Goal: Book appointment/travel/reservation

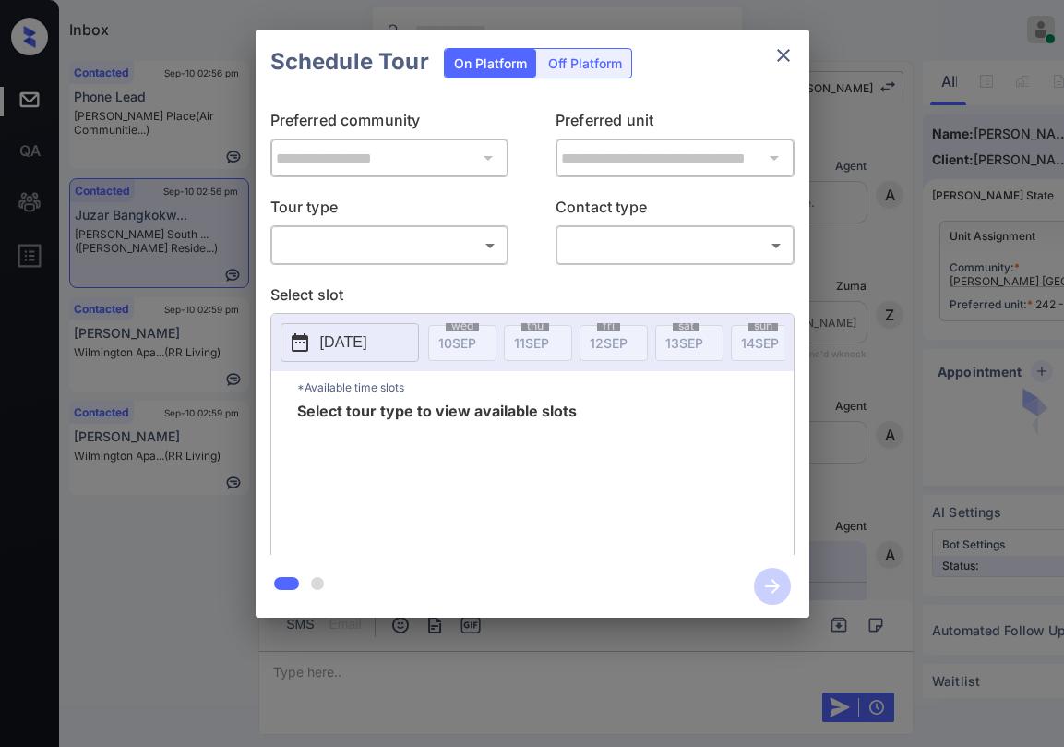
click at [436, 236] on body "Inbox Paolo Gabriel Online Set yourself offline Set yourself on break Profile S…" at bounding box center [532, 373] width 1064 height 747
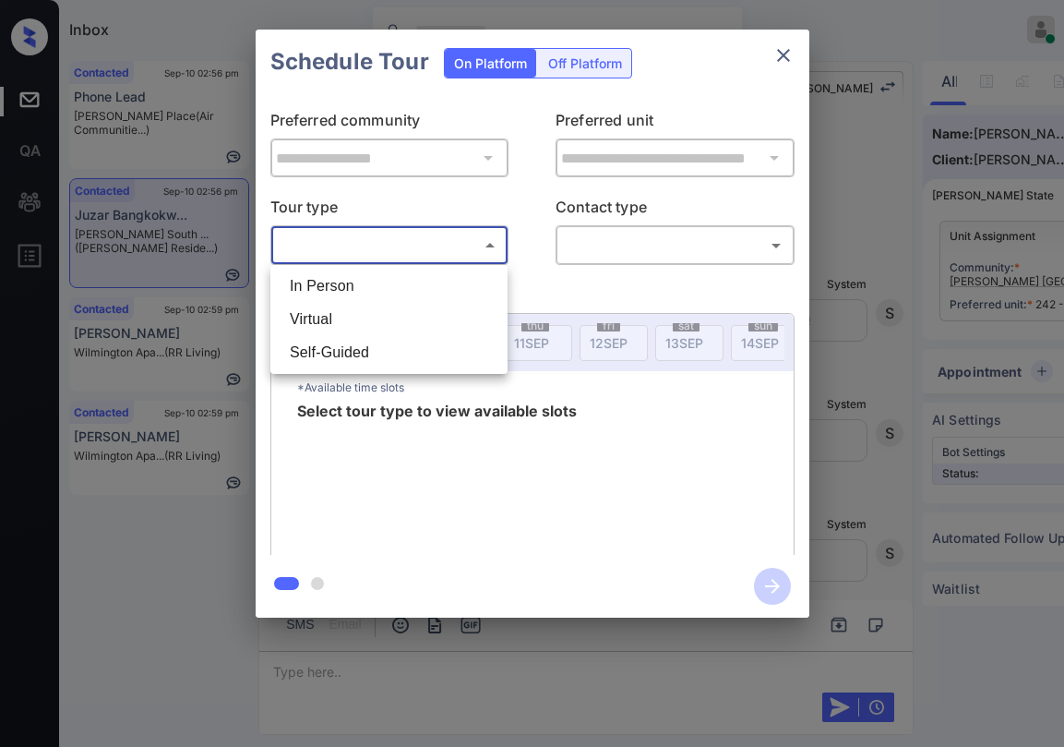
drag, startPoint x: 357, startPoint y: 320, endPoint x: 642, endPoint y: 210, distance: 305.2
click at [359, 318] on li "Virtual" at bounding box center [389, 319] width 228 height 33
type input "*******"
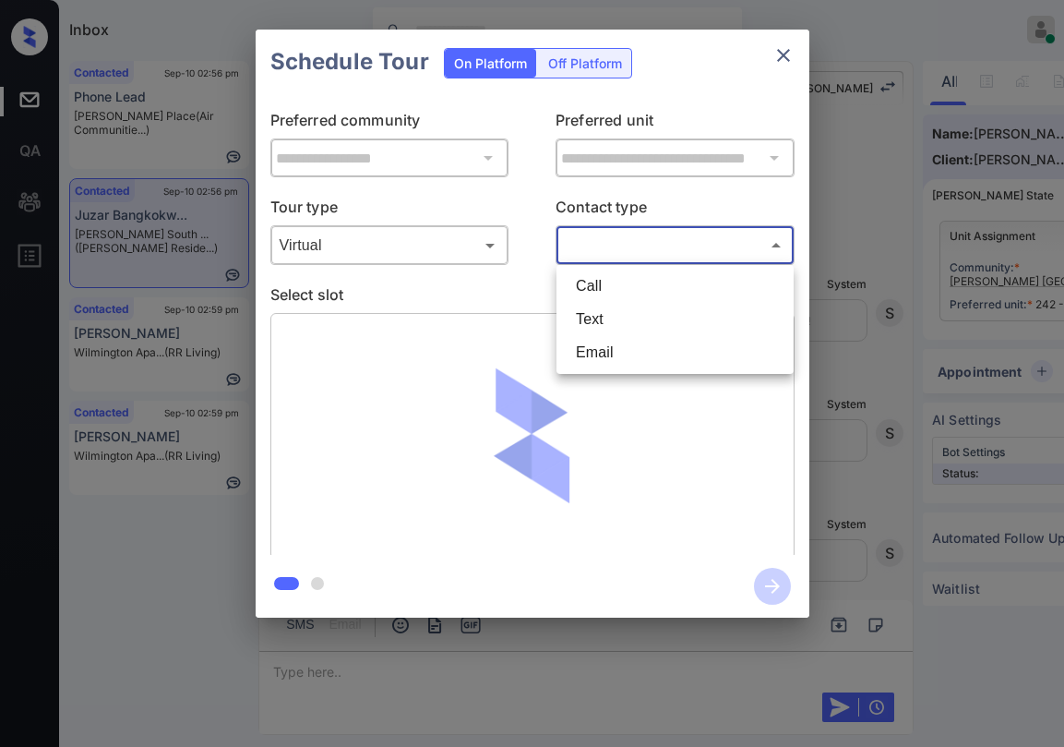
click at [624, 258] on body "Inbox Paolo Gabriel Online Set yourself offline Set yourself on break Profile S…" at bounding box center [532, 373] width 1064 height 747
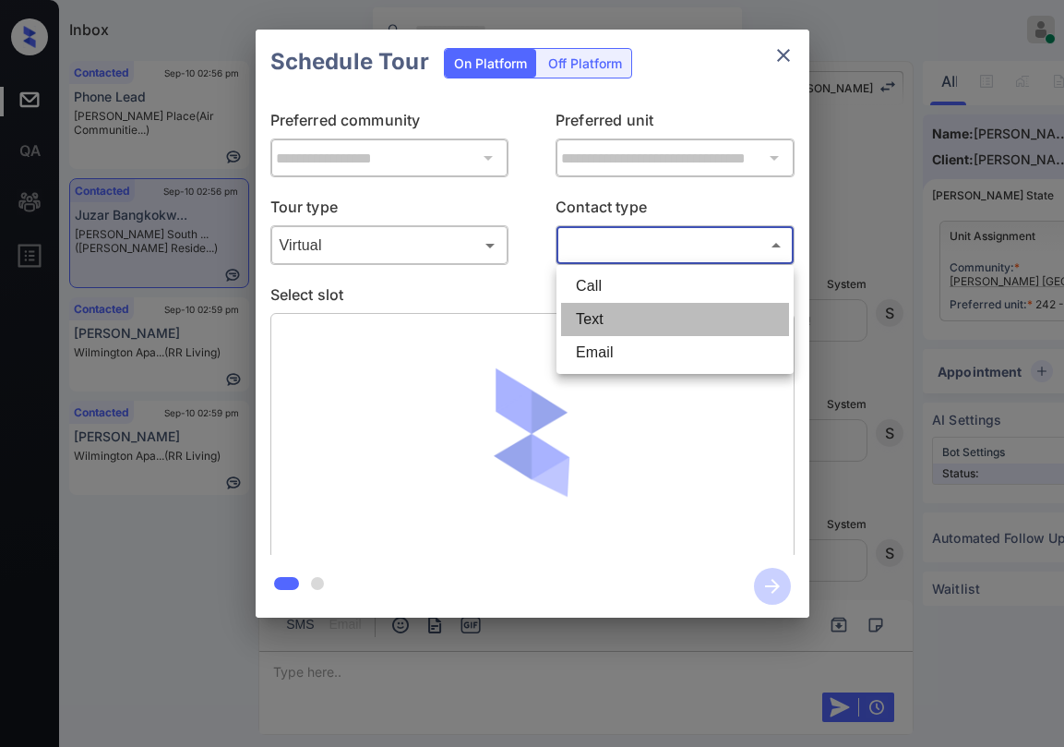
click at [614, 323] on li "Text" at bounding box center [675, 319] width 228 height 33
type input "****"
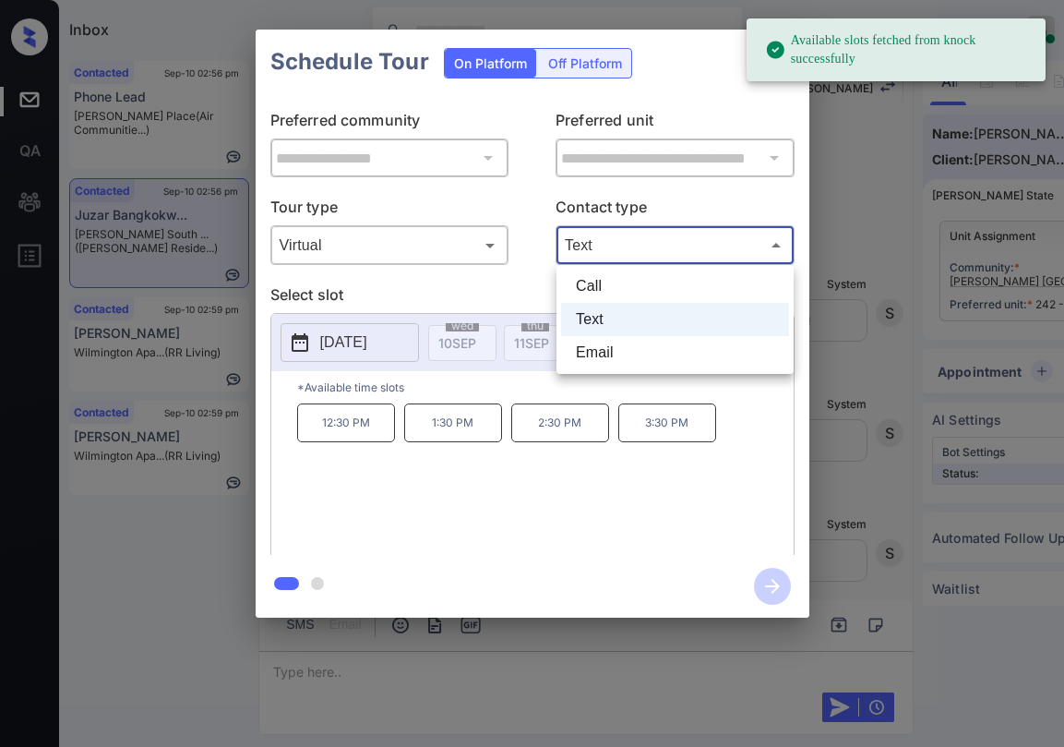
click at [620, 253] on body "Available slots fetched from knock successfully Inbox Paolo Gabriel Online Set …" at bounding box center [532, 373] width 1064 height 747
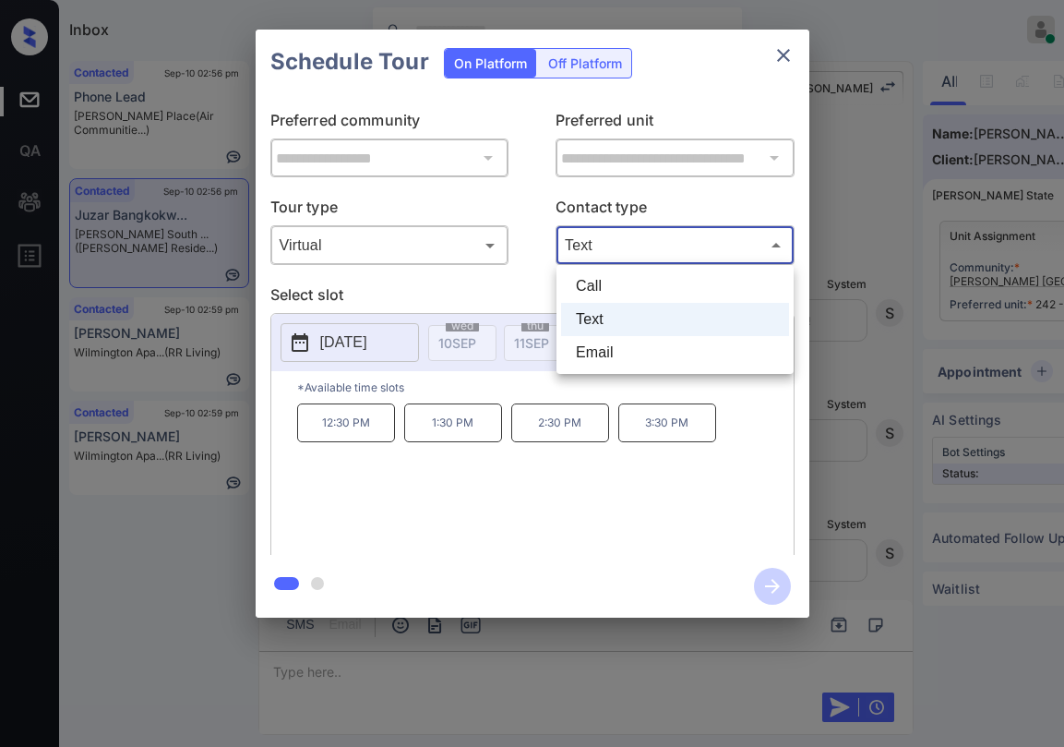
click at [503, 299] on div at bounding box center [532, 373] width 1064 height 747
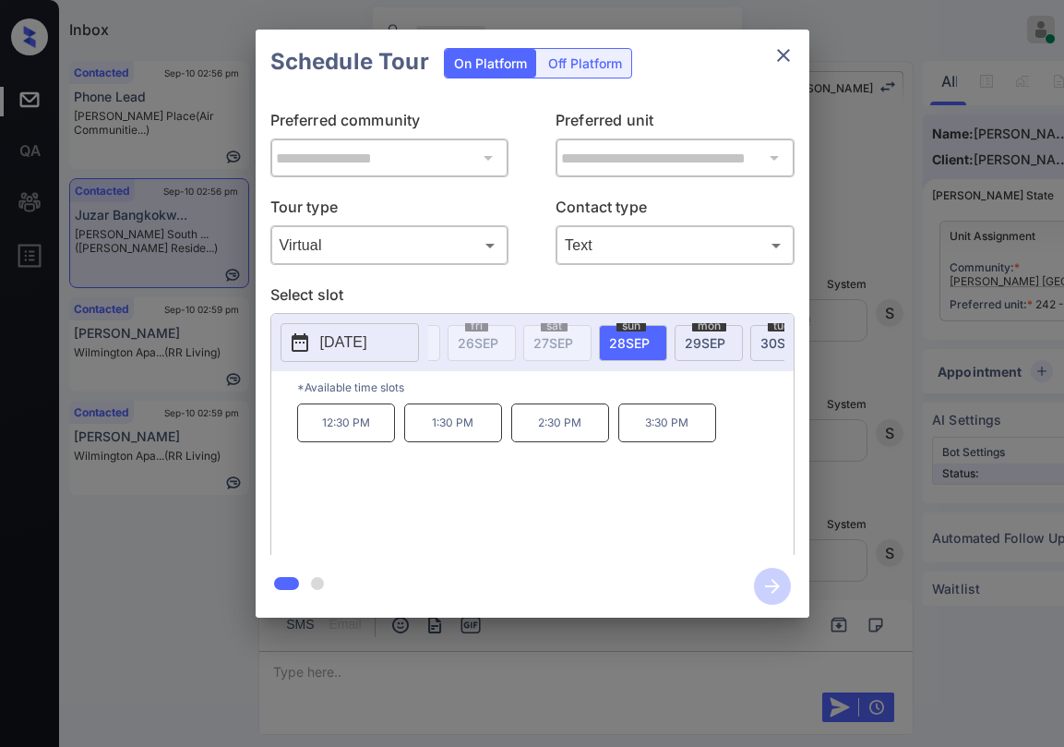
scroll to position [0, 1206]
click at [744, 340] on div "tue 30 SEP" at bounding box center [771, 343] width 68 height 36
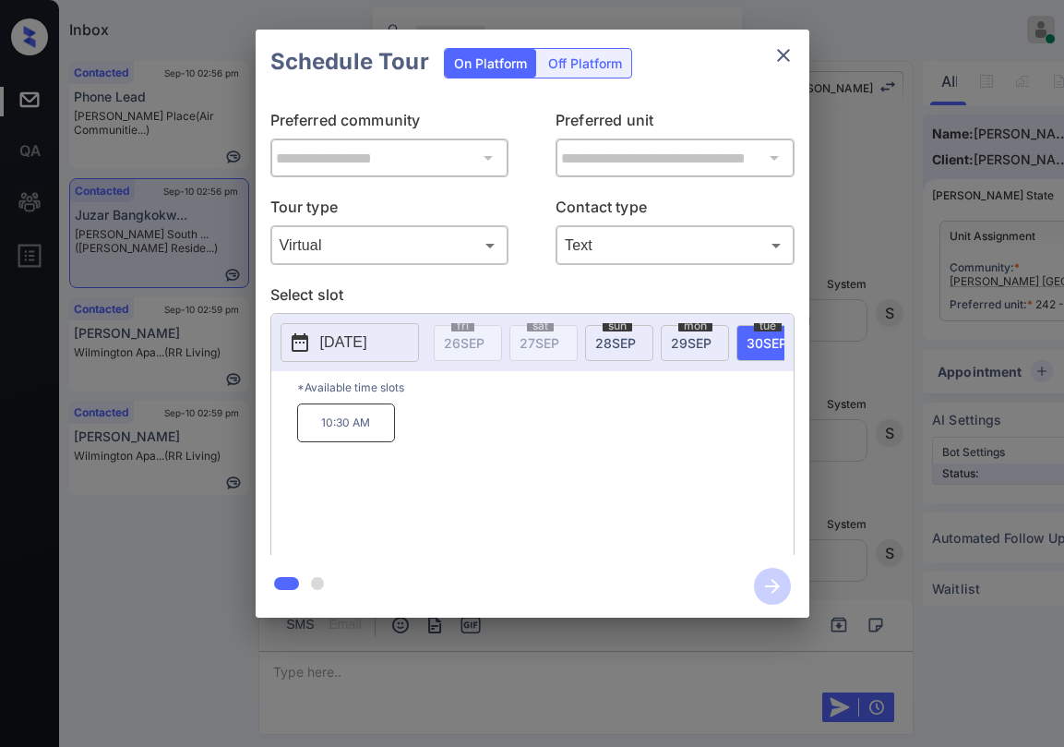
click at [792, 55] on icon "close" at bounding box center [784, 55] width 22 height 22
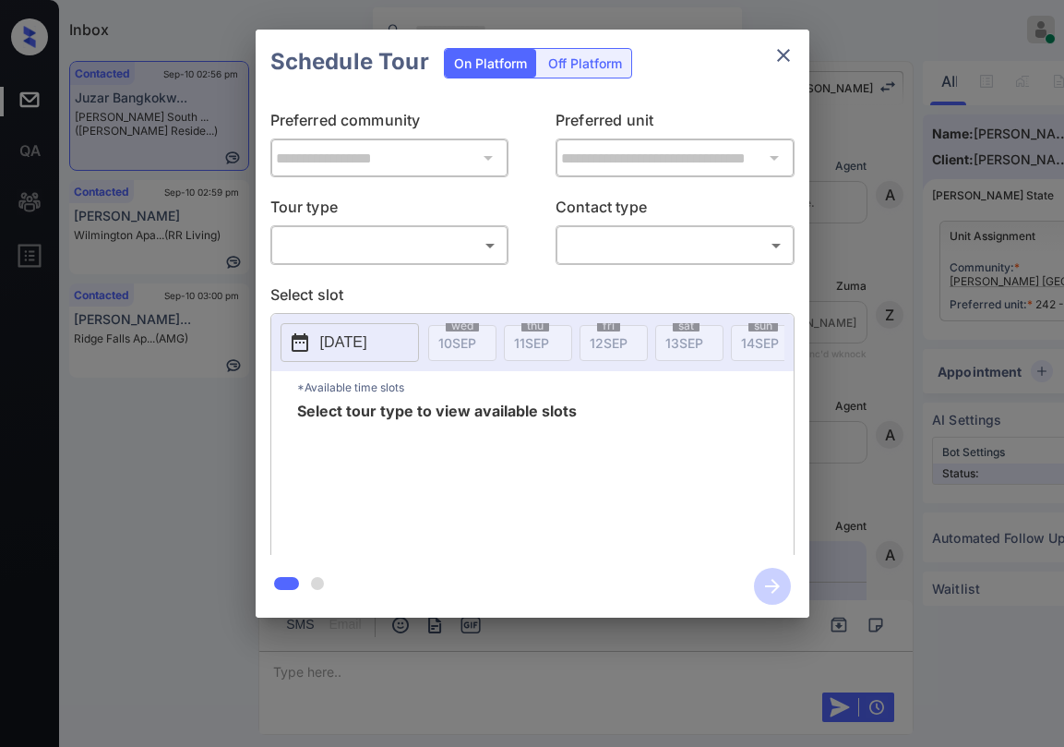
scroll to position [12245, 0]
click at [425, 259] on body "Inbox Paolo Gabriel Online Set yourself offline Set yourself on break Profile S…" at bounding box center [532, 373] width 1064 height 747
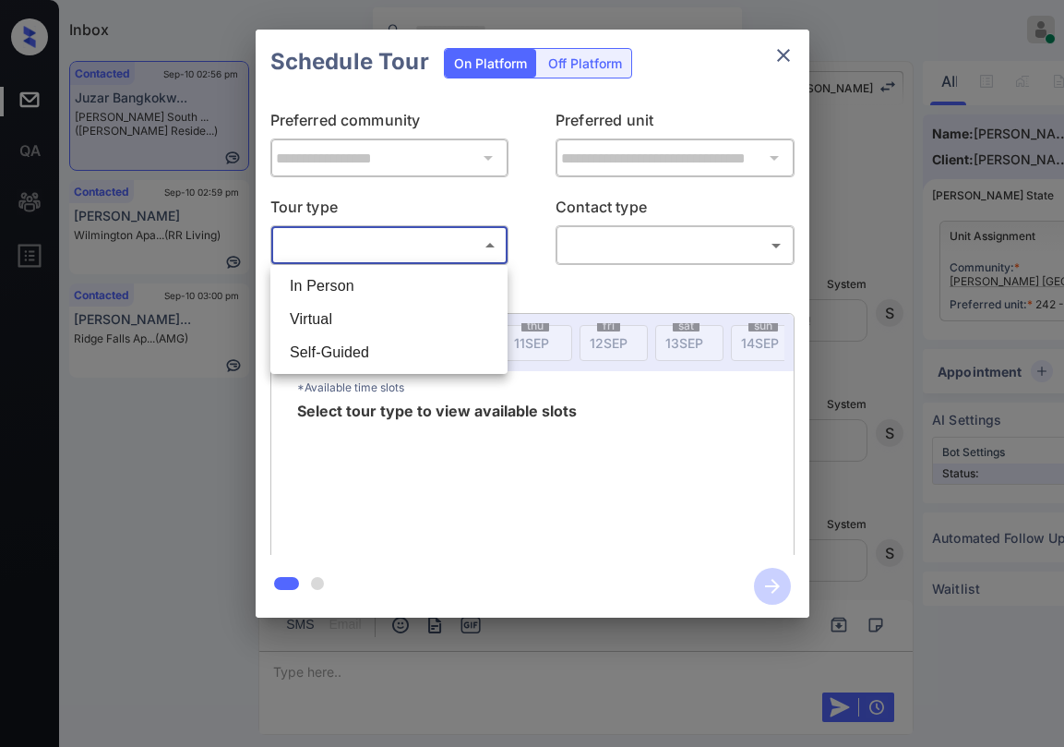
click at [367, 304] on li "Virtual" at bounding box center [389, 319] width 228 height 33
type input "*******"
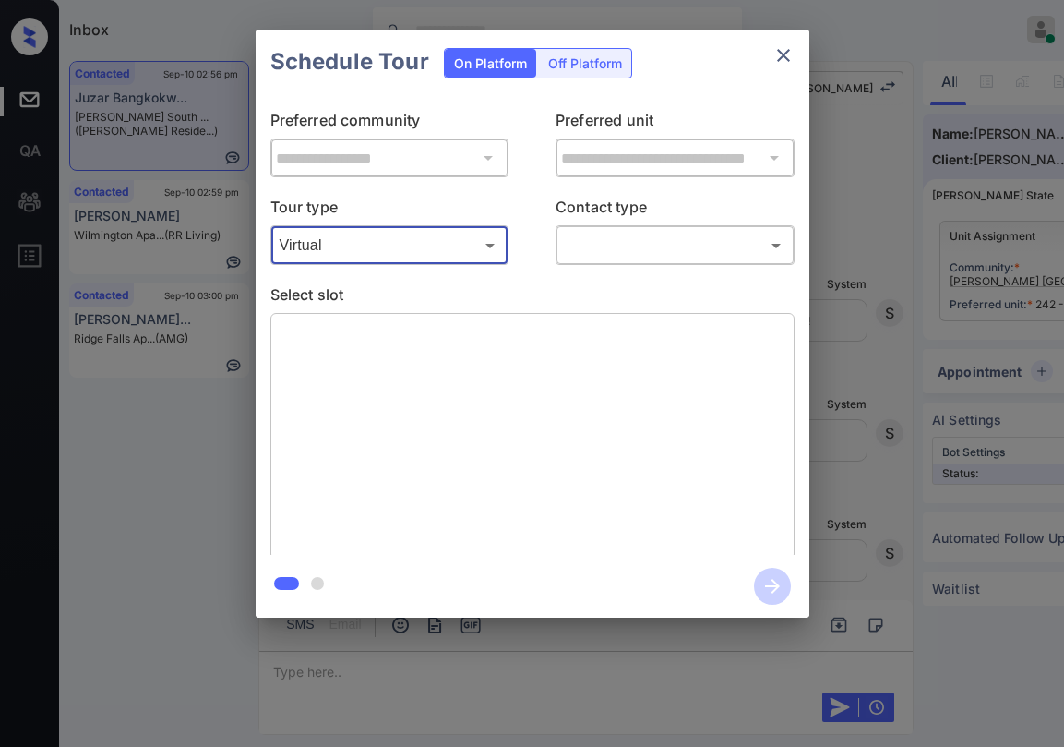
click at [561, 239] on body "Inbox Paolo Gabriel Online Set yourself offline Set yourself on break Profile S…" at bounding box center [532, 373] width 1064 height 747
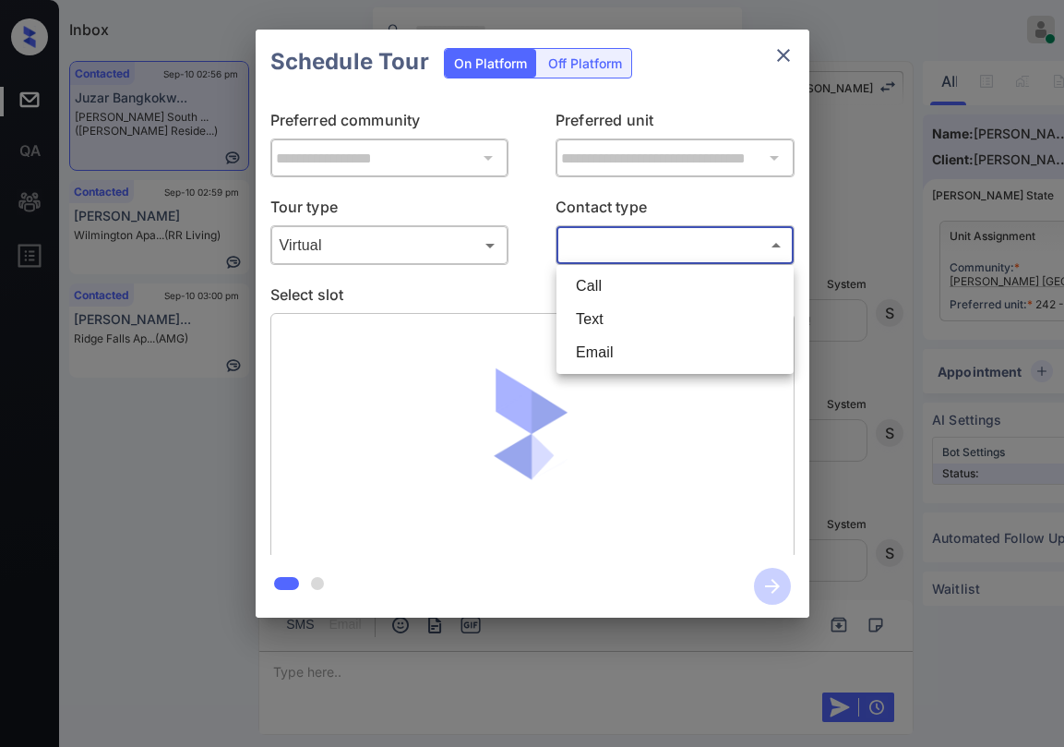
click at [576, 342] on li "Email" at bounding box center [675, 352] width 228 height 33
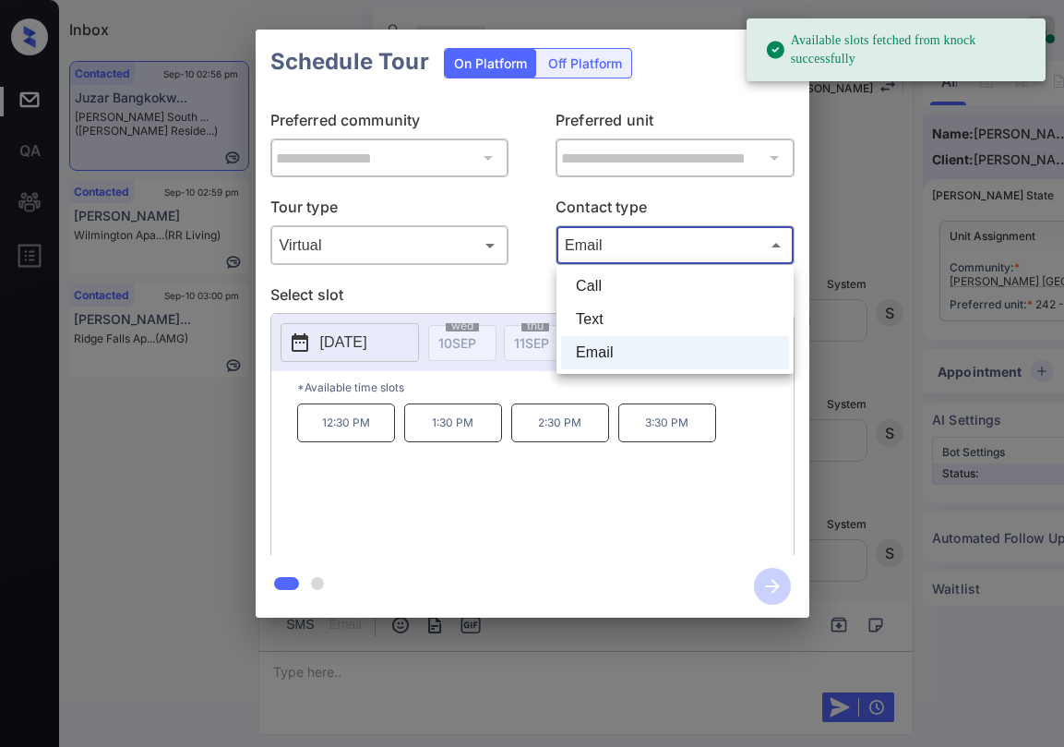
click at [600, 249] on body "Available slots fetched from knock successfully Inbox Paolo Gabriel Online Set …" at bounding box center [532, 373] width 1064 height 747
click at [587, 320] on li "Text" at bounding box center [675, 319] width 228 height 33
type input "****"
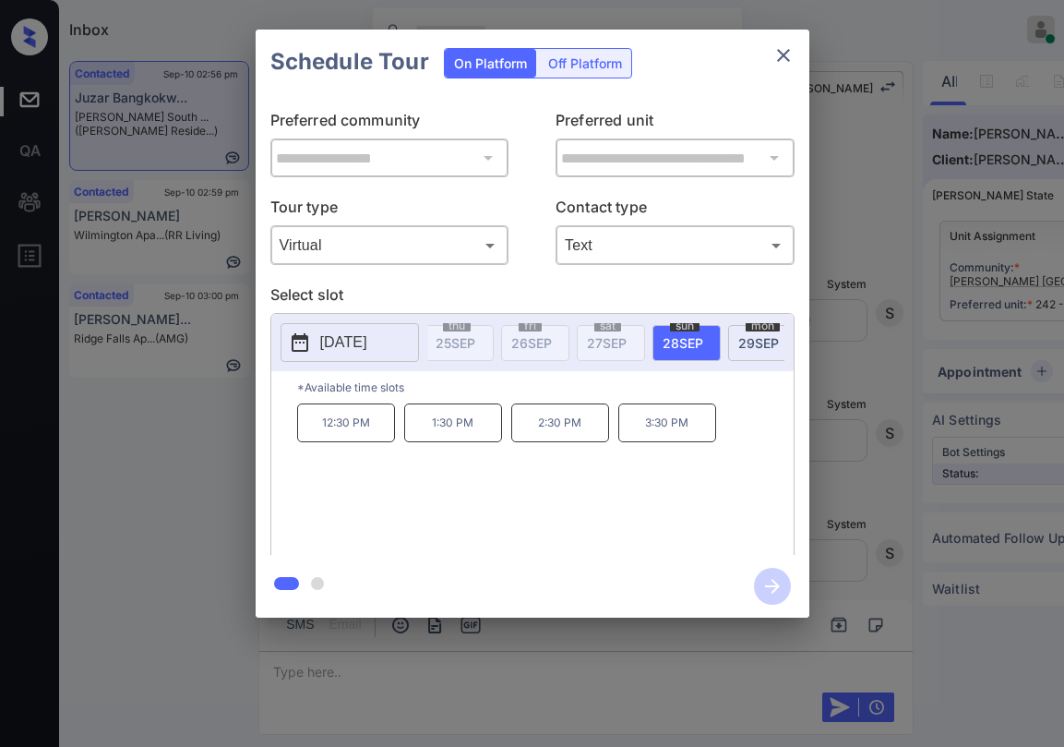
scroll to position [0, 1287]
click at [692, 338] on span "30 SEP" at bounding box center [686, 343] width 41 height 16
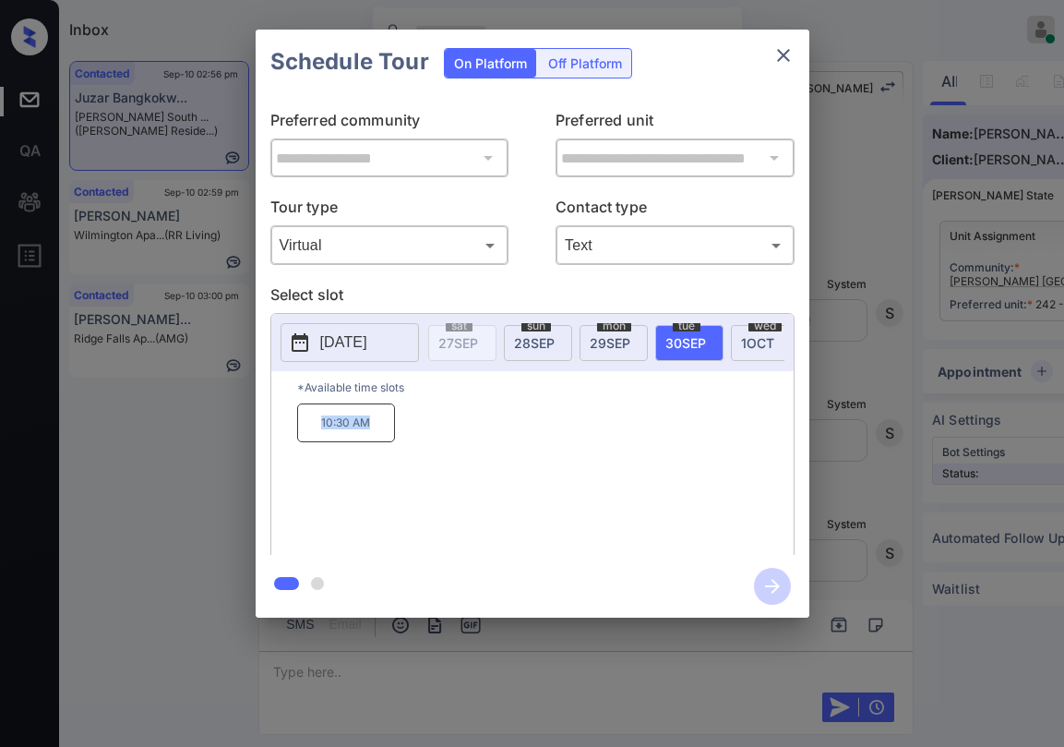
drag, startPoint x: 323, startPoint y: 427, endPoint x: 475, endPoint y: 394, distance: 155.7
click at [397, 427] on div "10:30 AM" at bounding box center [545, 477] width 497 height 148
copy p "10:30 AM"
click at [788, 63] on icon "close" at bounding box center [784, 55] width 22 height 22
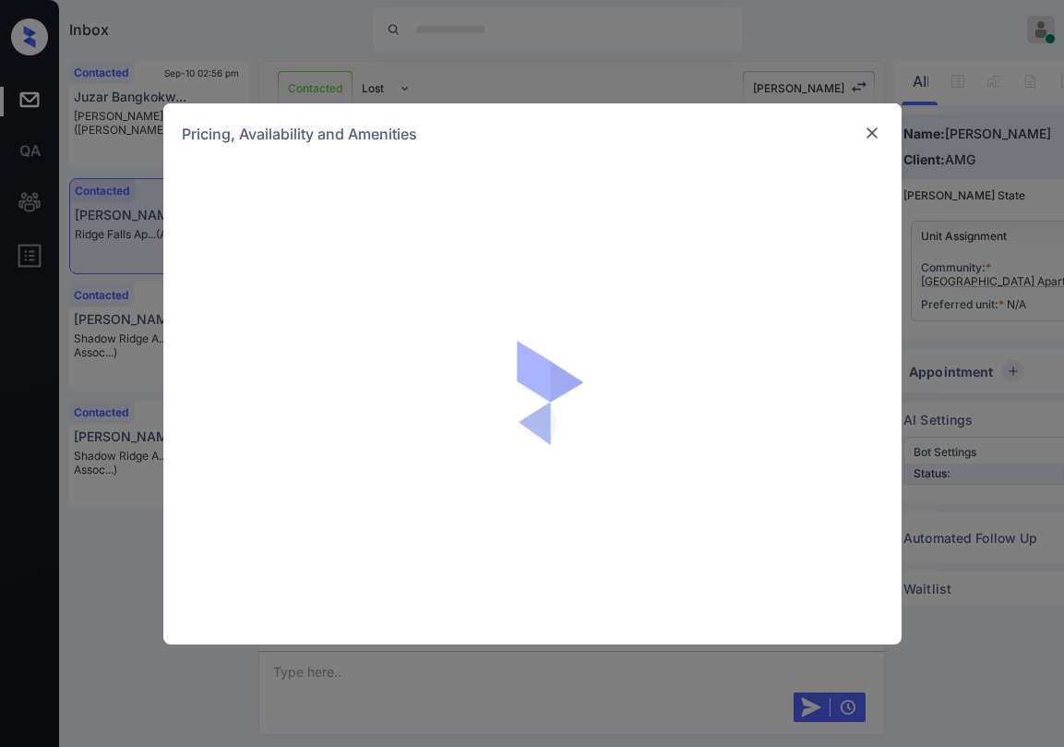
scroll to position [4095, 0]
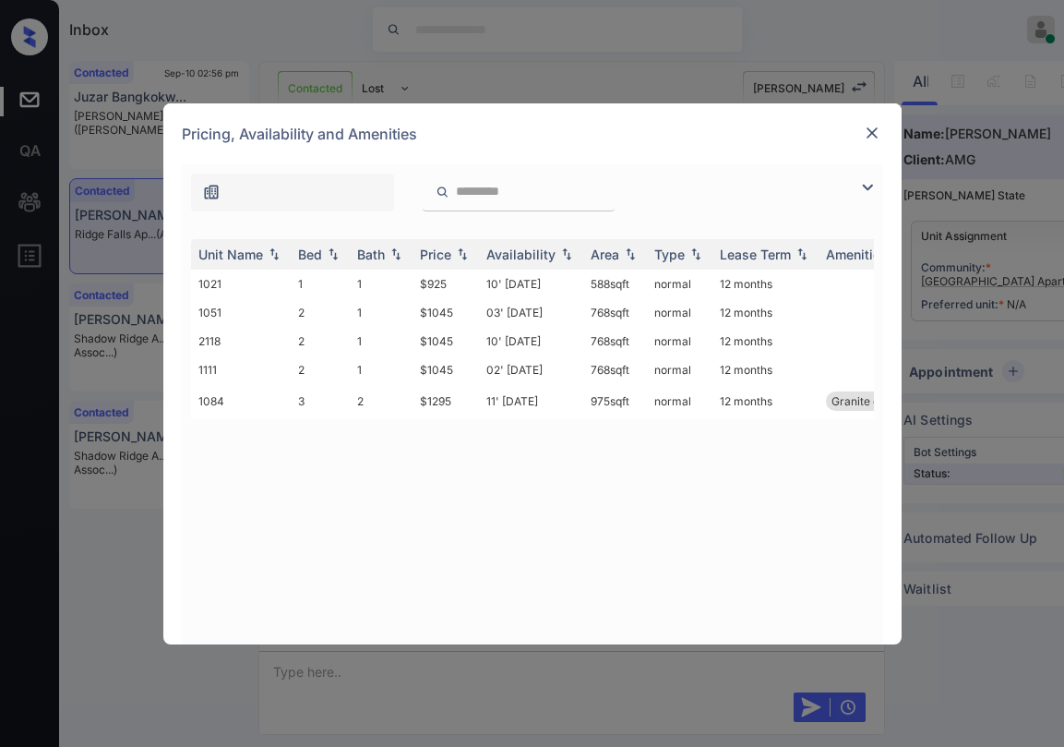
click at [862, 194] on img at bounding box center [868, 187] width 22 height 22
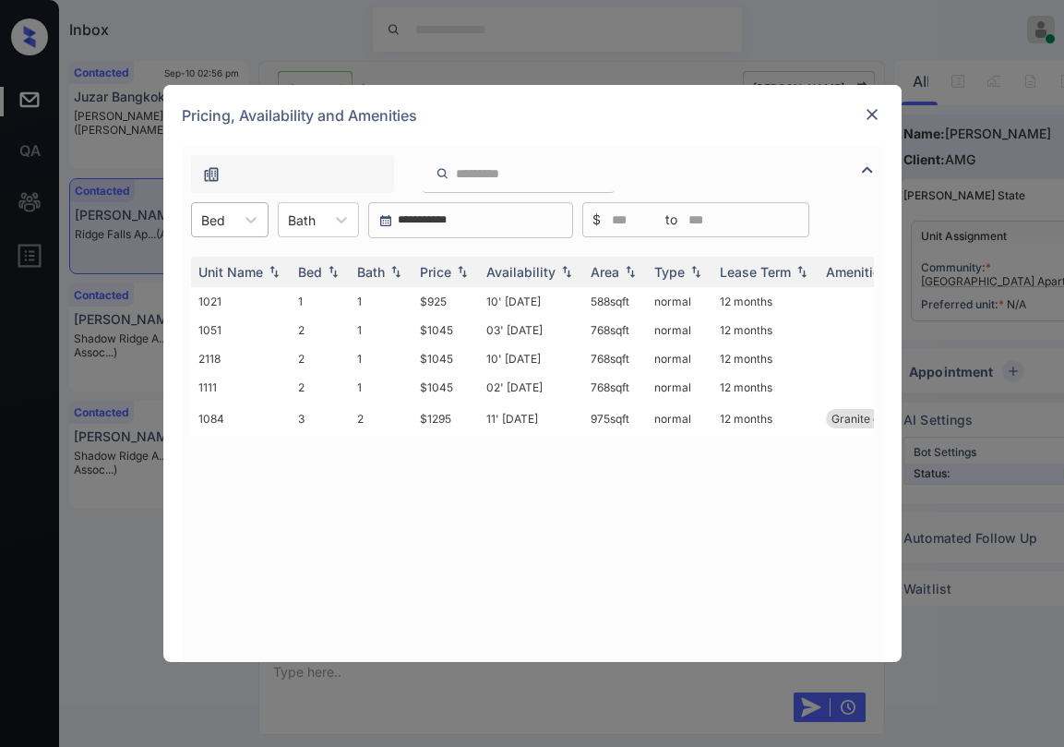
click at [232, 217] on div "Bed" at bounding box center [213, 220] width 42 height 27
click at [219, 336] on div "3" at bounding box center [230, 331] width 78 height 33
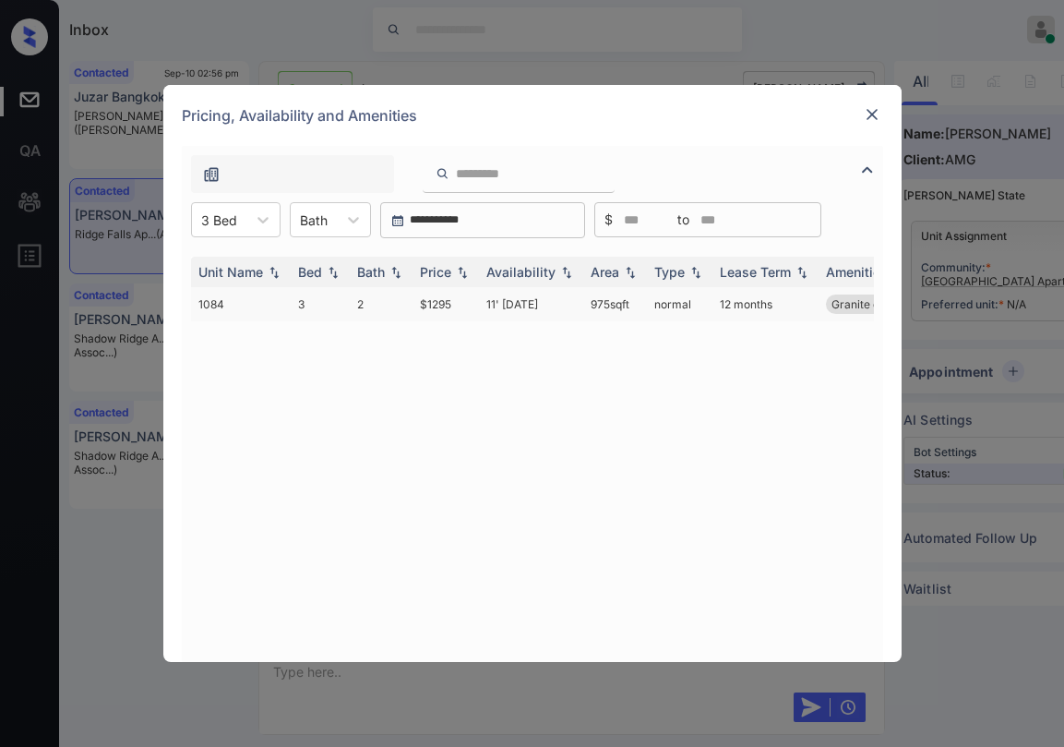
click at [431, 306] on td "$1295" at bounding box center [446, 304] width 66 height 34
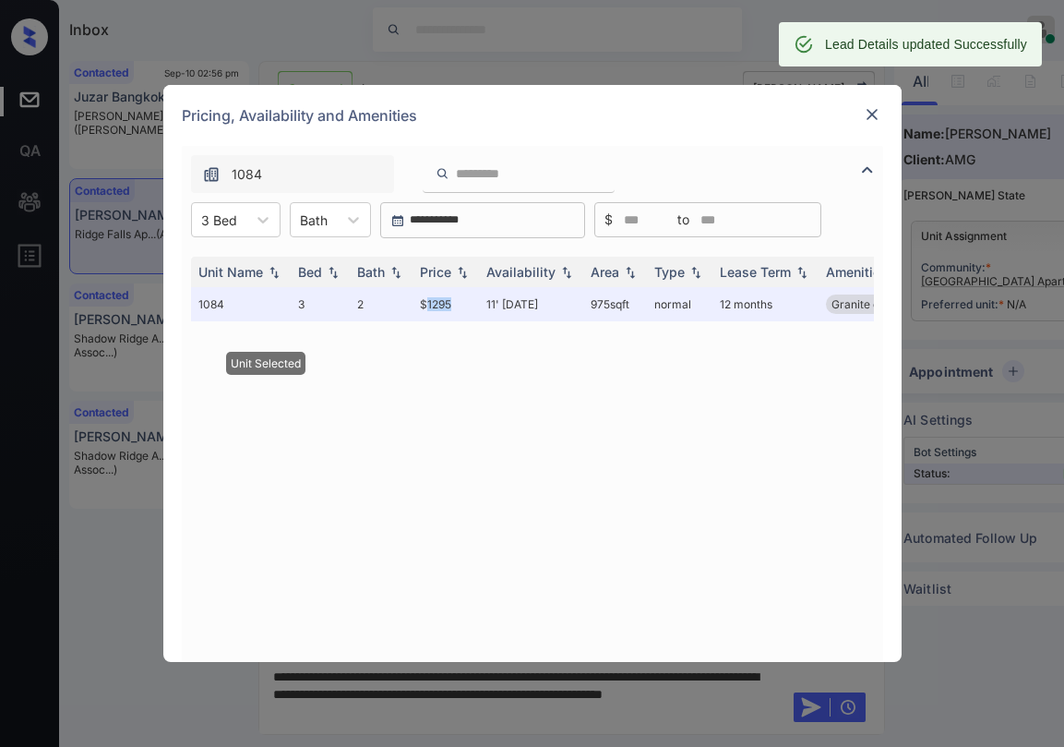
click at [867, 118] on img at bounding box center [872, 114] width 18 height 18
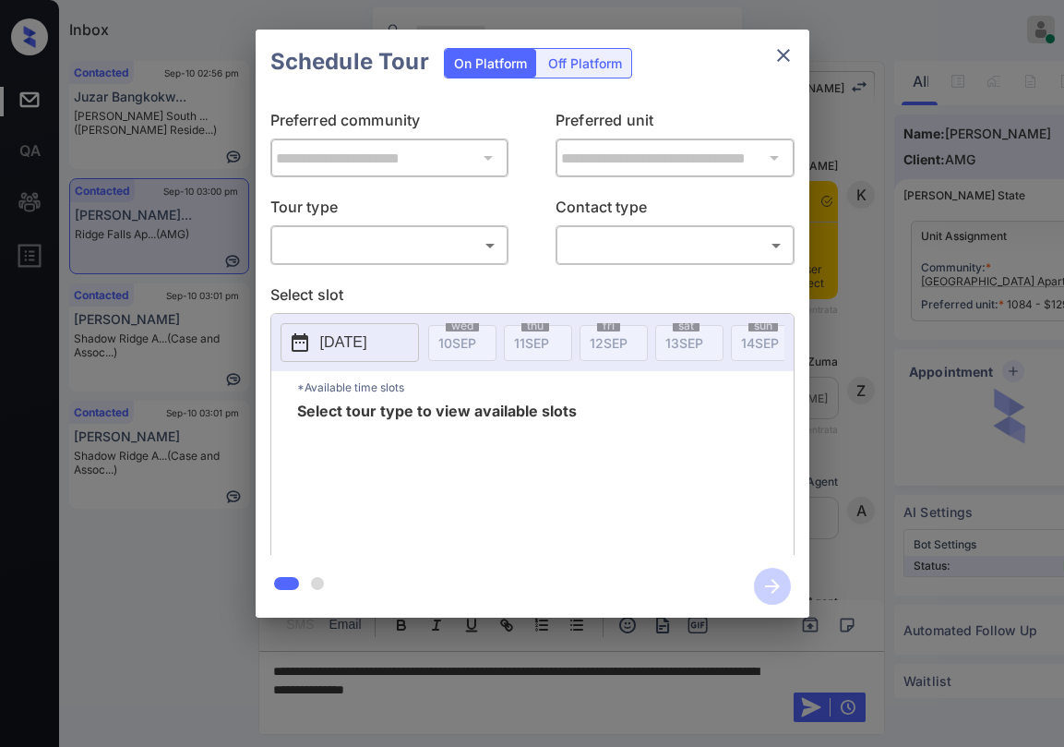
scroll to position [4095, 0]
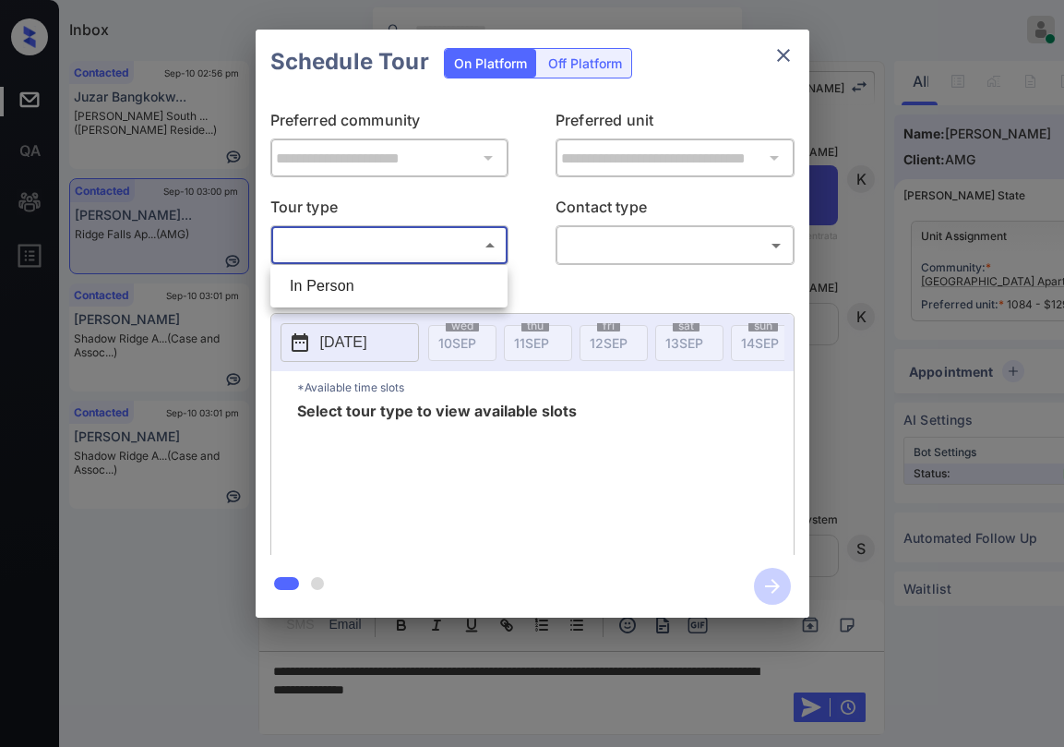
click at [415, 241] on body "Inbox [PERSON_NAME] Online Set yourself offline Set yourself on break Profile S…" at bounding box center [532, 373] width 1064 height 747
click at [383, 292] on li "In Person" at bounding box center [389, 286] width 228 height 33
type input "********"
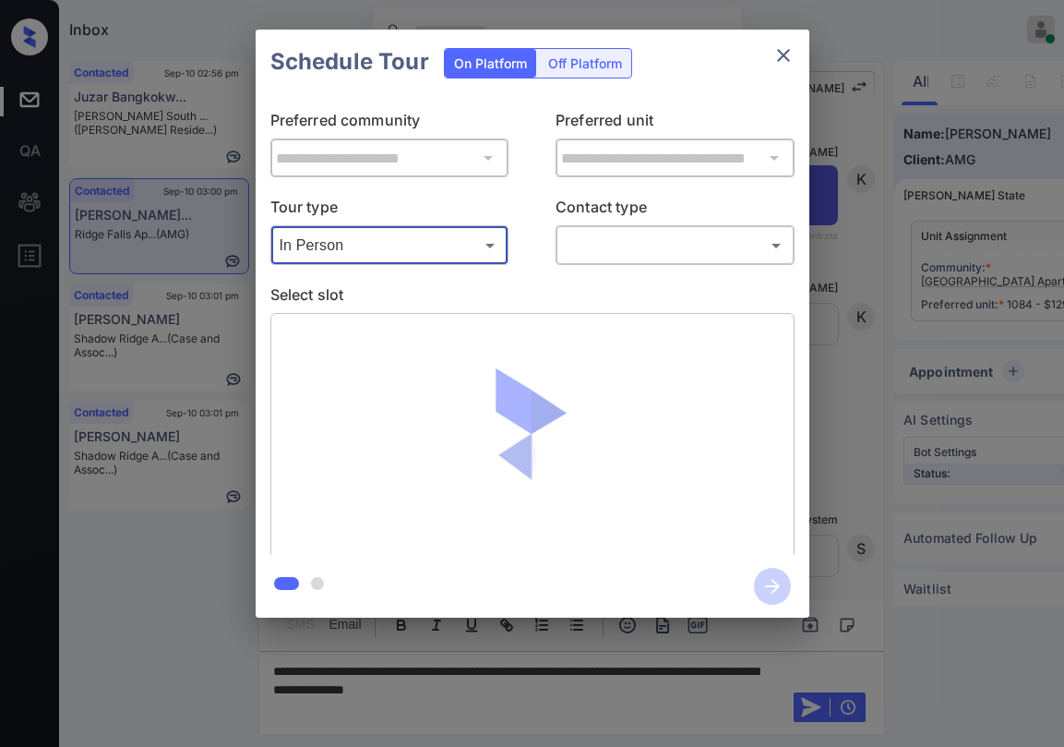
click at [569, 241] on body "Inbox Paolo Gabriel Online Set yourself offline Set yourself on break Profile S…" at bounding box center [532, 373] width 1064 height 747
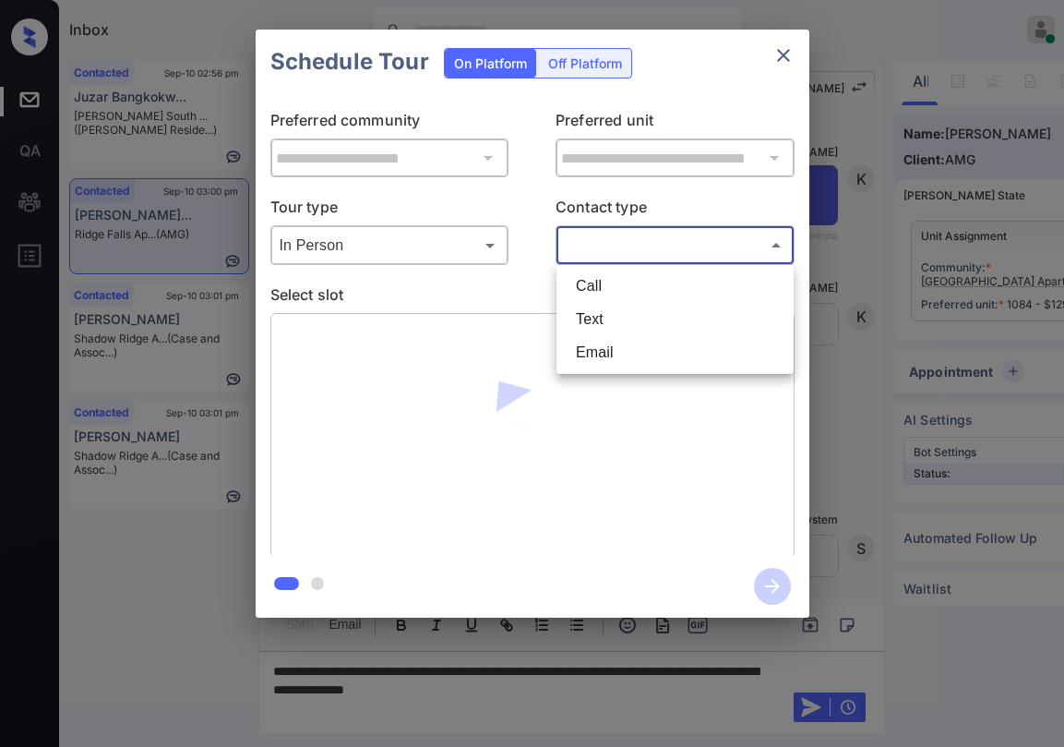
click at [585, 318] on li "Text" at bounding box center [675, 319] width 228 height 33
type input "****"
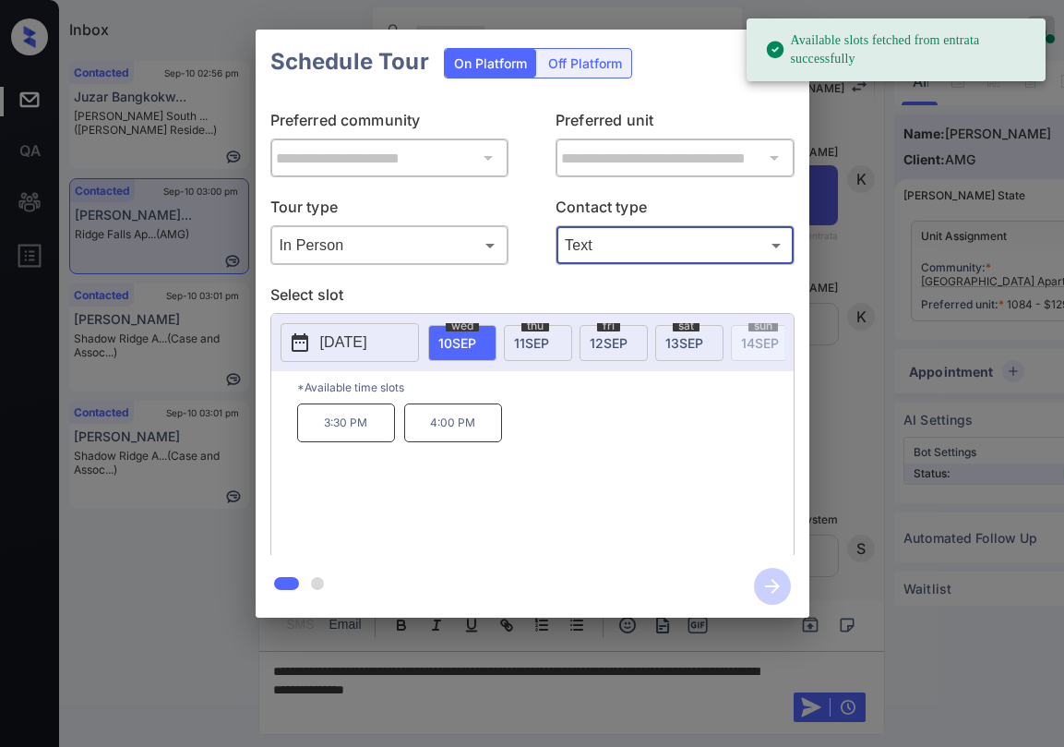
click at [787, 112] on p "Preferred unit" at bounding box center [675, 124] width 239 height 30
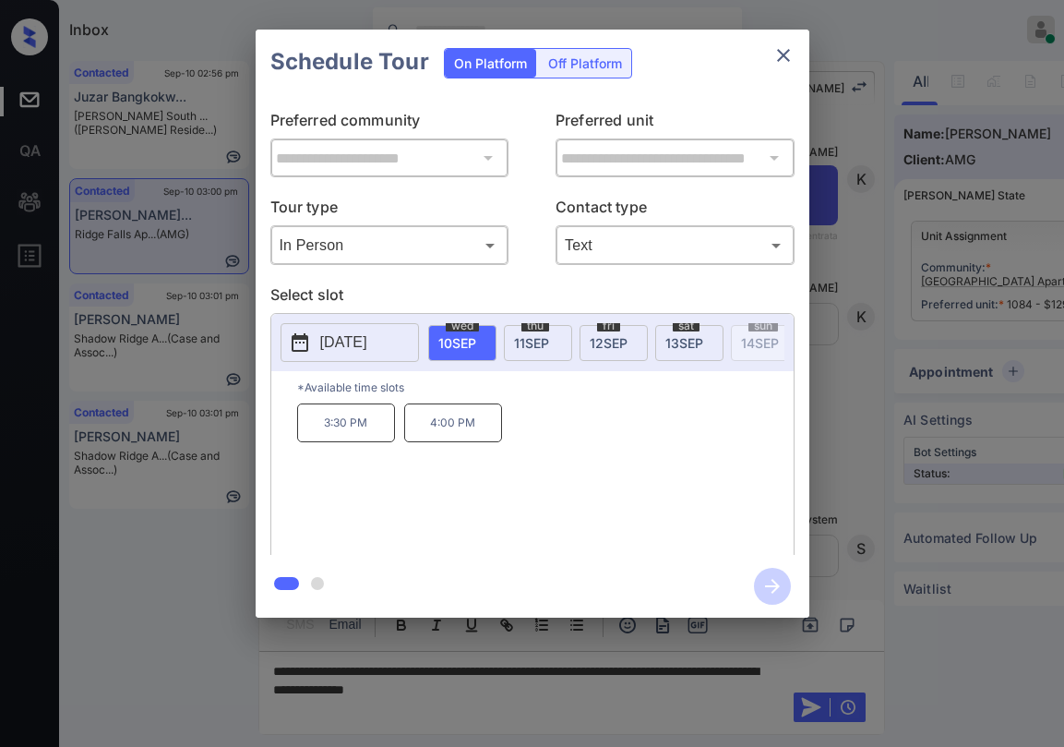
click at [795, 63] on button "close" at bounding box center [783, 55] width 37 height 37
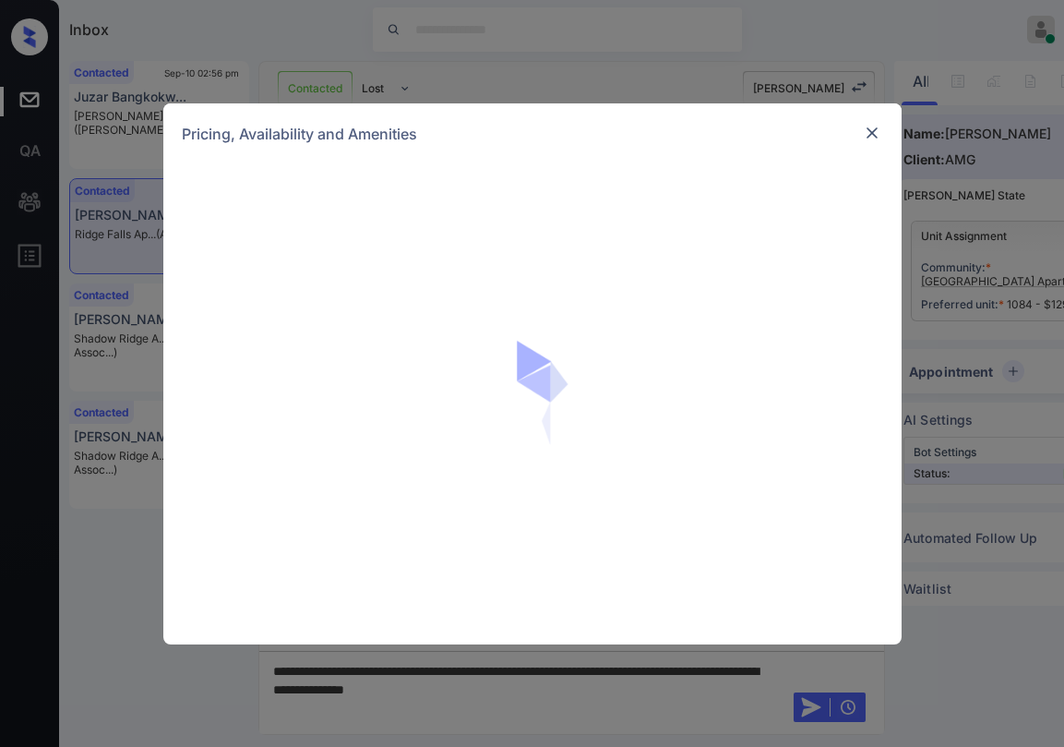
scroll to position [5018, 0]
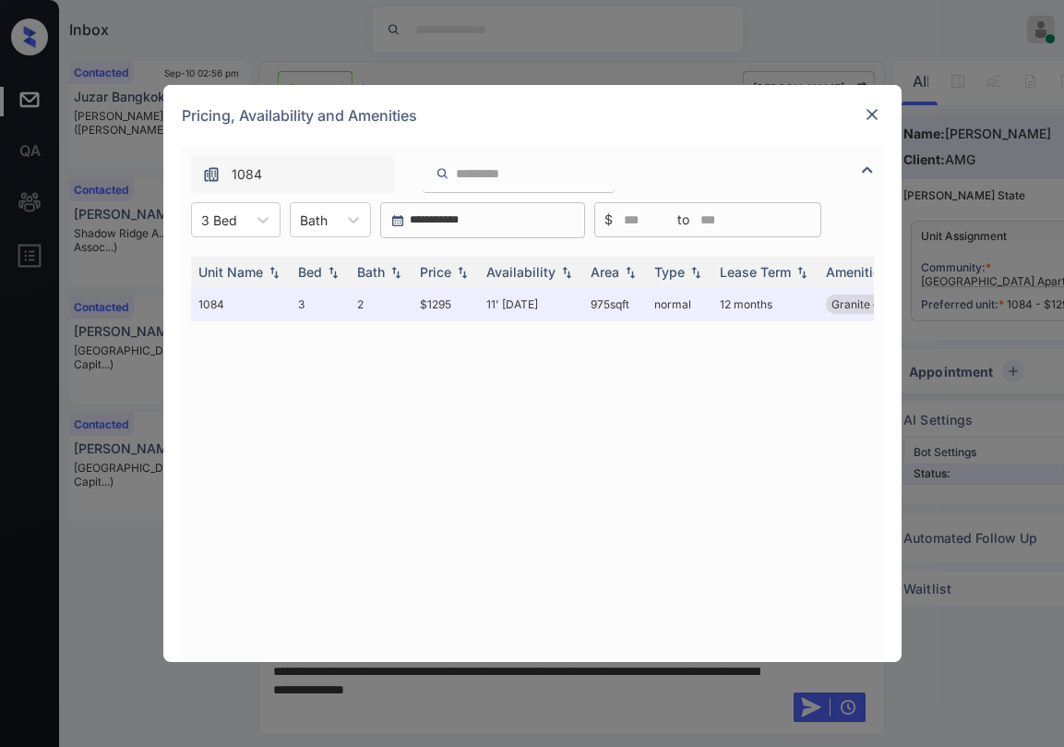
click at [870, 118] on img at bounding box center [872, 114] width 18 height 18
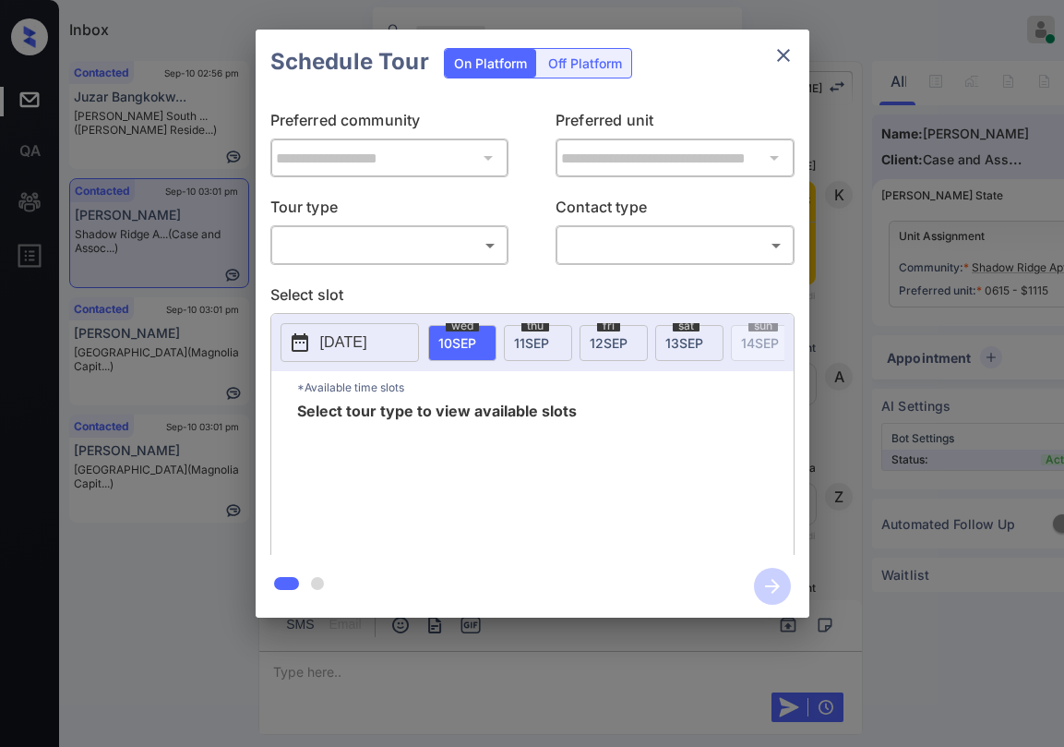
click at [427, 253] on body "Inbox [PERSON_NAME] Online Set yourself offline Set yourself on break Profile S…" at bounding box center [532, 373] width 1064 height 747
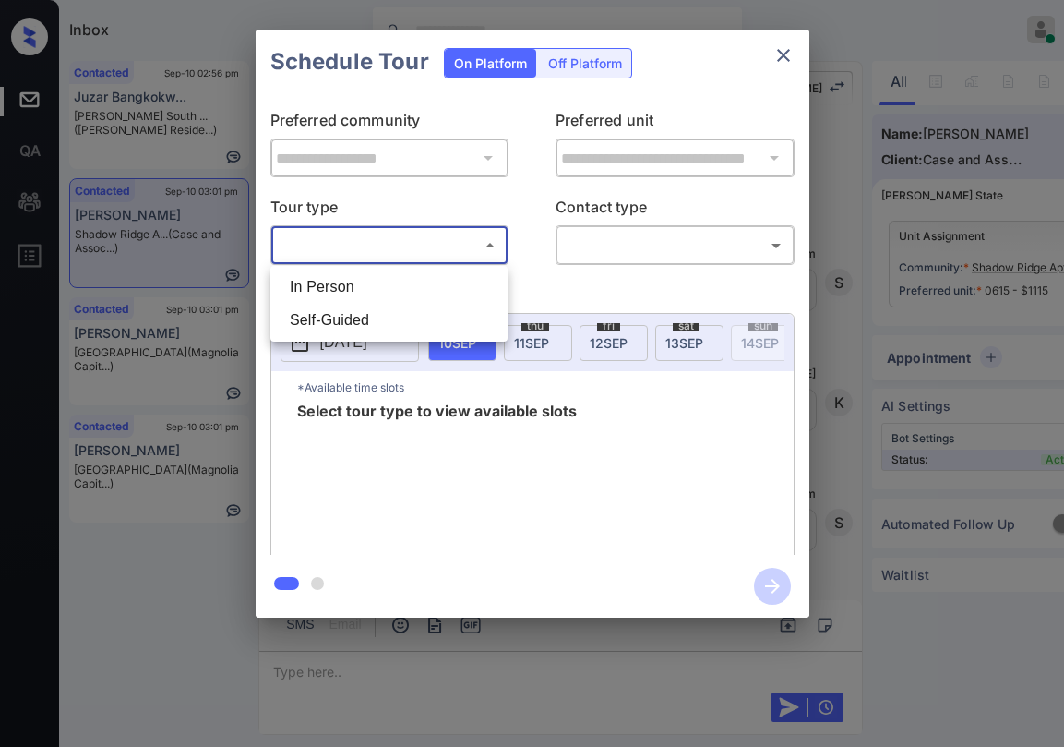
click at [423, 279] on li "In Person" at bounding box center [389, 286] width 228 height 33
type input "********"
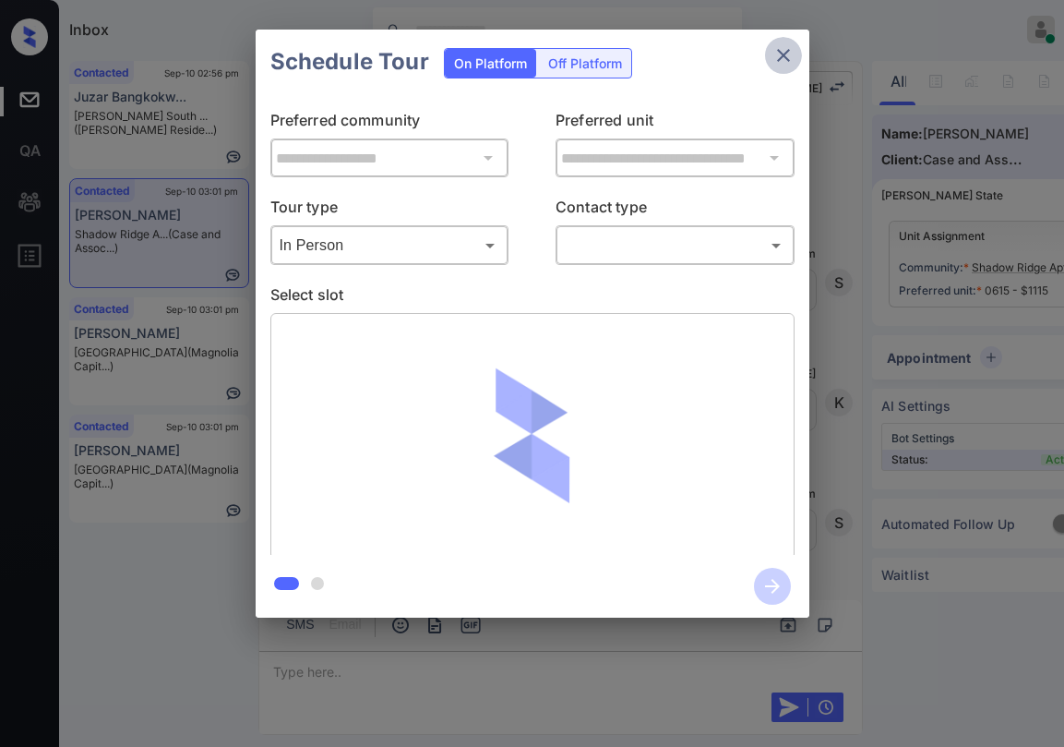
click at [775, 54] on icon "close" at bounding box center [784, 55] width 22 height 22
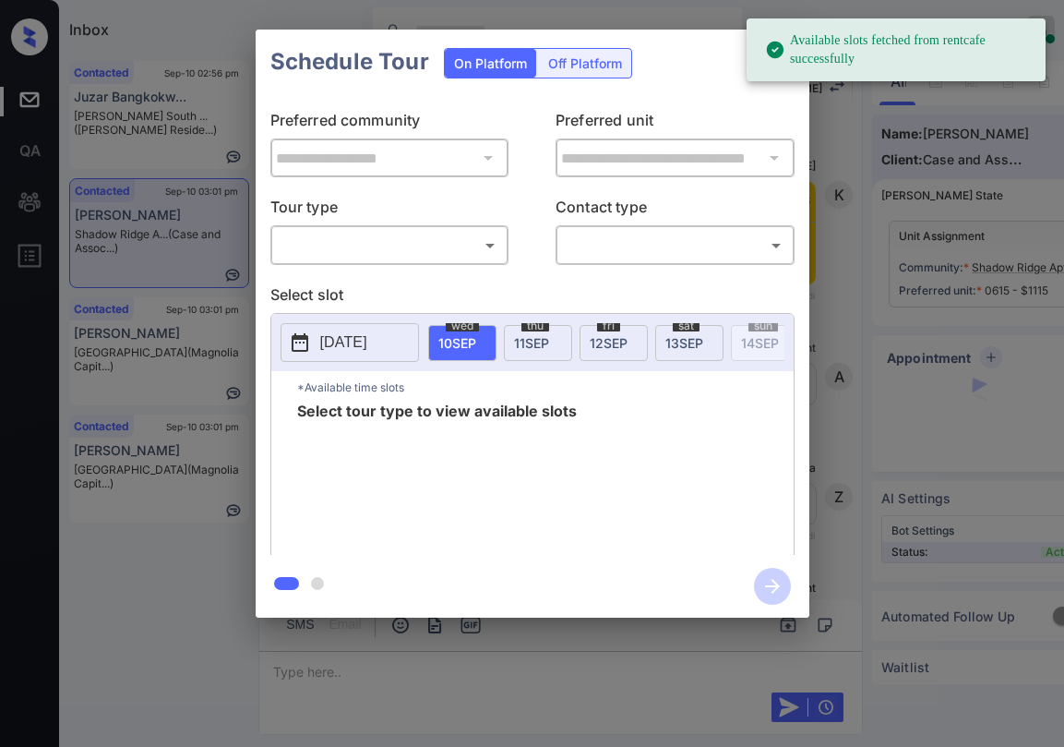
scroll to position [6814, 0]
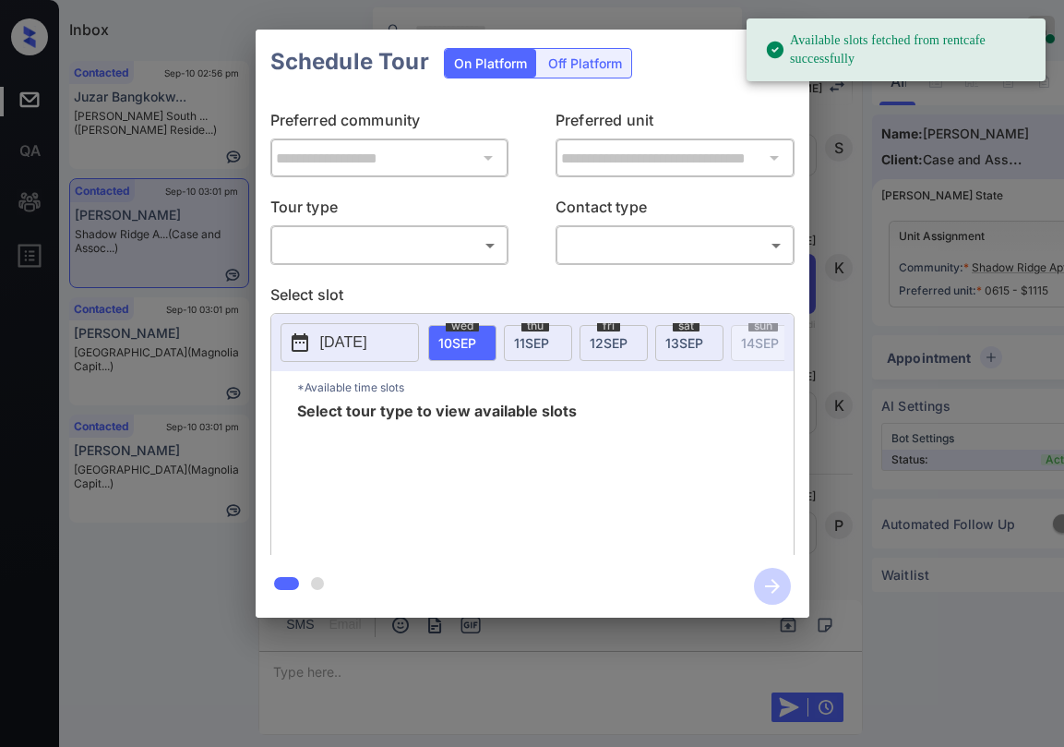
click at [376, 260] on body "Available slots fetched from rentcafe successfully Inbox Paolo Gabriel Online S…" at bounding box center [532, 373] width 1064 height 747
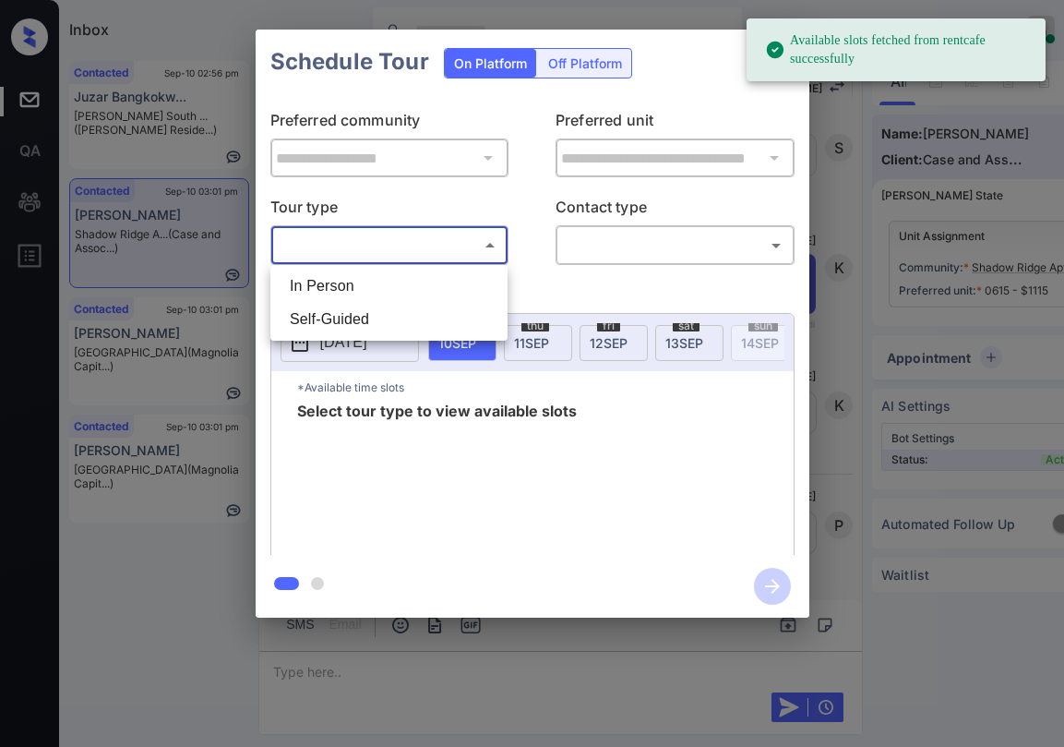
drag, startPoint x: 366, startPoint y: 294, endPoint x: 402, endPoint y: 277, distance: 38.8
click at [366, 292] on li "In Person" at bounding box center [389, 286] width 228 height 33
type input "********"
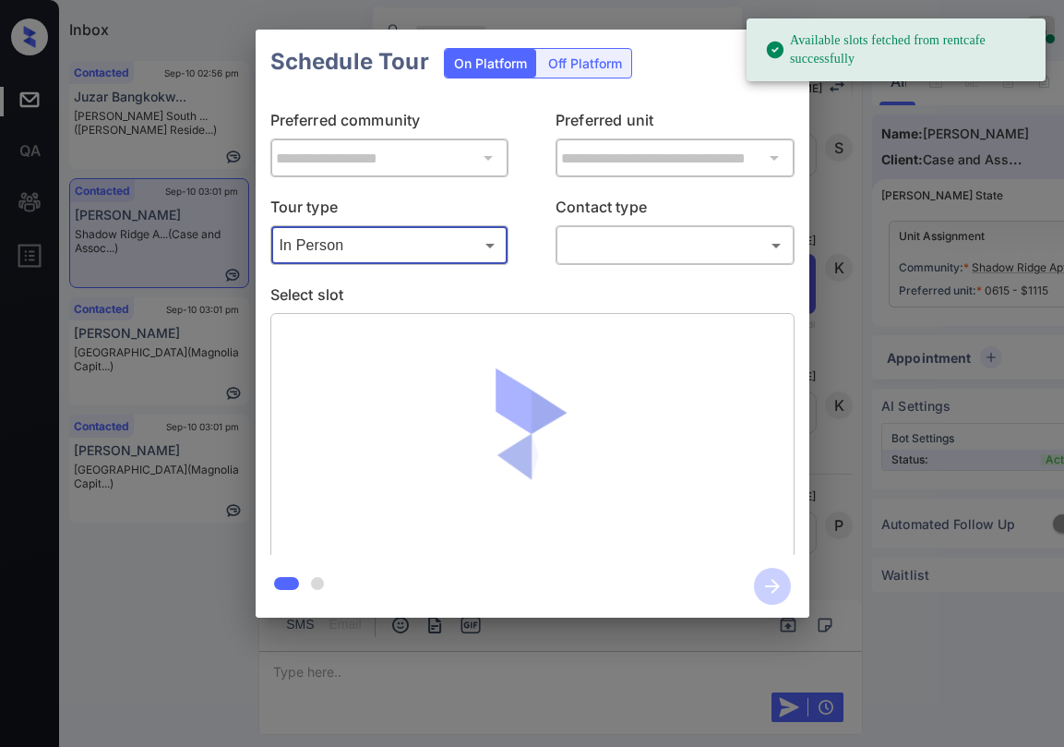
click at [591, 246] on body "Available slots fetched from rentcafe successfully Inbox Paolo Gabriel Online S…" at bounding box center [532, 373] width 1064 height 747
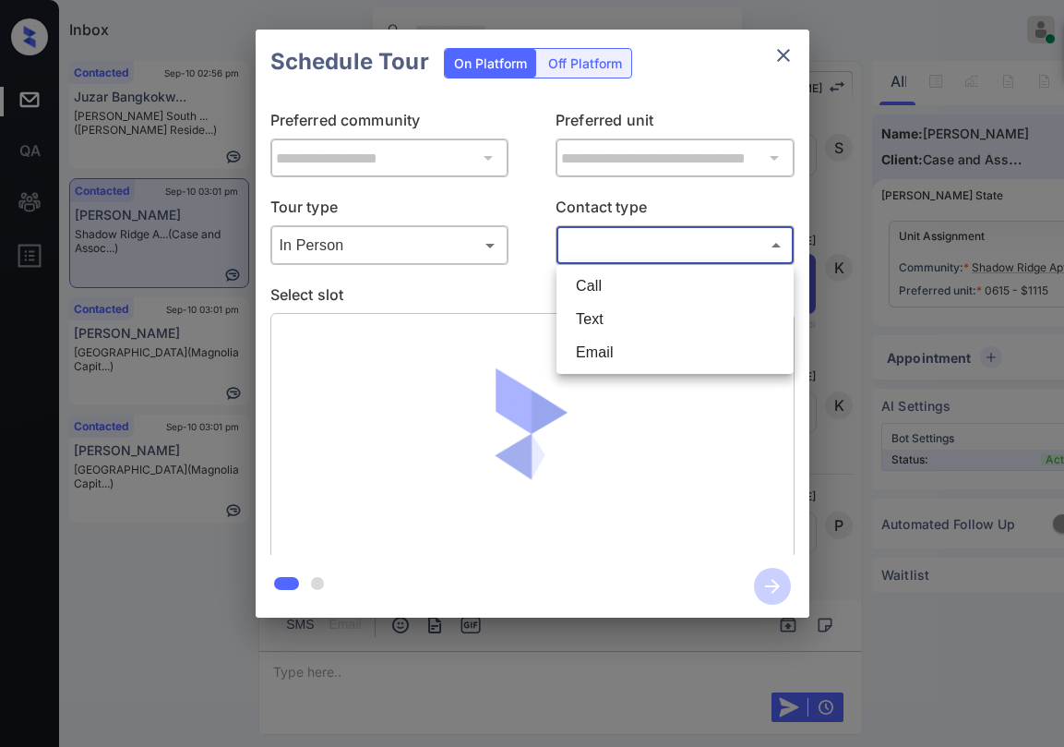
click at [594, 321] on li "Text" at bounding box center [675, 319] width 228 height 33
type input "****"
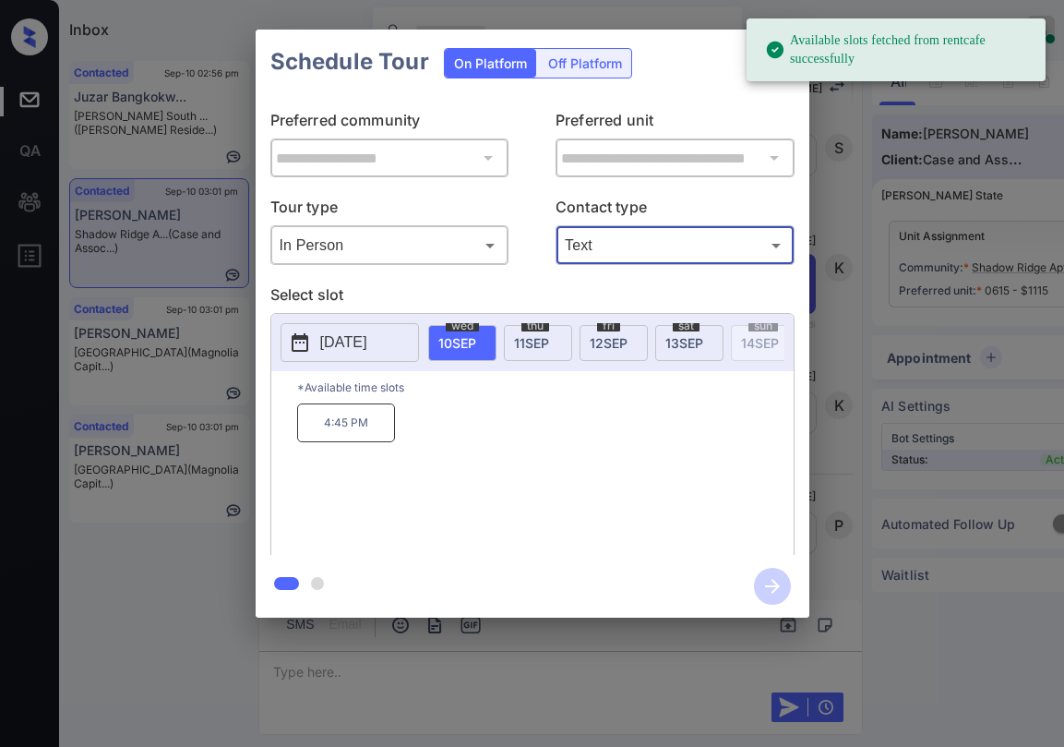
click at [355, 434] on p "4:45 PM" at bounding box center [346, 422] width 98 height 39
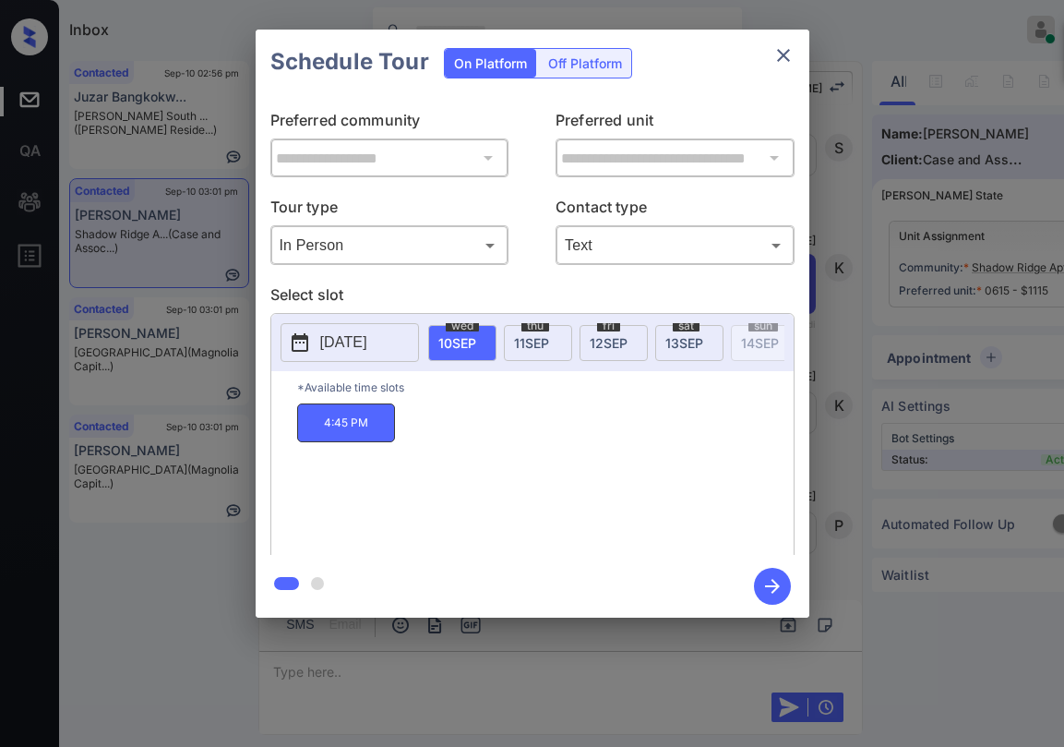
click at [736, 102] on div "**********" at bounding box center [533, 324] width 554 height 461
click at [783, 55] on icon "close" at bounding box center [783, 55] width 13 height 13
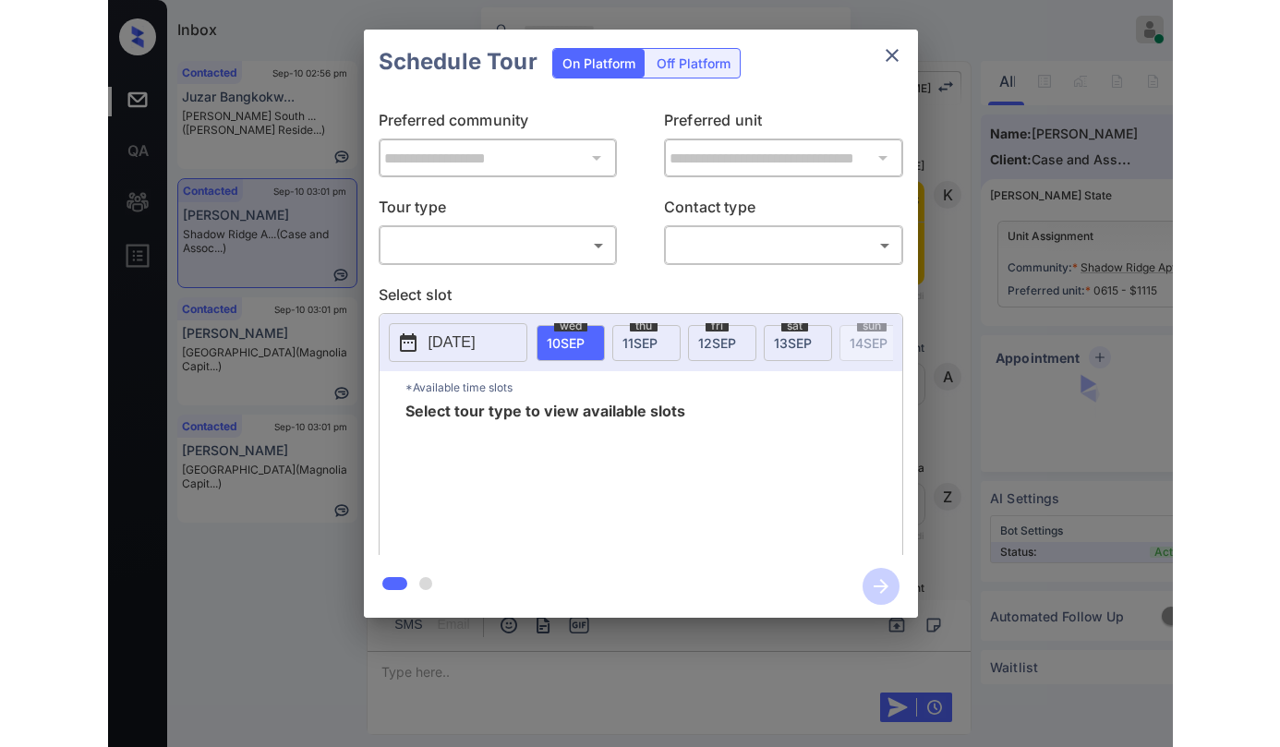
scroll to position [5891, 0]
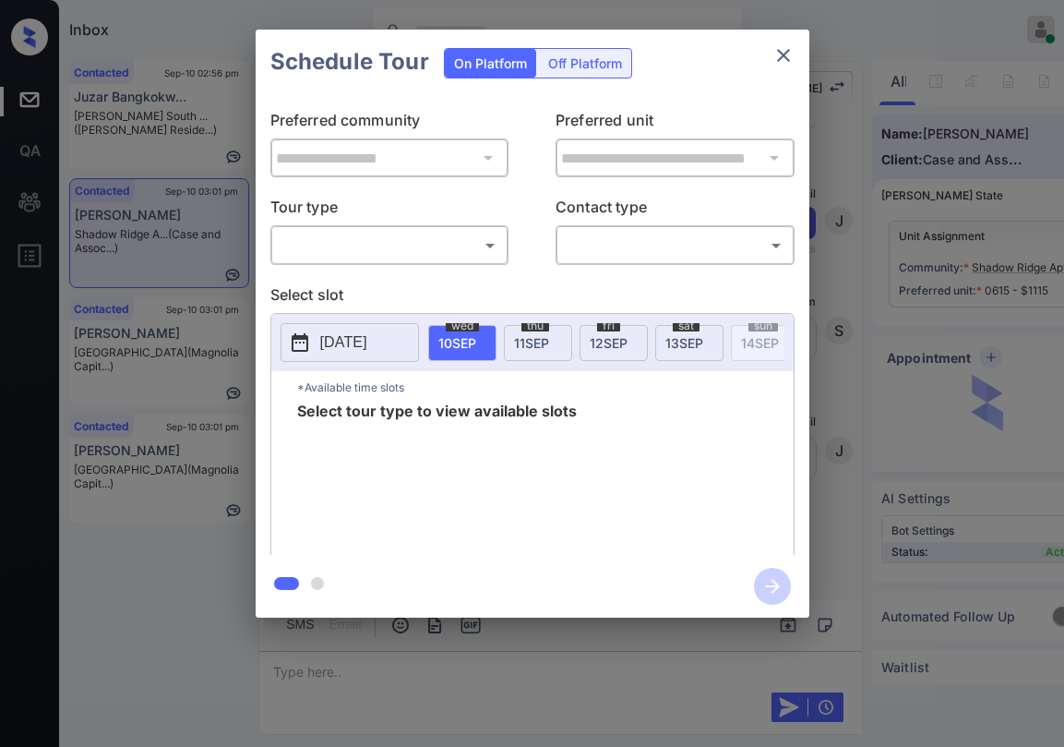
click at [439, 252] on body "Inbox Paolo Gabriel Online Set yourself offline Set yourself on break Profile S…" at bounding box center [532, 373] width 1064 height 747
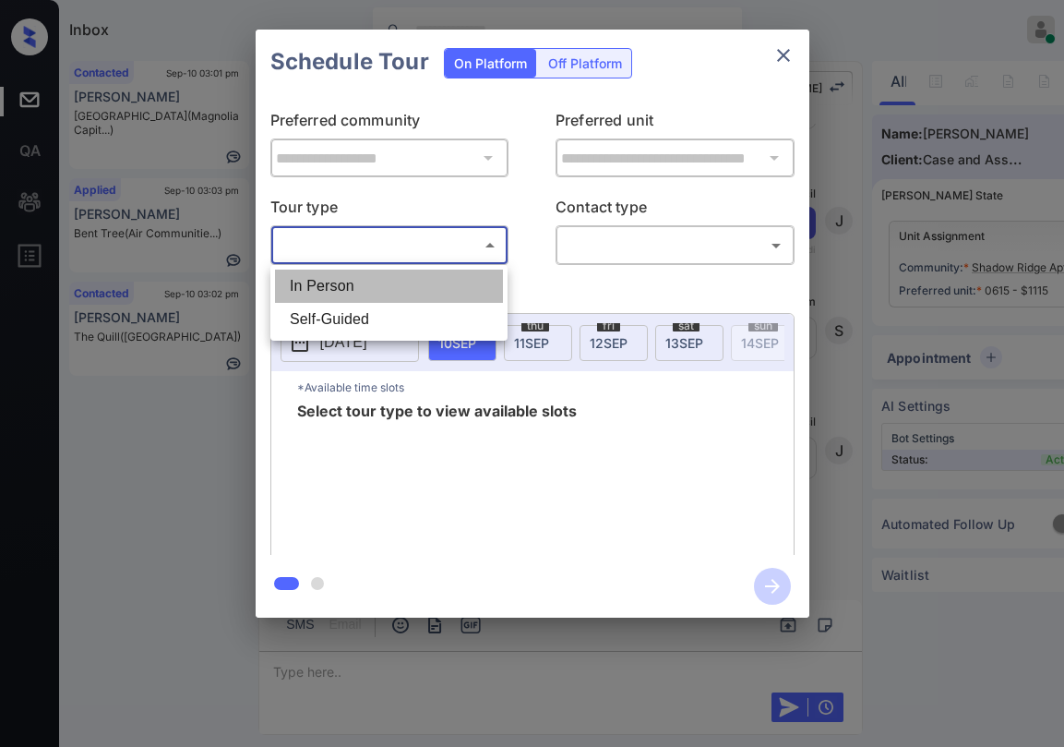
drag, startPoint x: 408, startPoint y: 278, endPoint x: 609, endPoint y: 244, distance: 204.1
click at [422, 276] on li "In Person" at bounding box center [389, 286] width 228 height 33
type input "********"
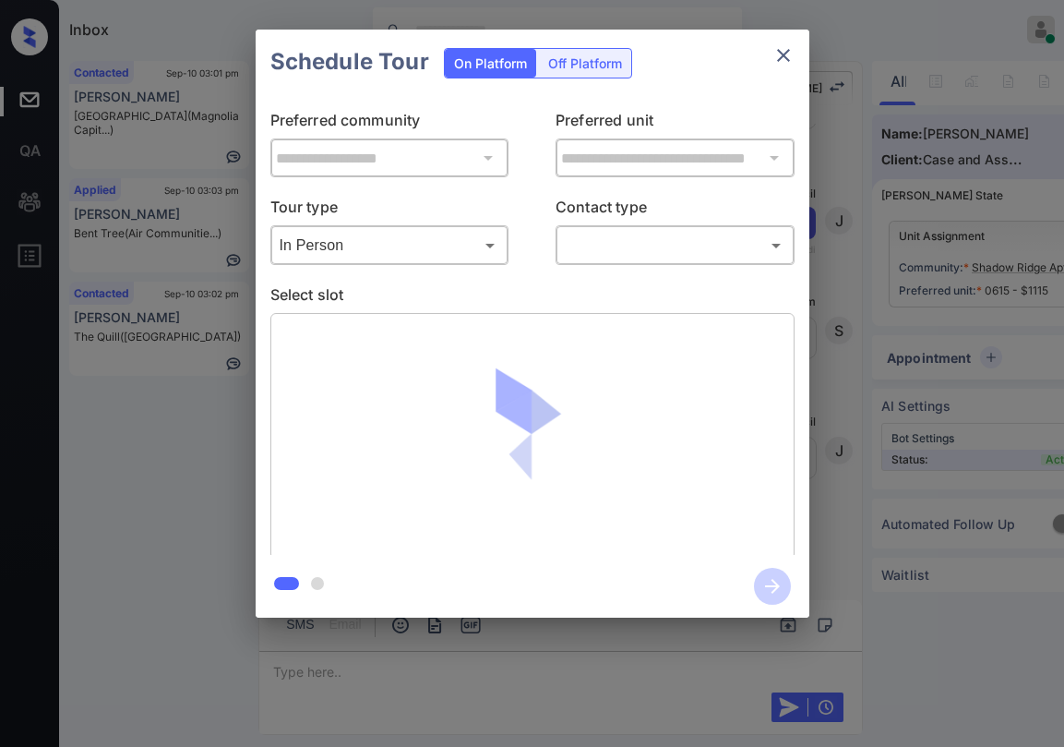
click at [633, 252] on body "Inbox Paolo Gabriel Online Set yourself offline Set yourself on break Profile S…" at bounding box center [532, 373] width 1064 height 747
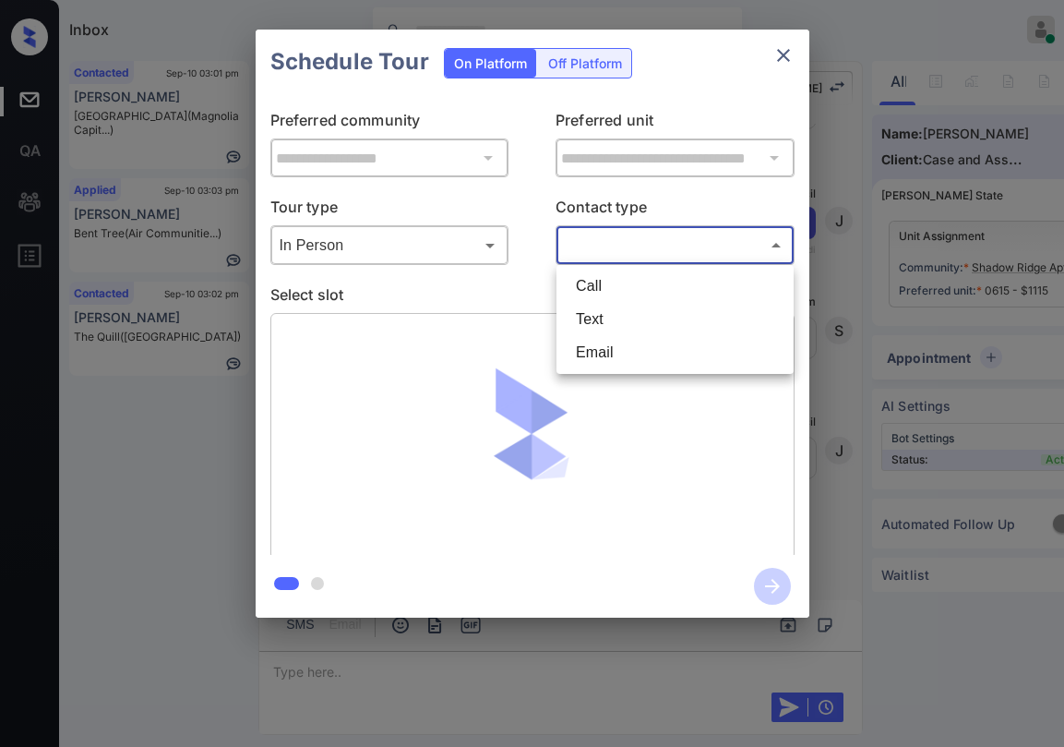
click at [599, 304] on li "Text" at bounding box center [675, 319] width 228 height 33
type input "****"
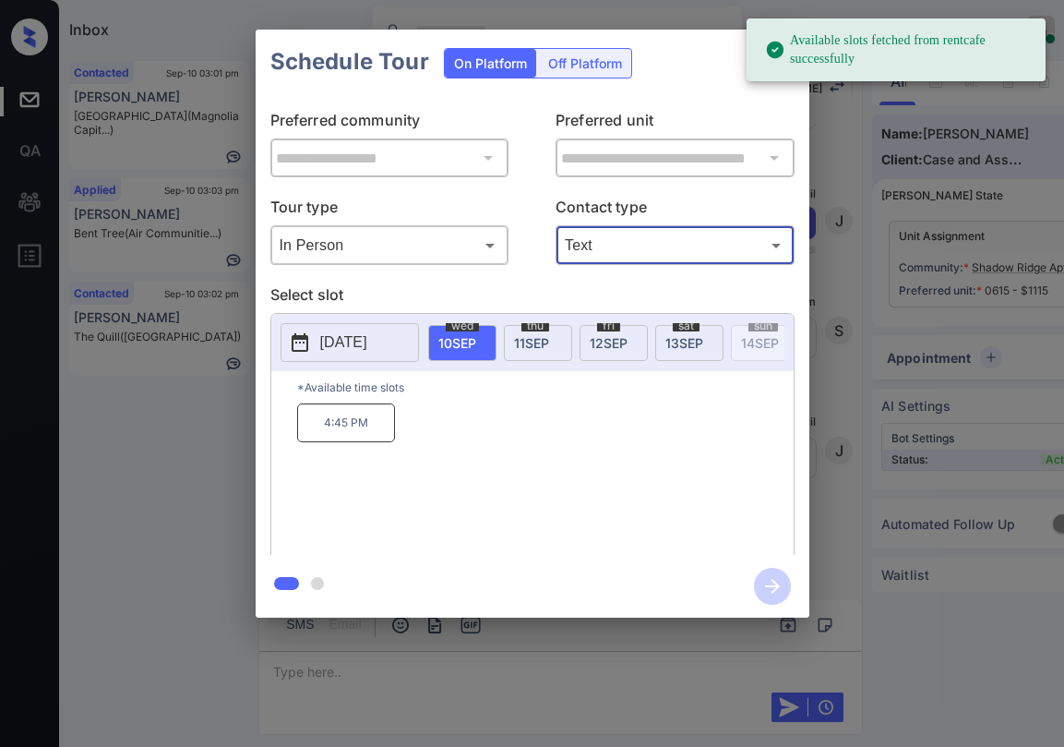
click at [346, 441] on p "4:45 PM" at bounding box center [346, 422] width 98 height 39
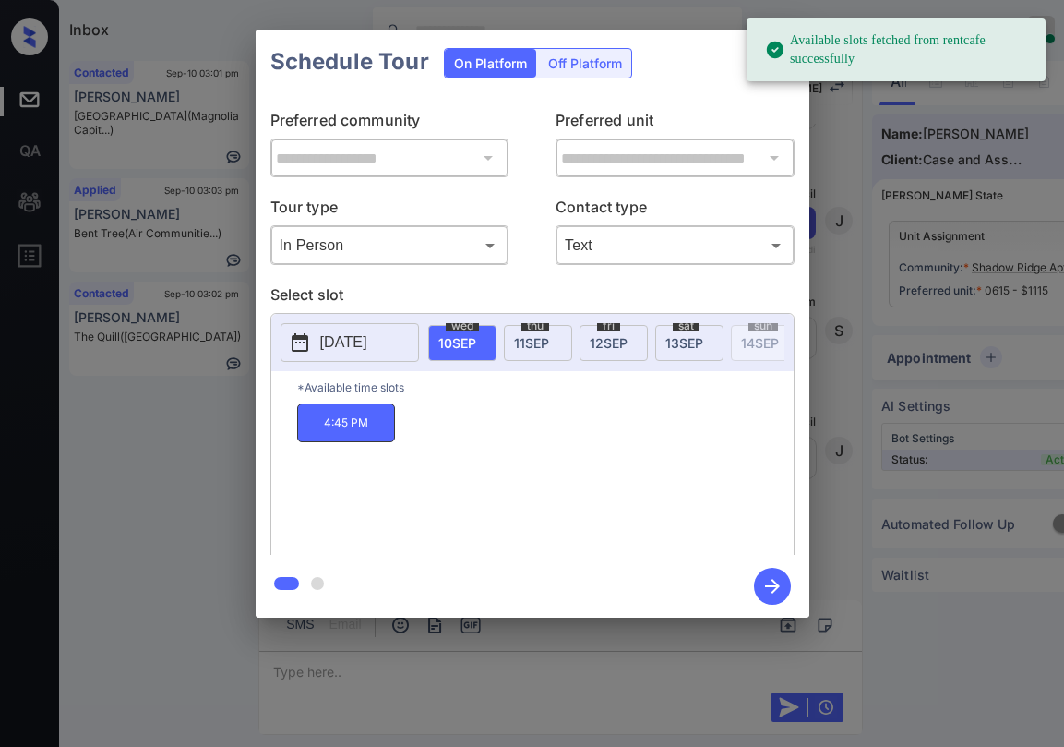
click at [776, 586] on icon "button" at bounding box center [772, 586] width 15 height 15
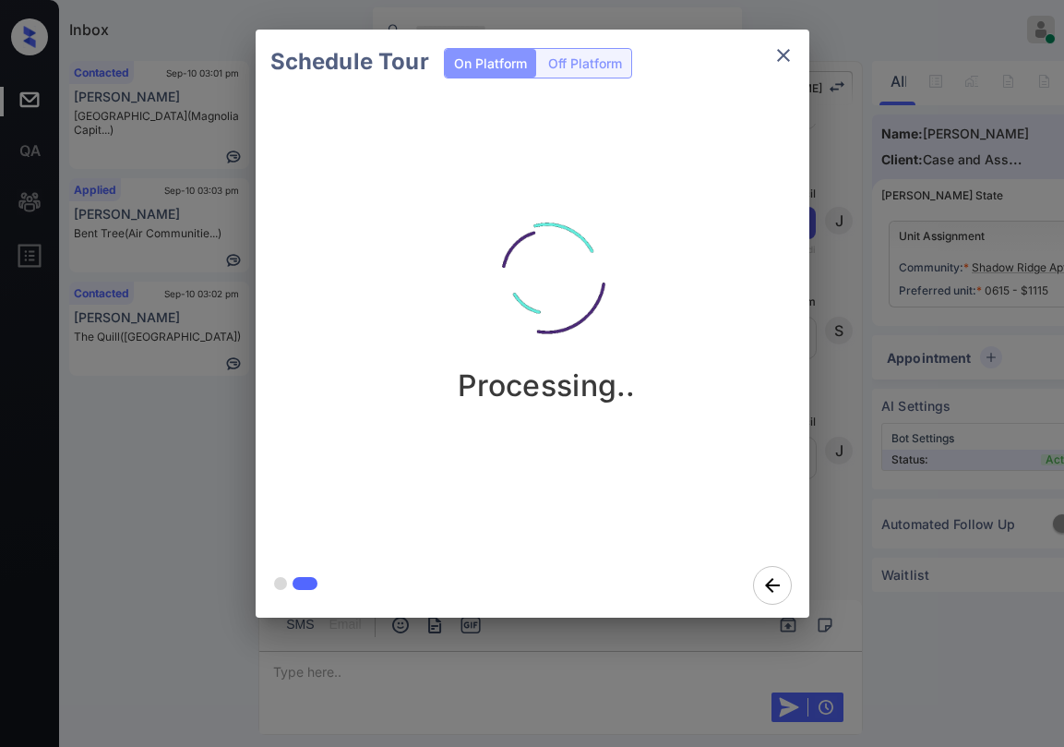
click at [441, 258] on div "Processing.." at bounding box center [547, 293] width 554 height 221
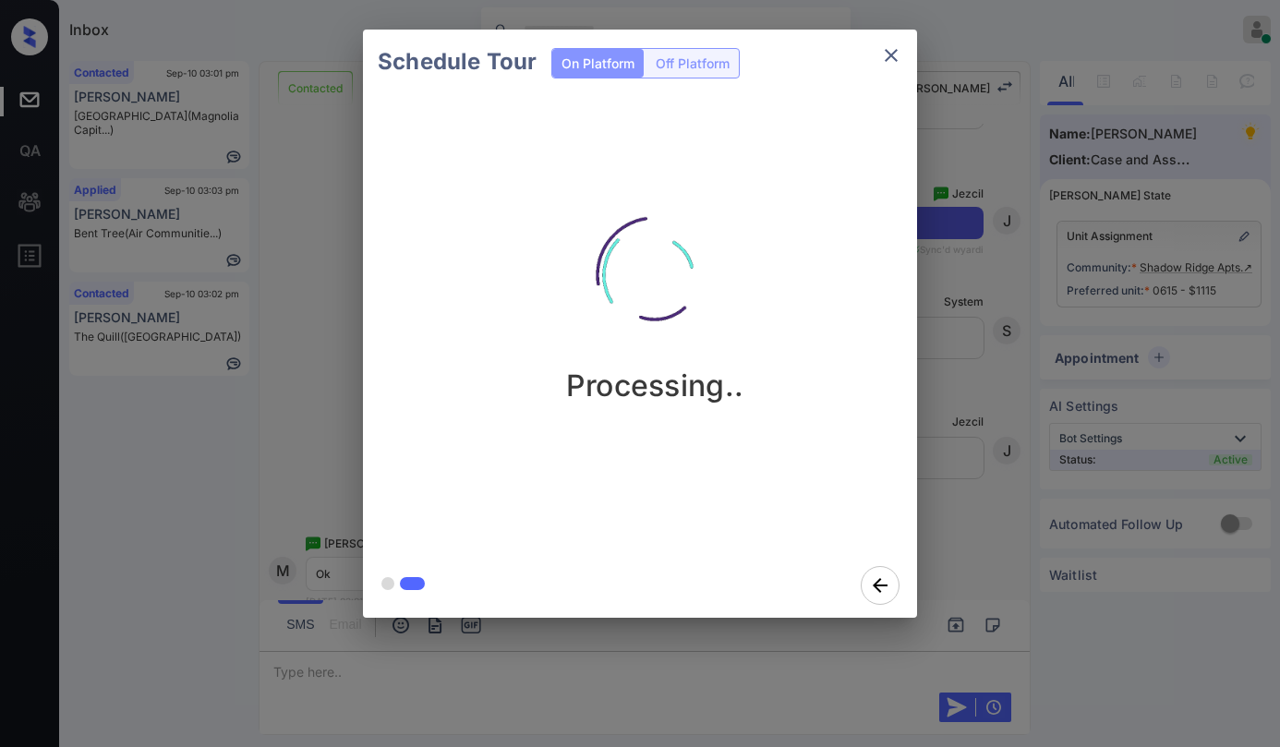
click at [683, 330] on img at bounding box center [654, 275] width 185 height 185
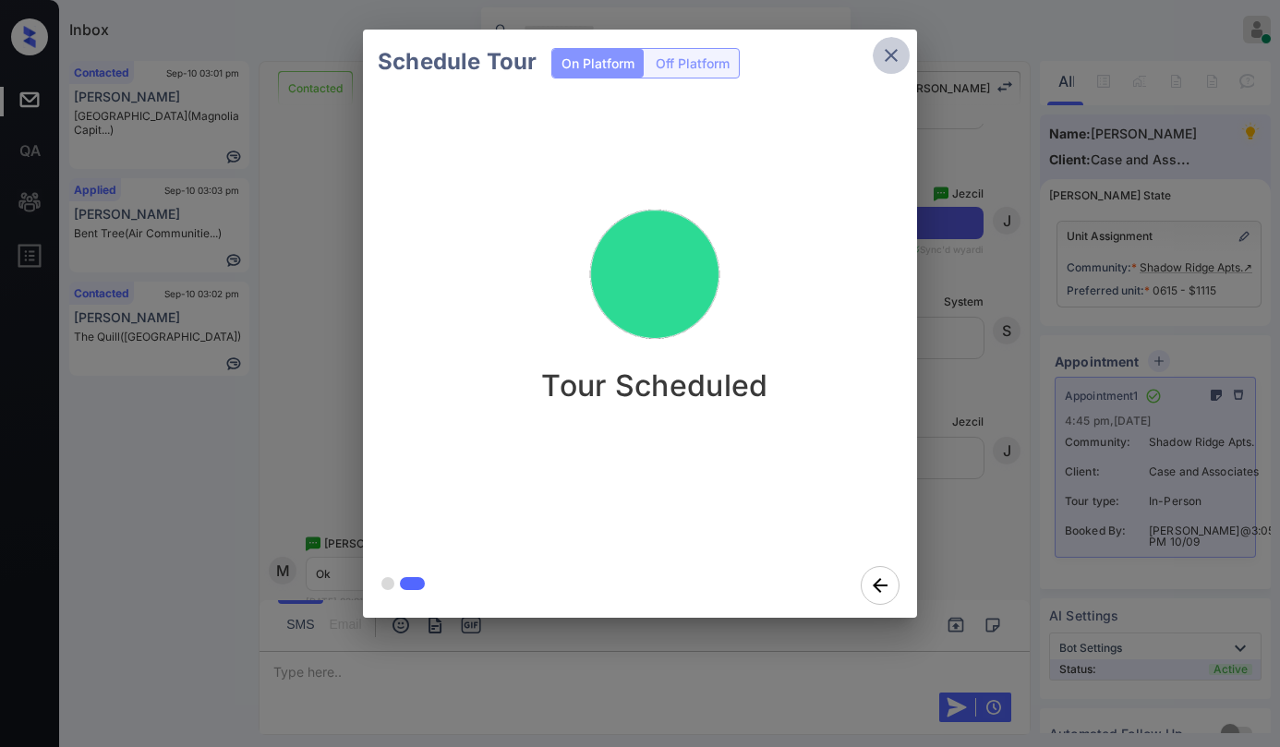
click at [884, 61] on icon "close" at bounding box center [891, 55] width 22 height 22
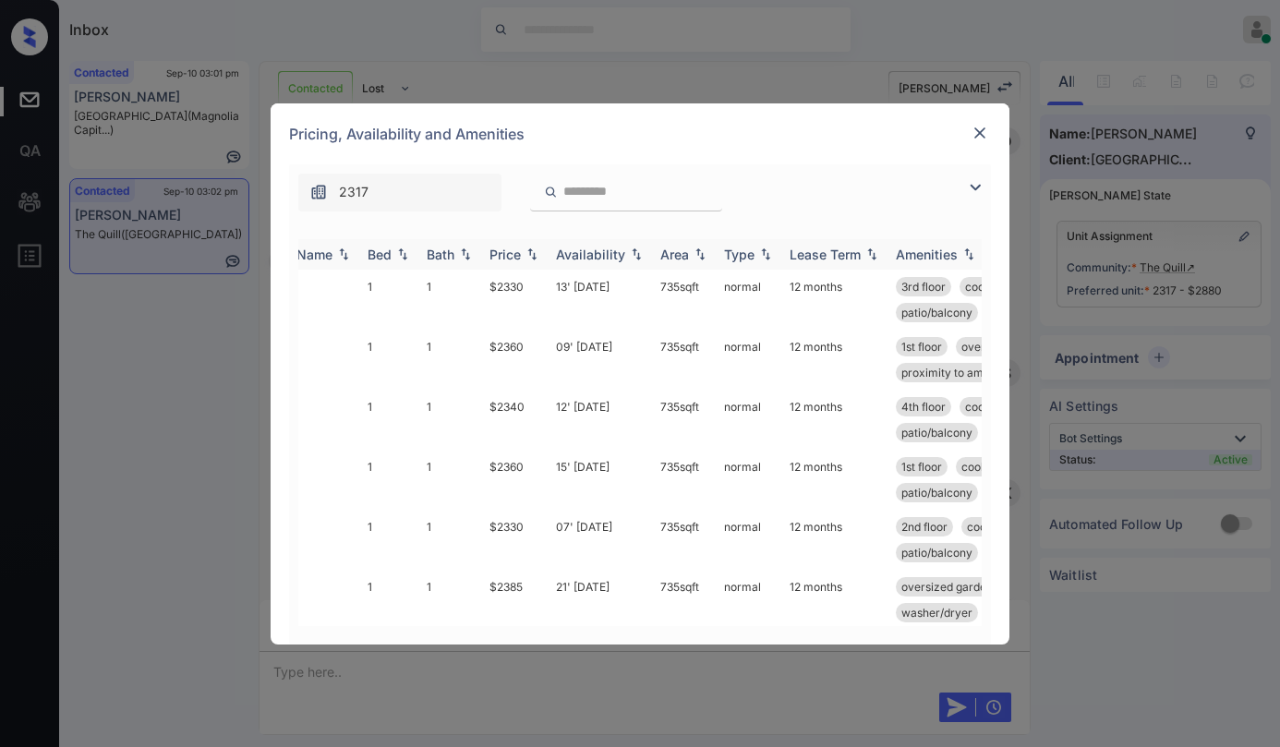
scroll to position [0, 59]
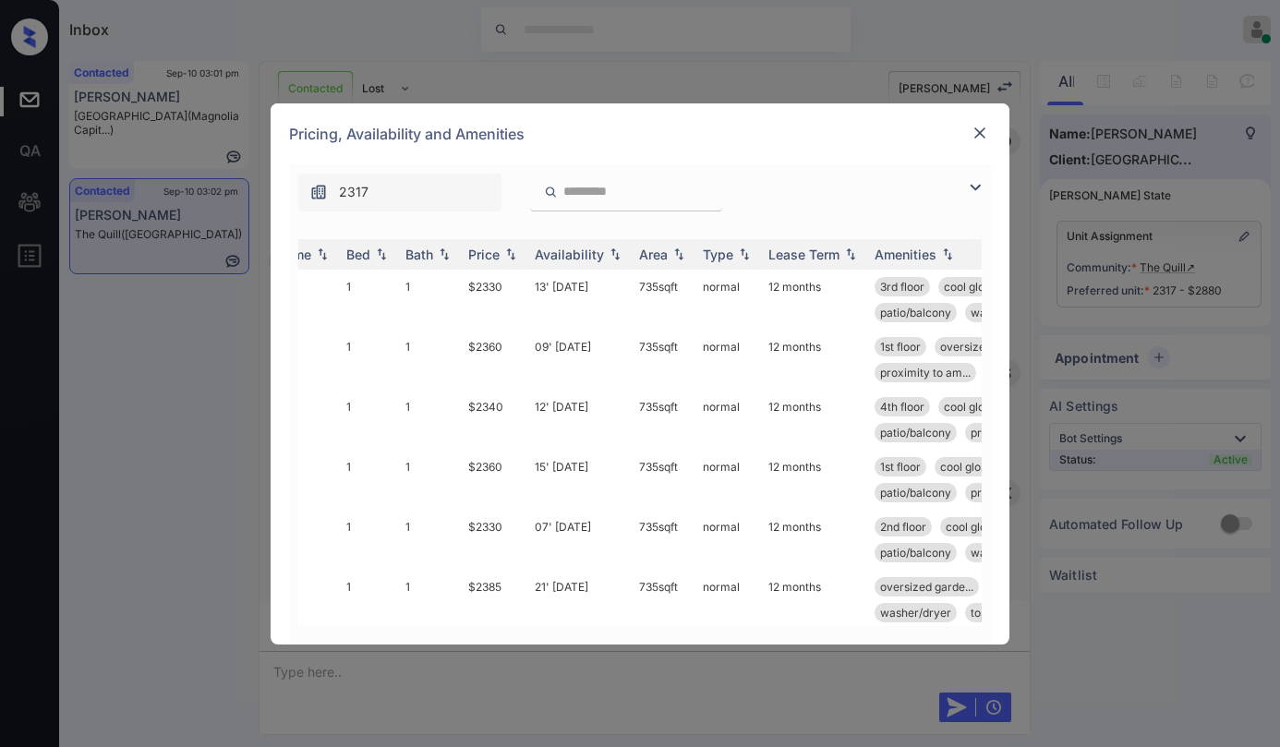
click at [663, 194] on input "search" at bounding box center [636, 192] width 151 height 16
type input "***"
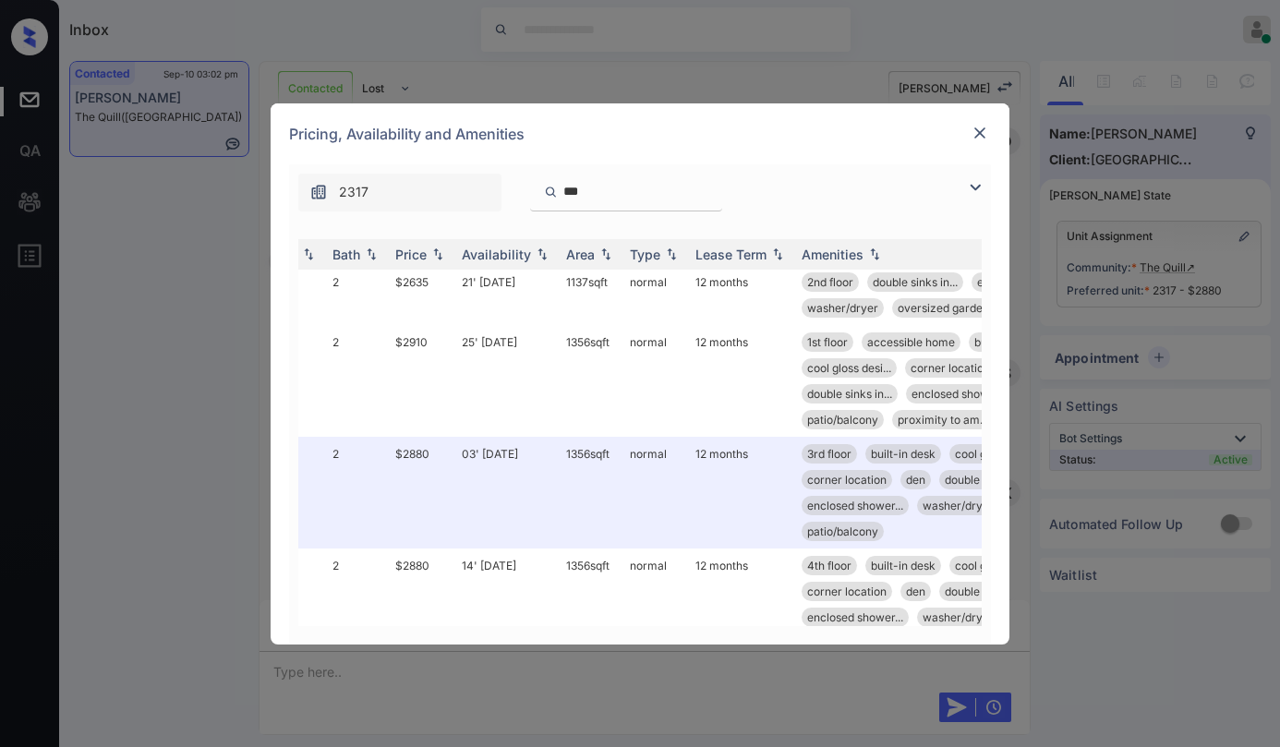
scroll to position [893, 132]
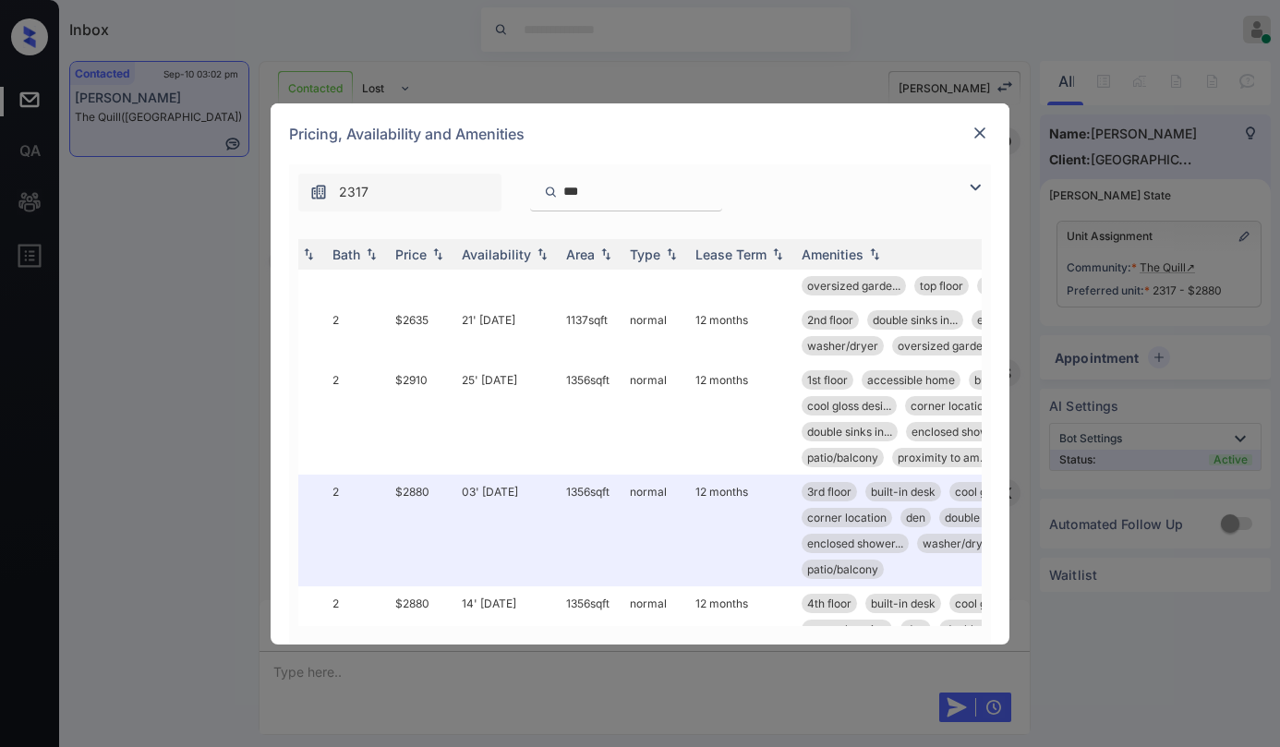
click at [982, 125] on img at bounding box center [979, 133] width 18 height 18
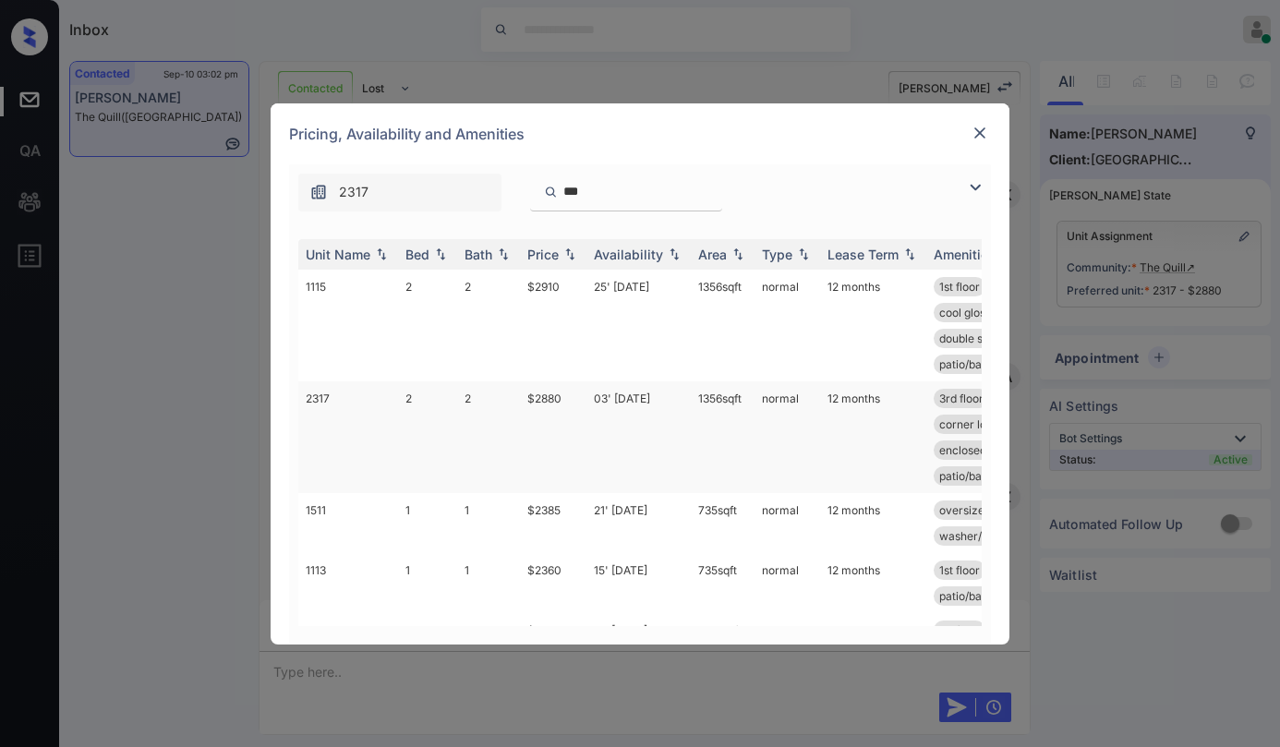
scroll to position [2902, 0]
drag, startPoint x: 530, startPoint y: 393, endPoint x: 570, endPoint y: 399, distance: 40.1
click at [570, 399] on td "$2880" at bounding box center [553, 437] width 66 height 112
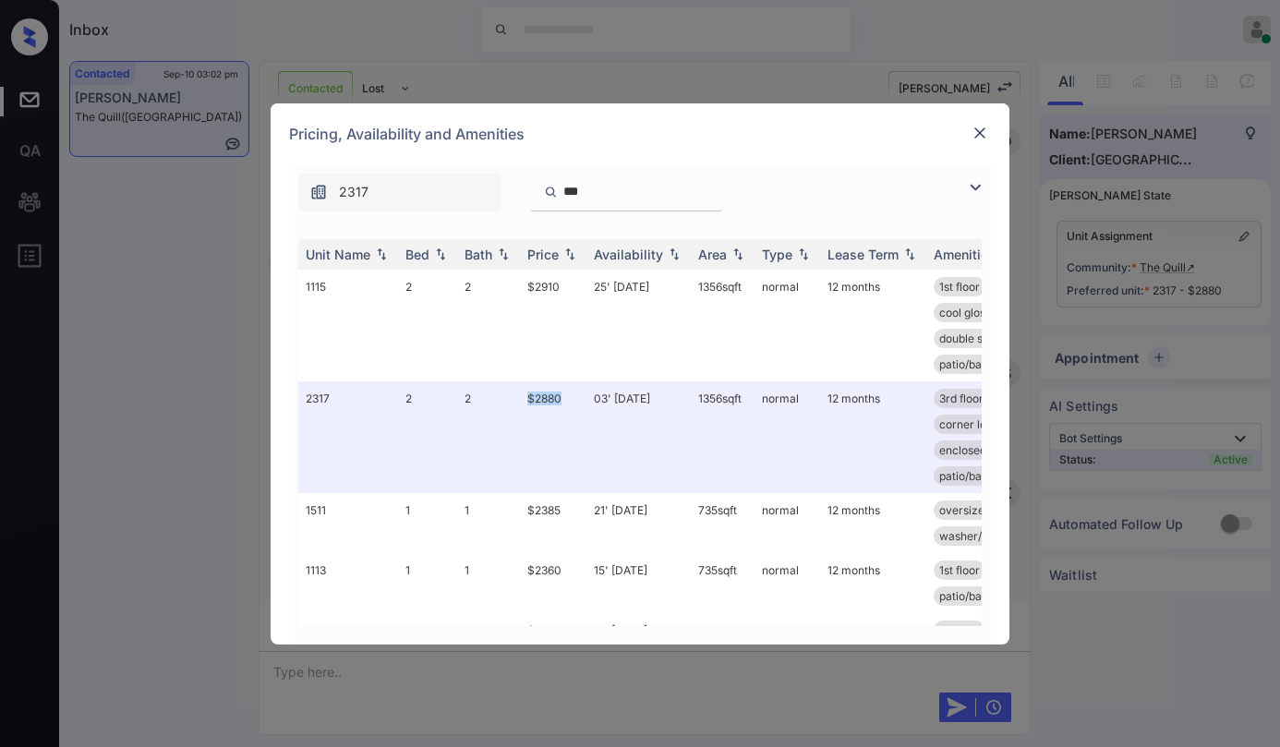
copy td "$2880"
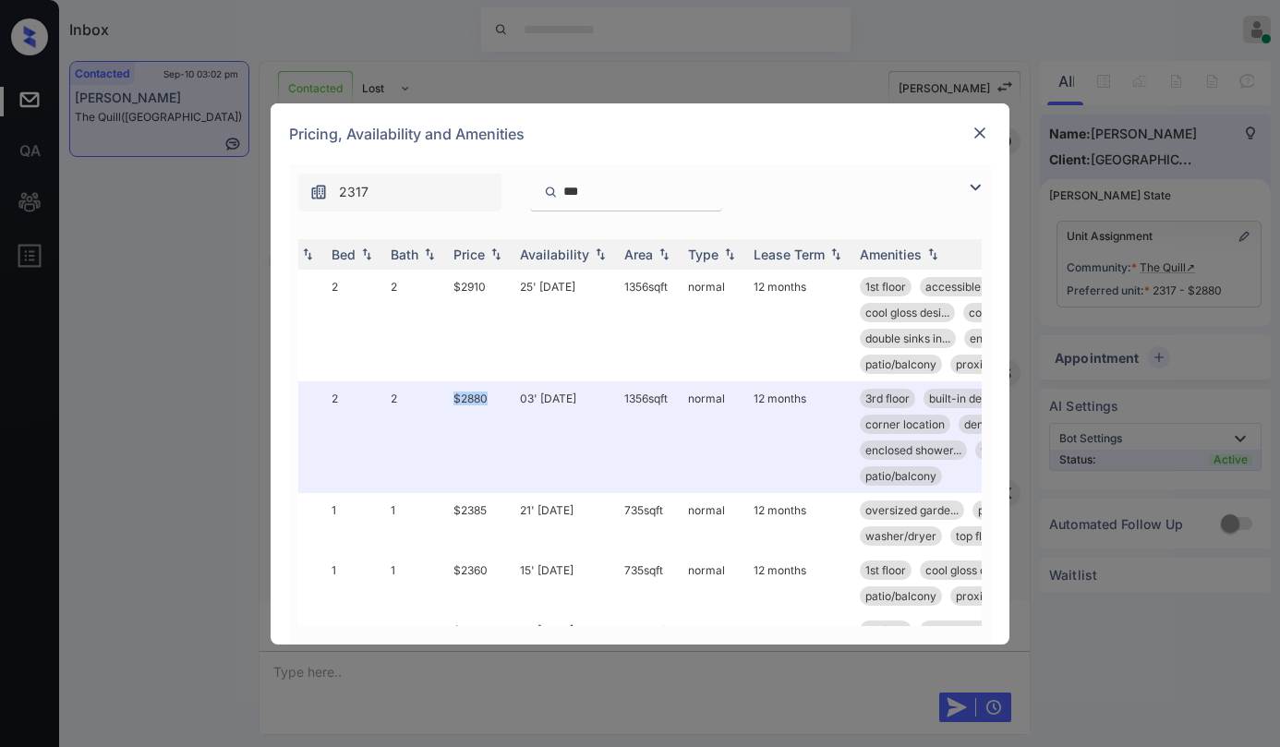
scroll to position [0, 0]
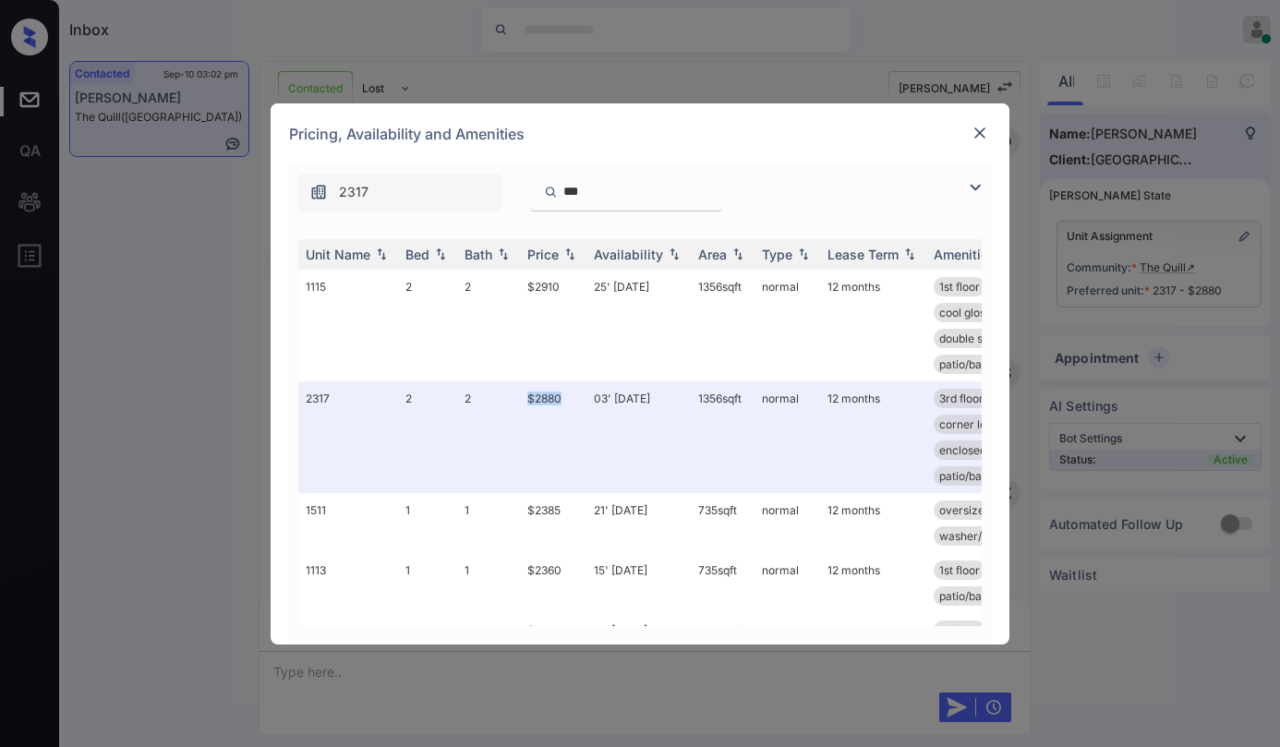
click at [973, 187] on img at bounding box center [975, 187] width 22 height 22
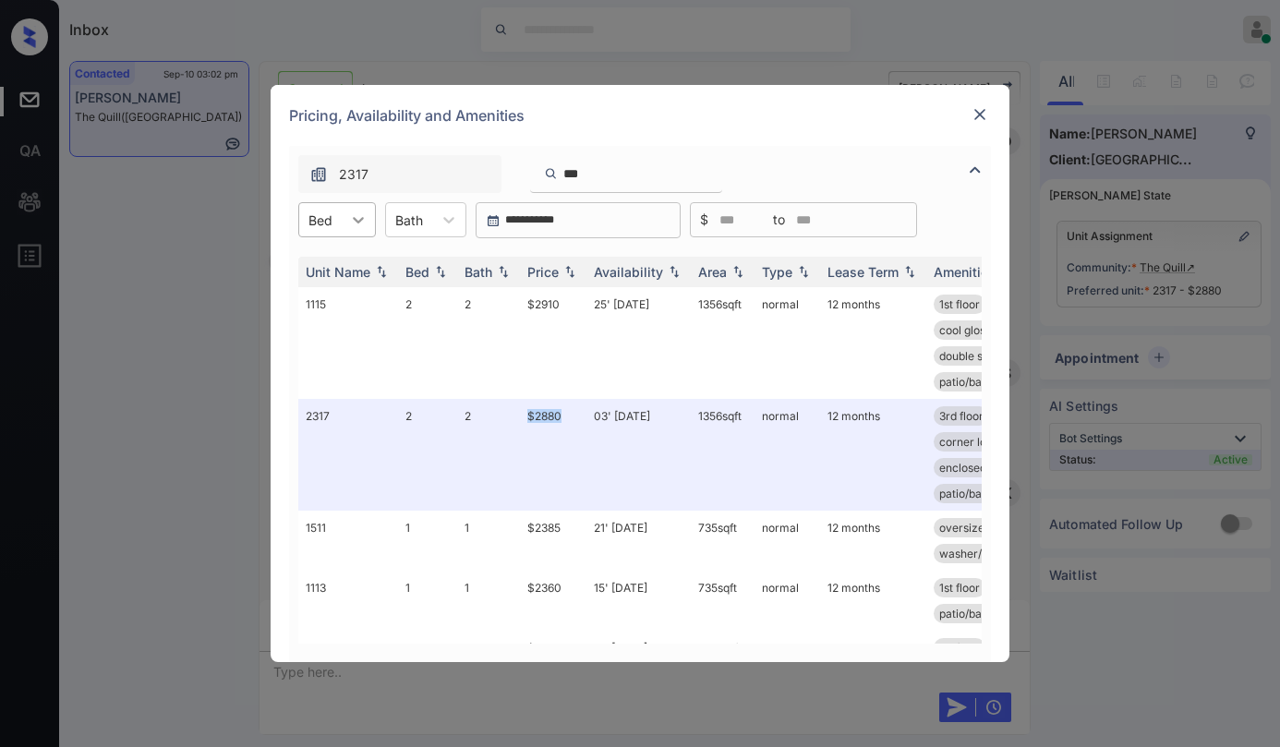
click at [364, 220] on icon at bounding box center [358, 219] width 18 height 18
click at [320, 302] on div "2" at bounding box center [337, 298] width 78 height 33
click at [556, 273] on div "Price" at bounding box center [542, 272] width 31 height 16
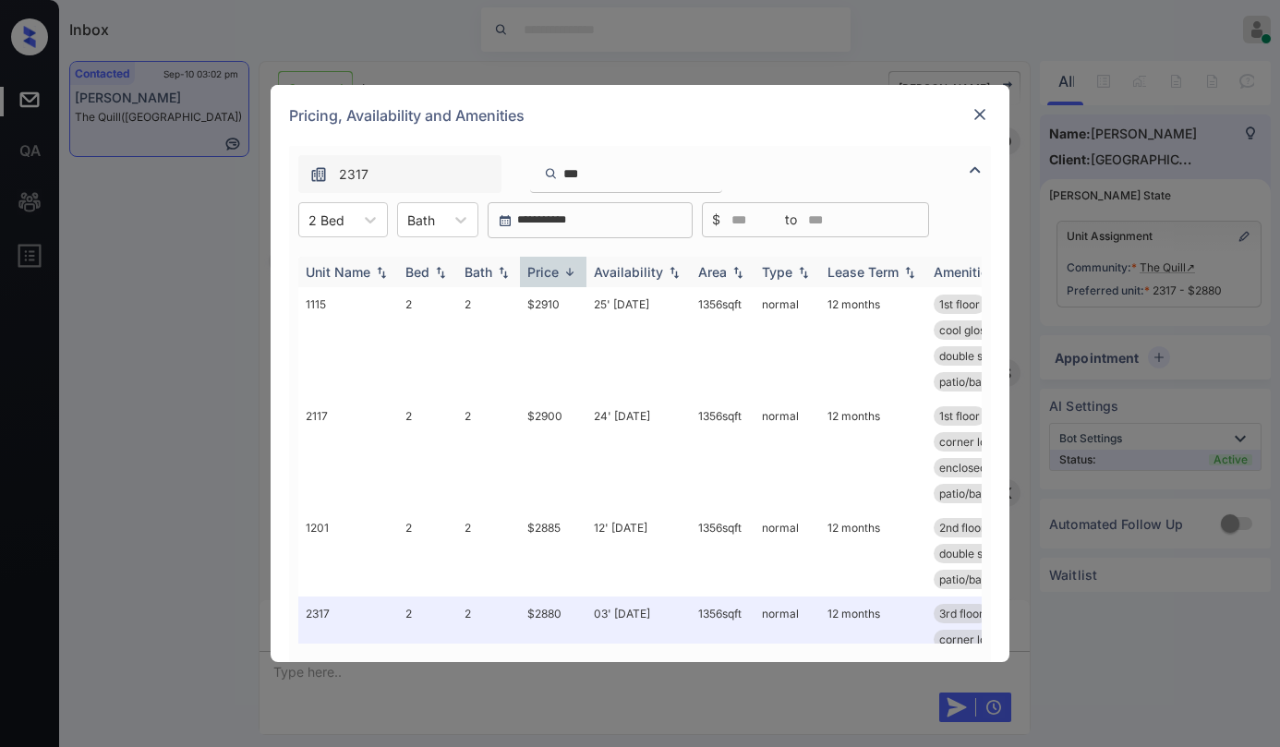
click at [556, 273] on div "Price" at bounding box center [542, 272] width 31 height 16
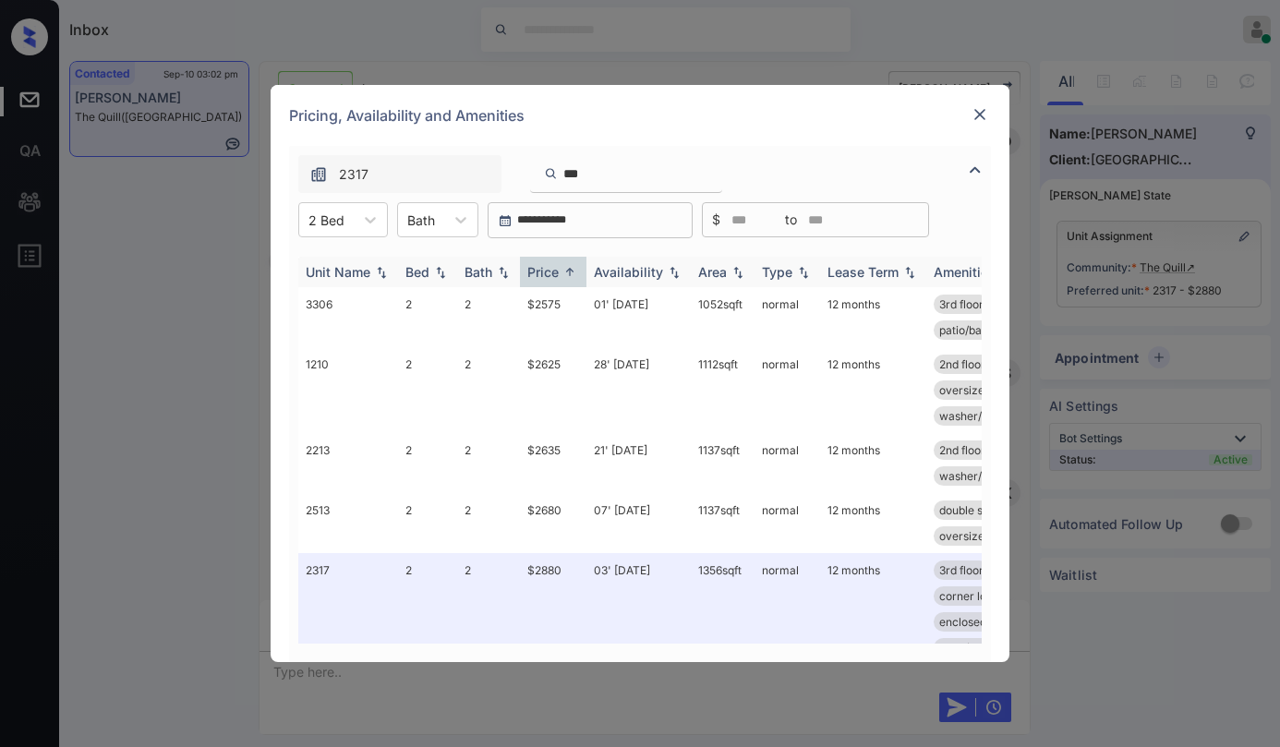
click at [556, 273] on div "Price" at bounding box center [542, 272] width 31 height 16
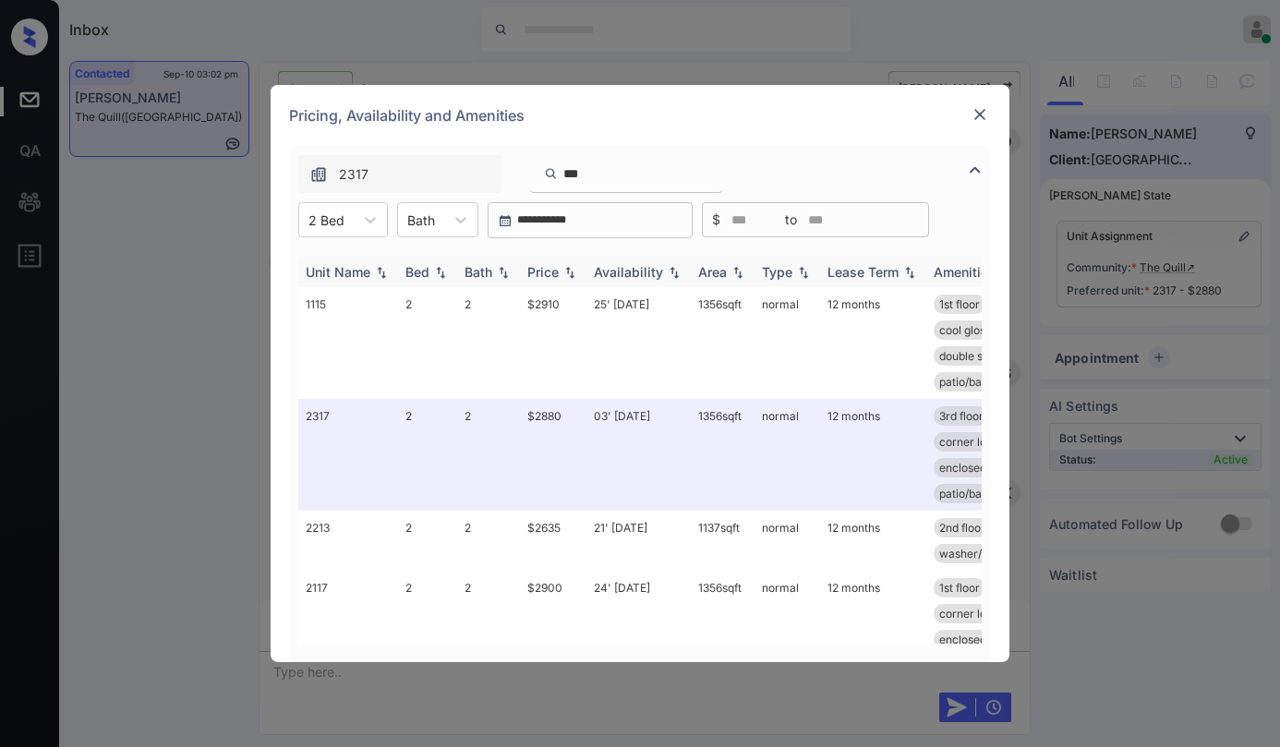
click at [548, 270] on div "Price" at bounding box center [542, 272] width 31 height 16
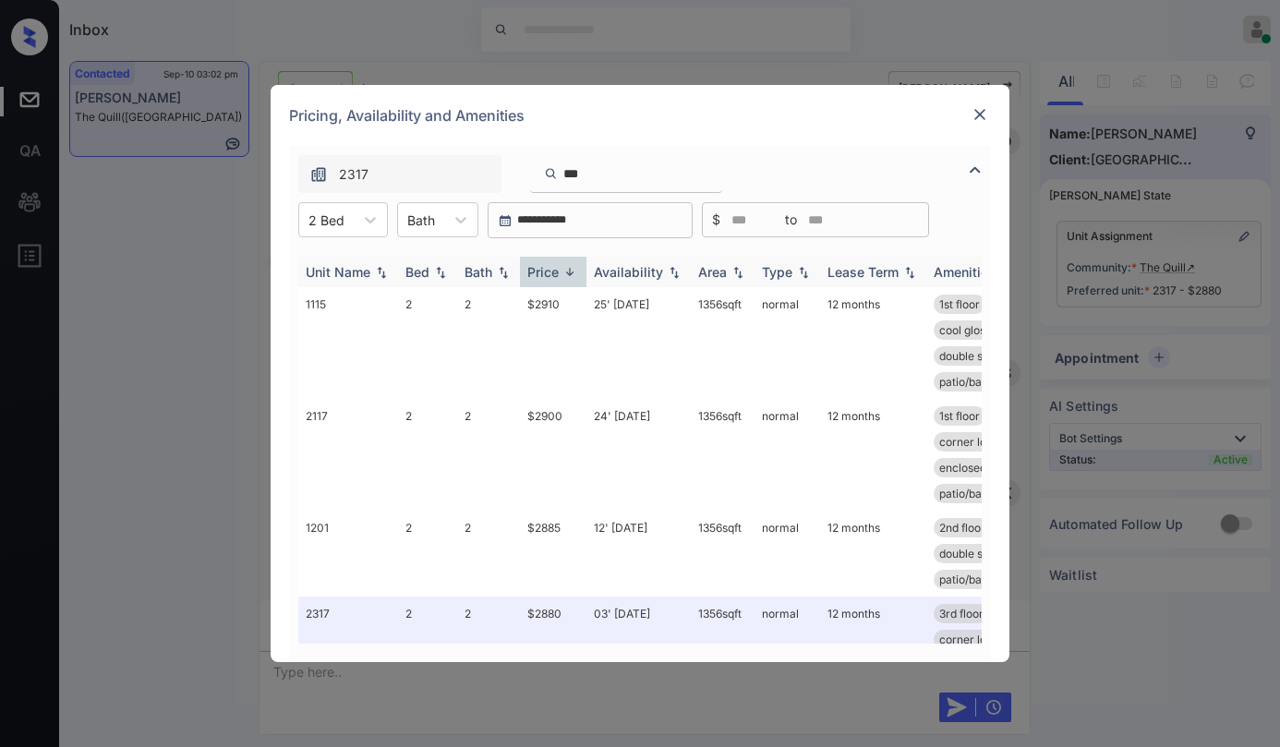
click at [550, 270] on div "Price" at bounding box center [542, 272] width 31 height 16
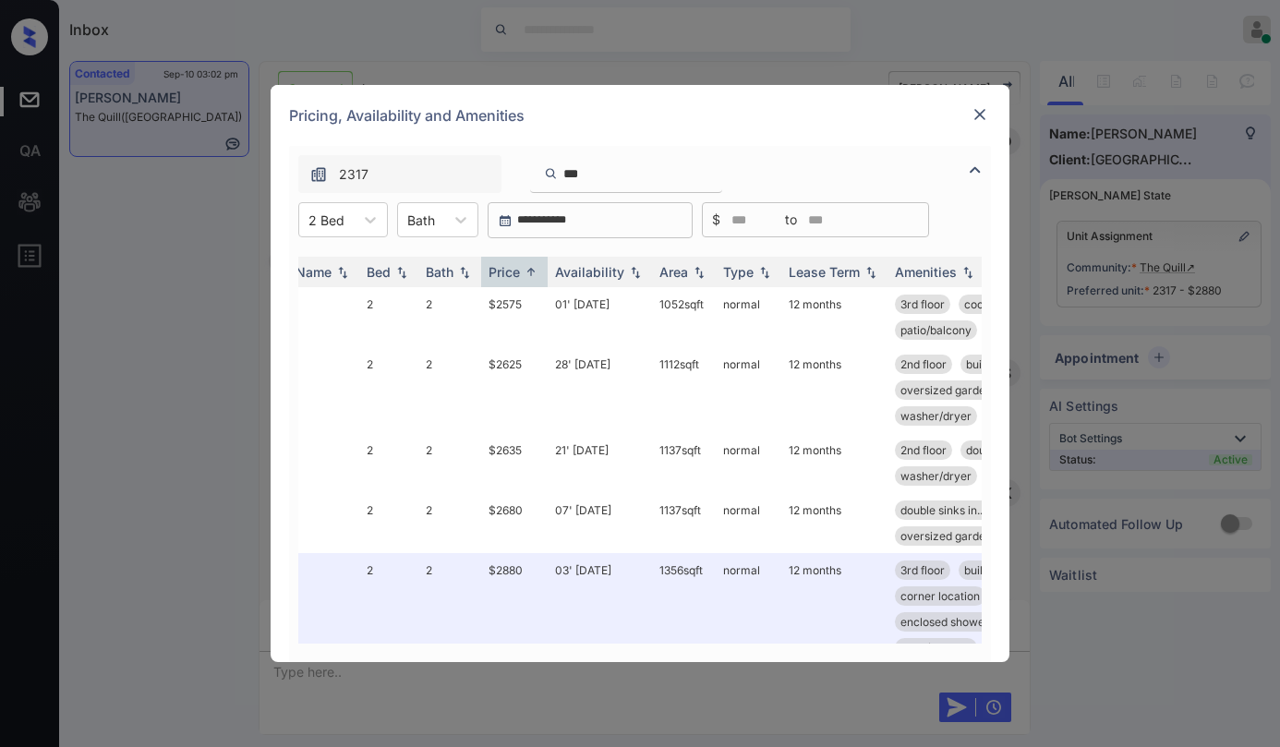
scroll to position [0, 38]
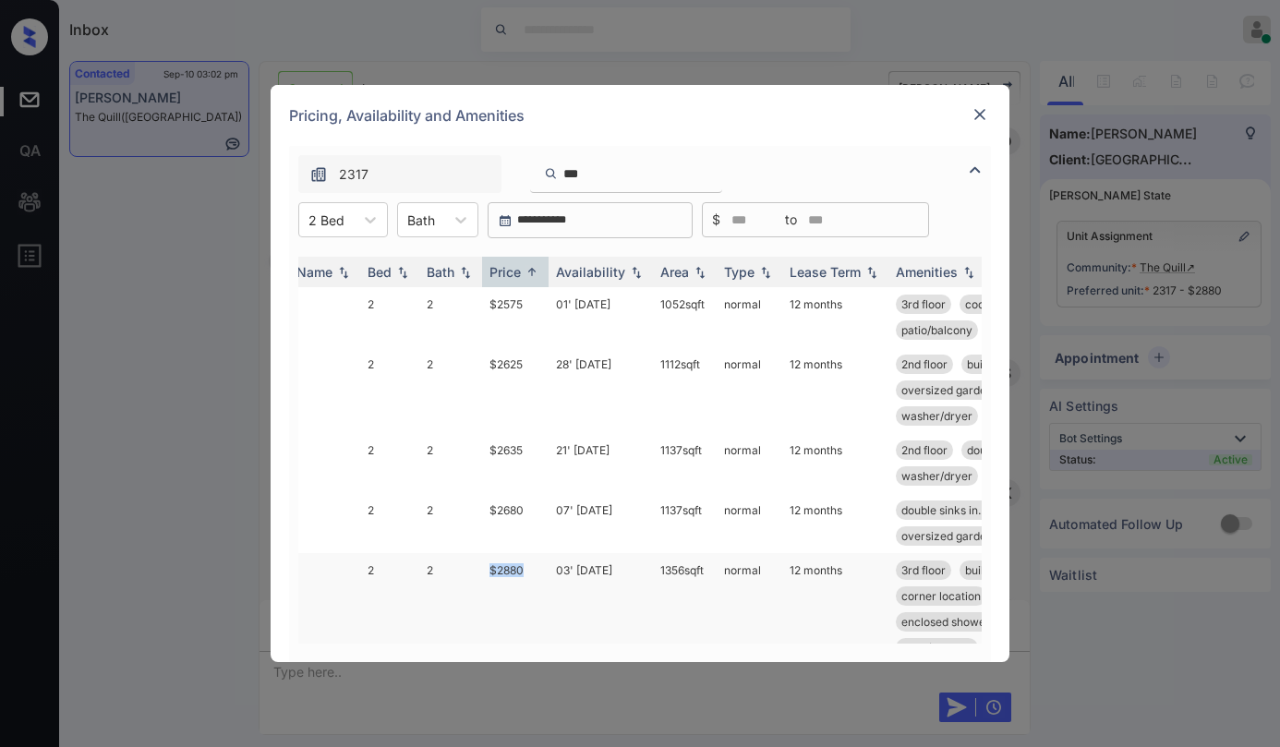
drag, startPoint x: 484, startPoint y: 564, endPoint x: 535, endPoint y: 569, distance: 51.9
click at [535, 569] on td "$2880" at bounding box center [515, 609] width 66 height 112
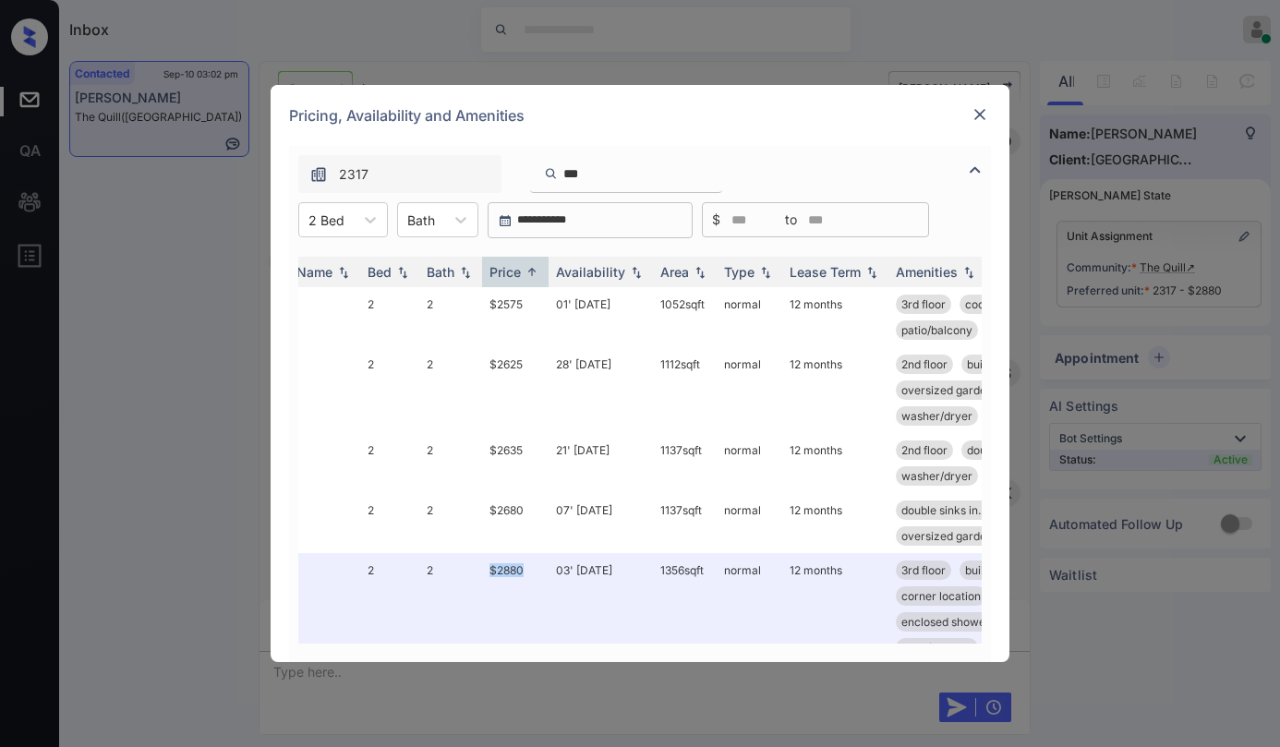
copy td "$2880"
click at [975, 123] on img at bounding box center [979, 114] width 18 height 18
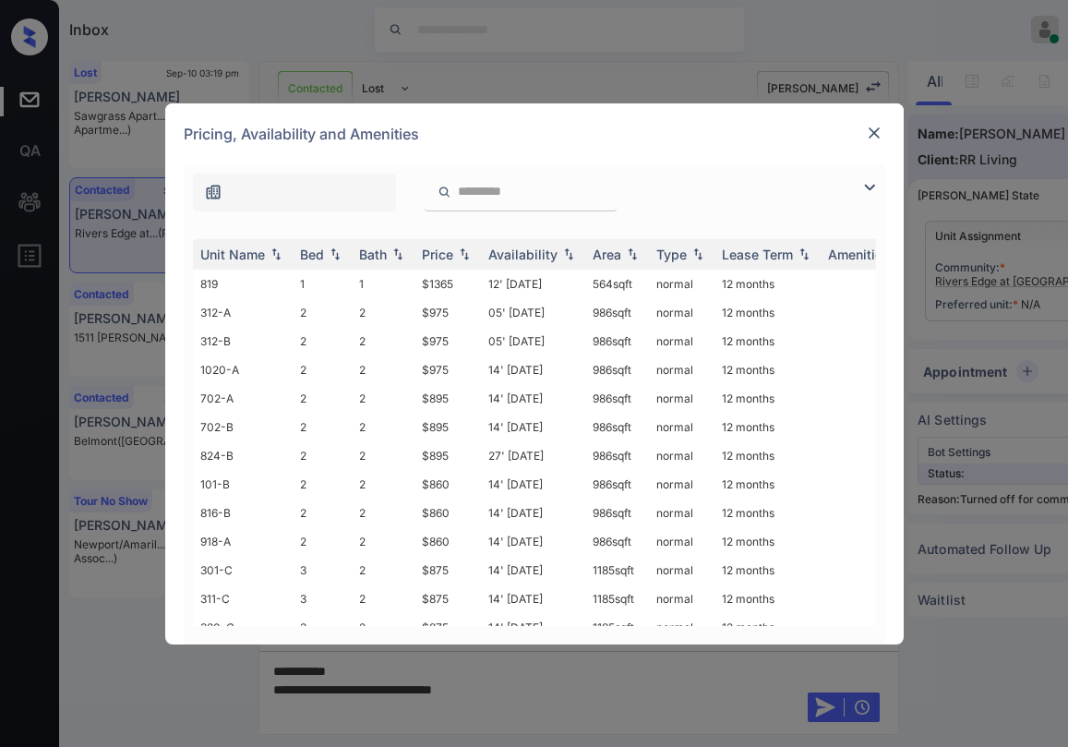
click at [530, 693] on div "**********" at bounding box center [534, 373] width 1068 height 747
click at [871, 138] on img at bounding box center [874, 133] width 18 height 18
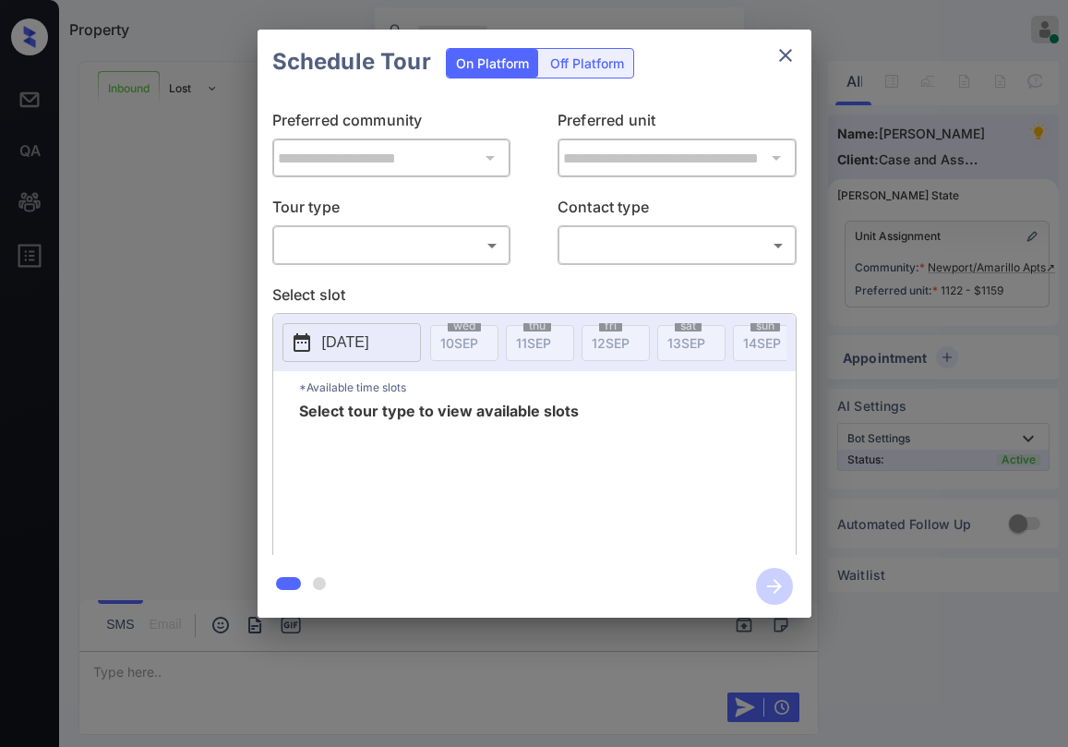
scroll to position [1686, 0]
click at [439, 238] on body "Property Paolo Gabriel Online Set yourself offline Set yourself on break Profil…" at bounding box center [534, 373] width 1068 height 747
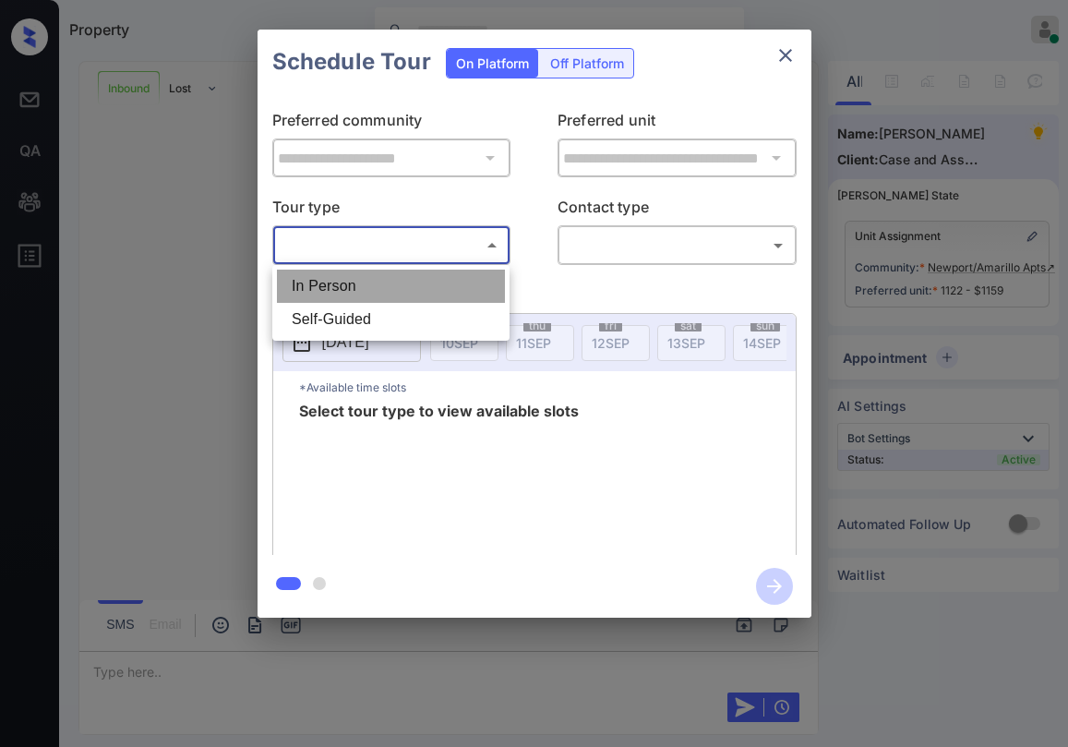
click at [414, 281] on li "In Person" at bounding box center [391, 286] width 228 height 33
type input "********"
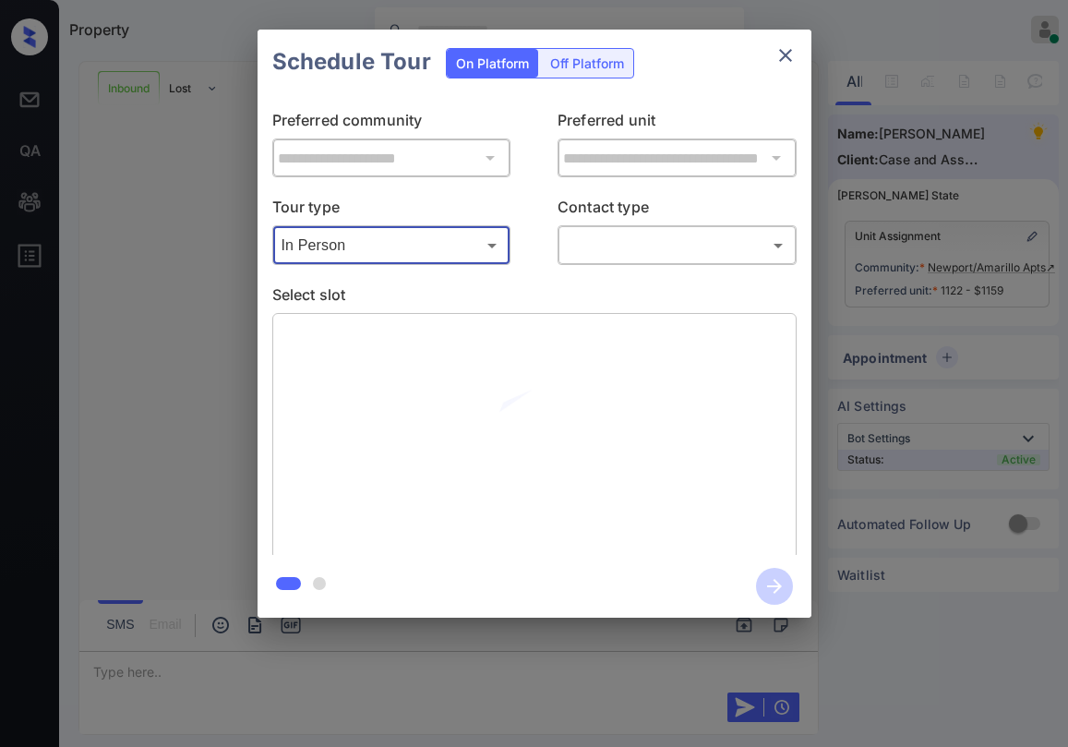
click at [601, 254] on body "Property Paolo Gabriel Online Set yourself offline Set yourself on break Profil…" at bounding box center [534, 373] width 1068 height 747
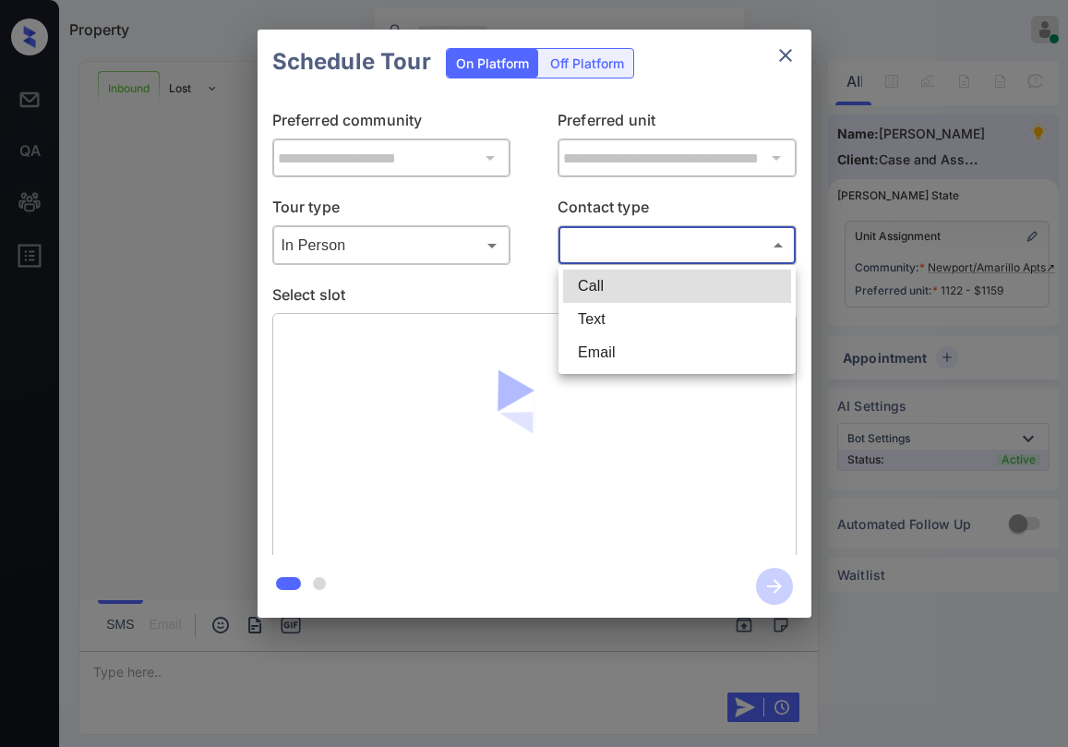
click at [609, 322] on li "Text" at bounding box center [677, 319] width 228 height 33
type input "****"
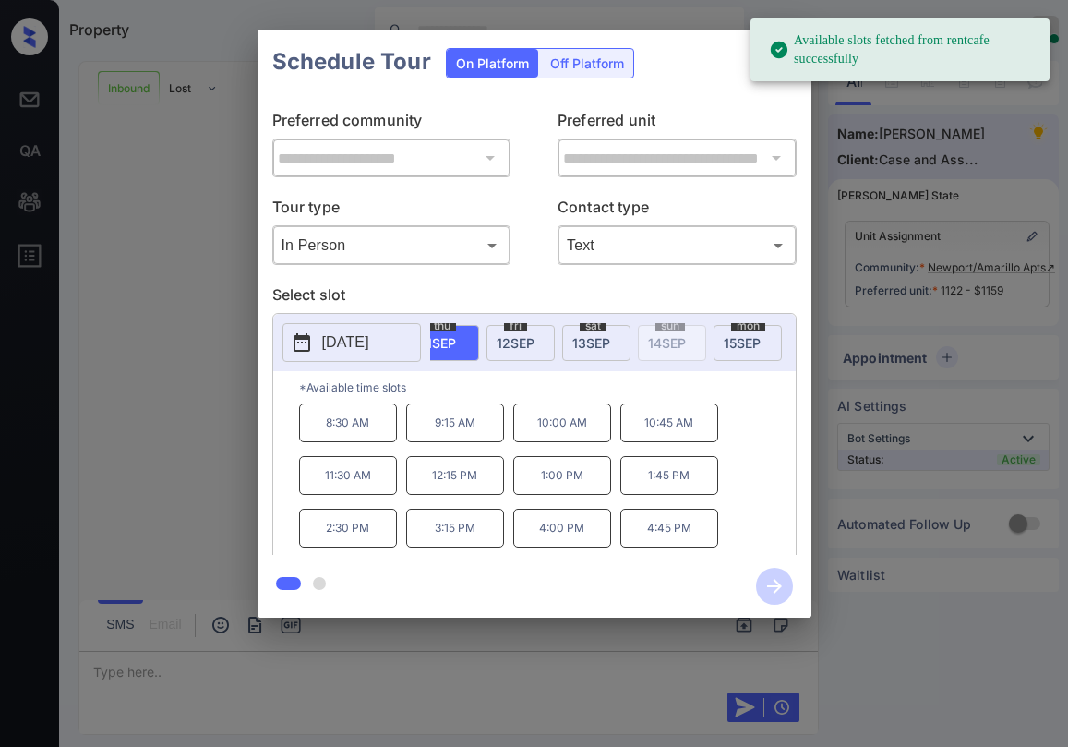
scroll to position [0, 0]
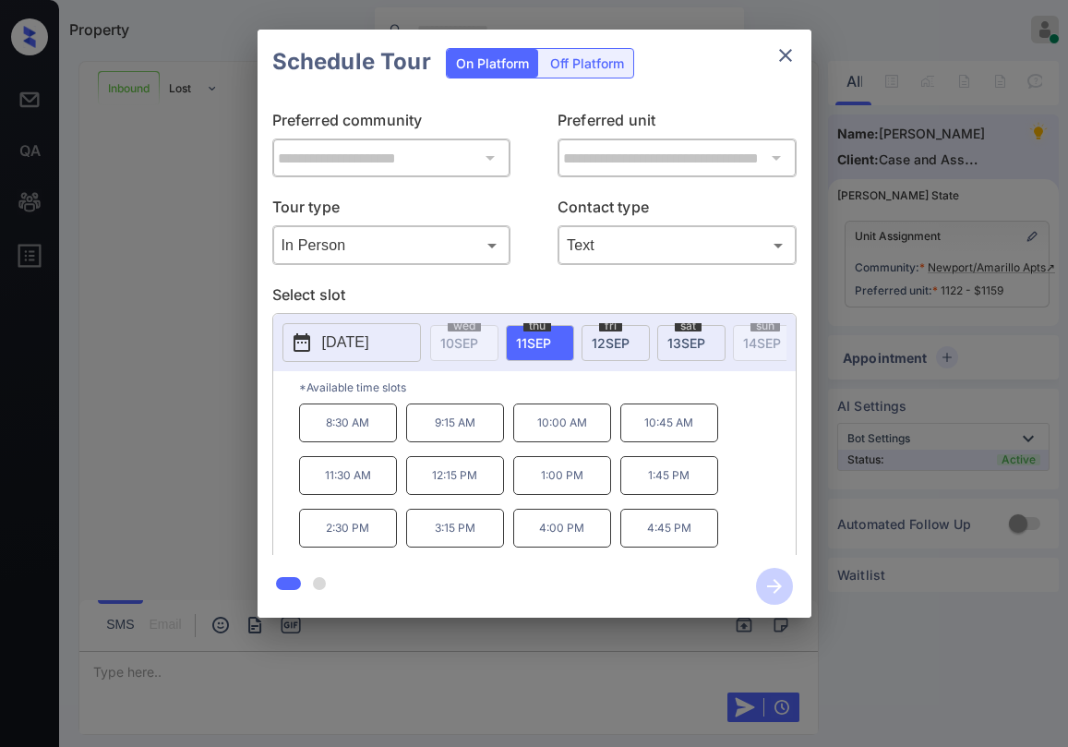
click at [680, 344] on span "[DATE]" at bounding box center [686, 343] width 38 height 16
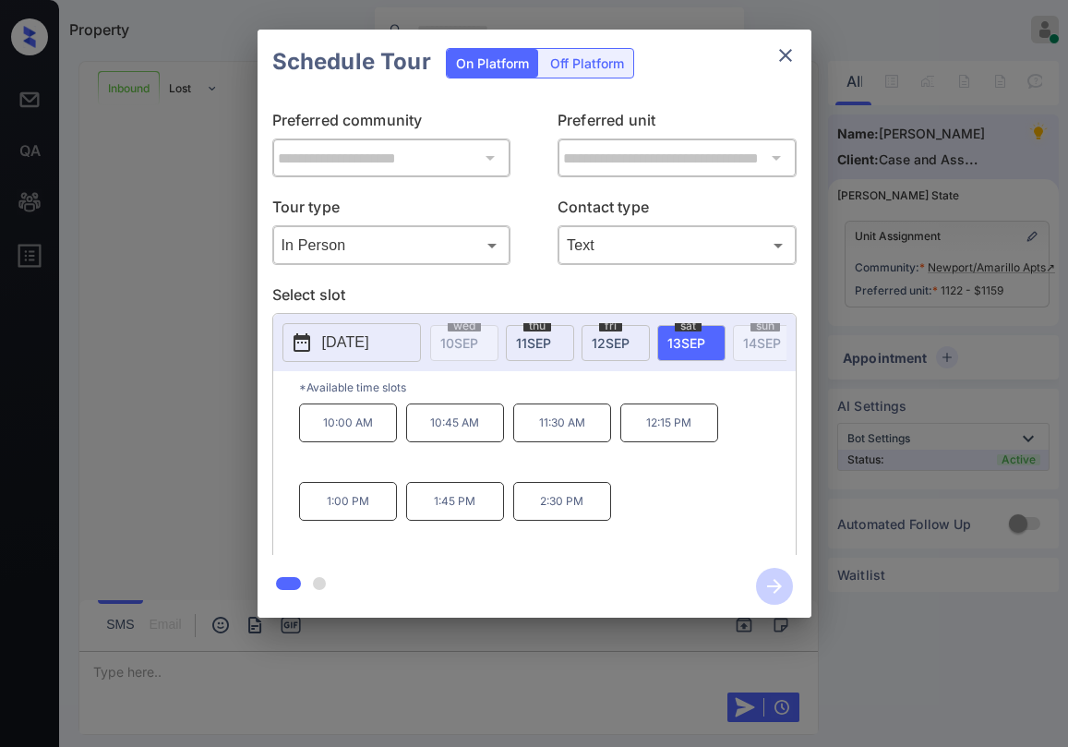
click at [670, 348] on span "[DATE]" at bounding box center [686, 343] width 38 height 16
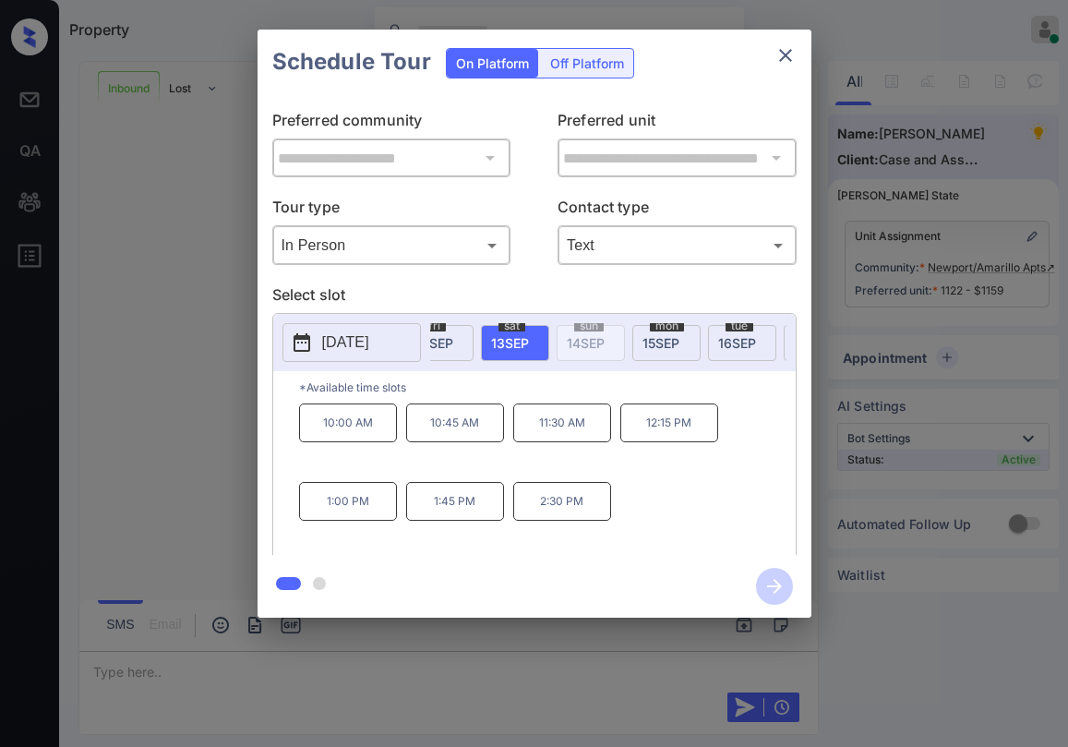
scroll to position [0, 162]
click at [456, 349] on span "12 SEP" at bounding box center [448, 343] width 38 height 16
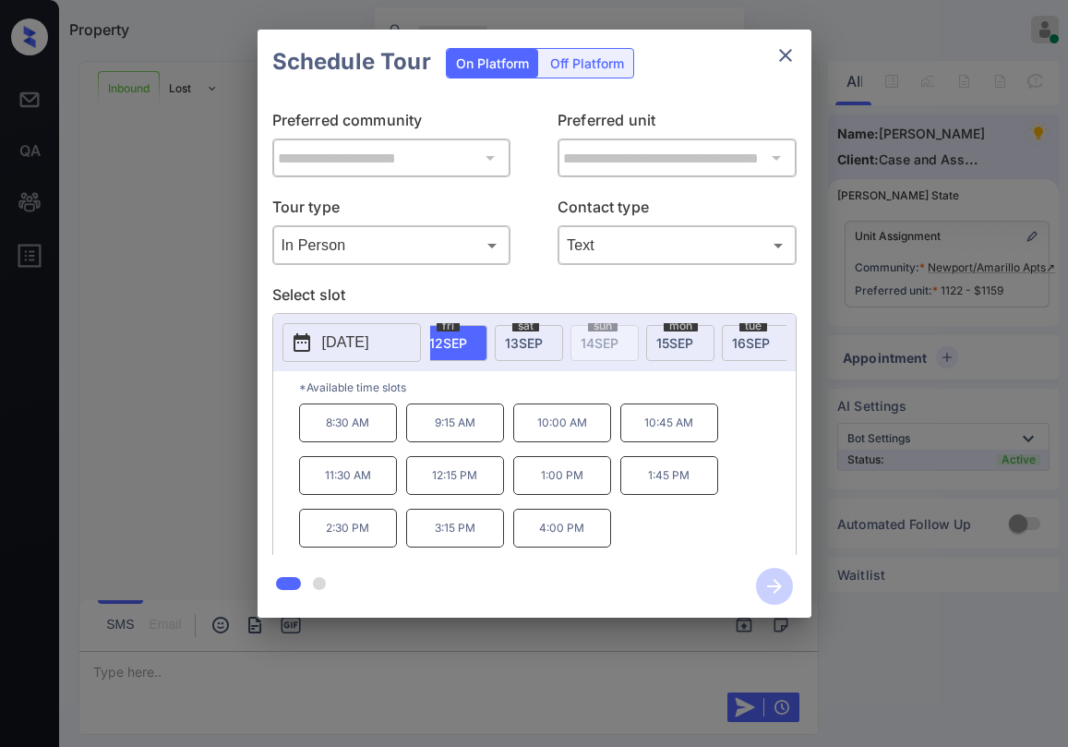
click at [519, 350] on div "sat 13 SEP" at bounding box center [529, 343] width 68 height 36
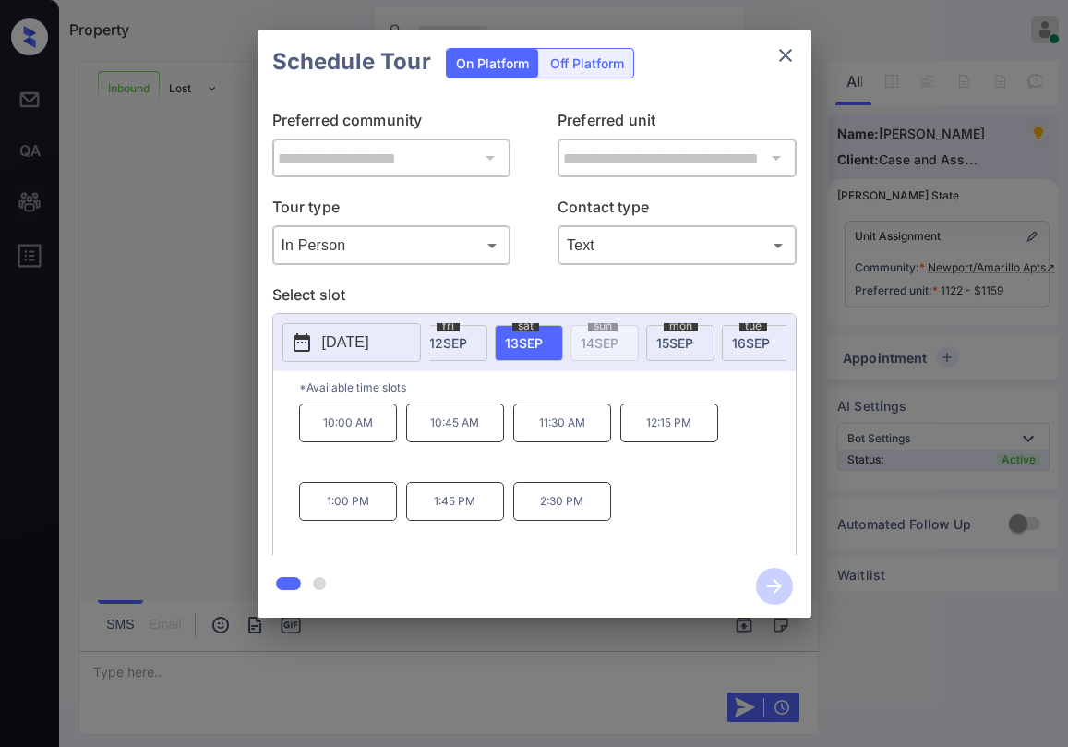
scroll to position [0, 0]
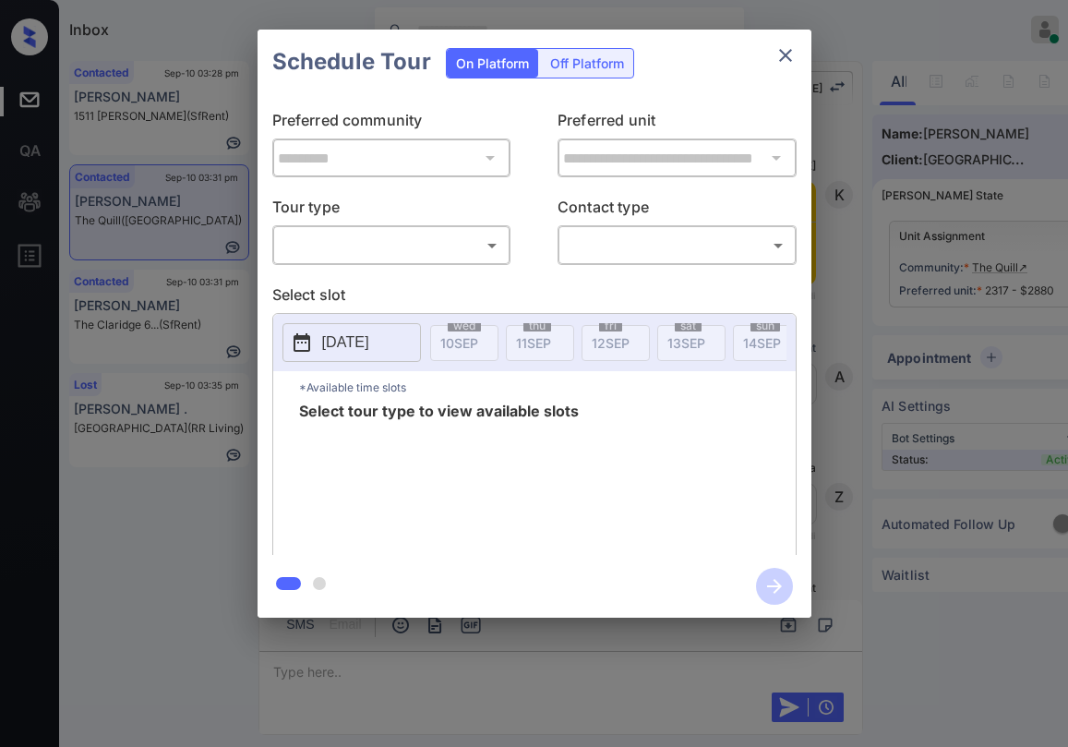
scroll to position [6378, 0]
click at [426, 246] on body "Inbox [PERSON_NAME] Online Set yourself offline Set yourself on break Profile S…" at bounding box center [534, 373] width 1068 height 747
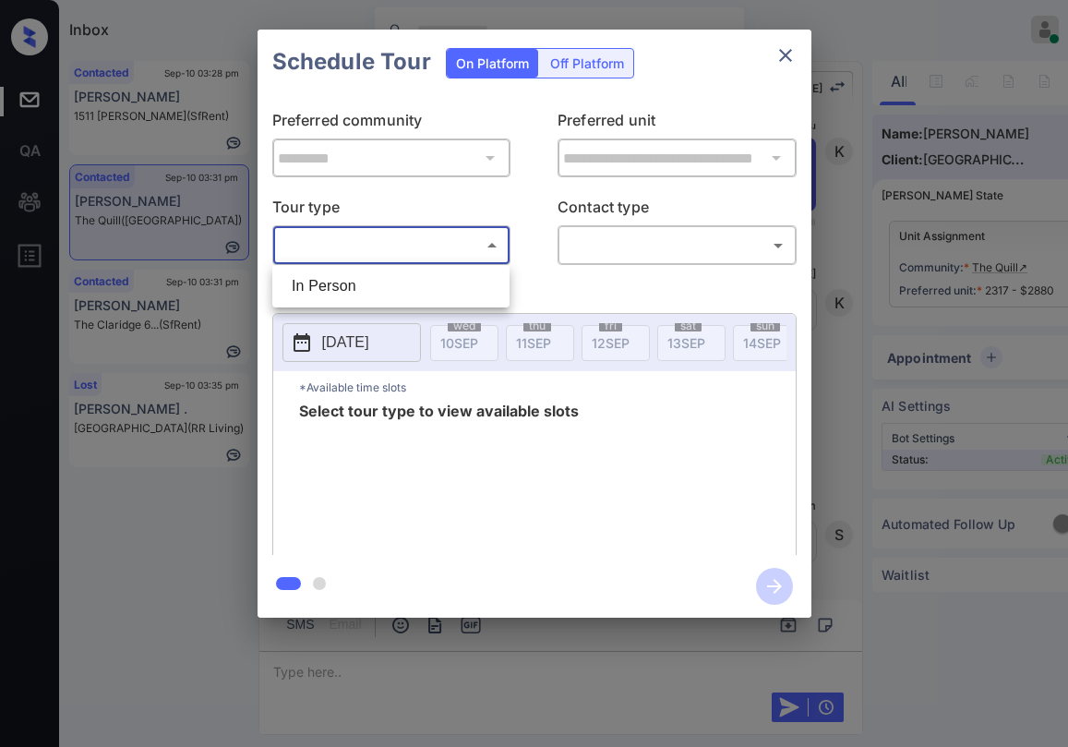
drag, startPoint x: 365, startPoint y: 296, endPoint x: 535, endPoint y: 243, distance: 178.1
click at [366, 295] on li "In Person" at bounding box center [391, 286] width 228 height 33
type input "********"
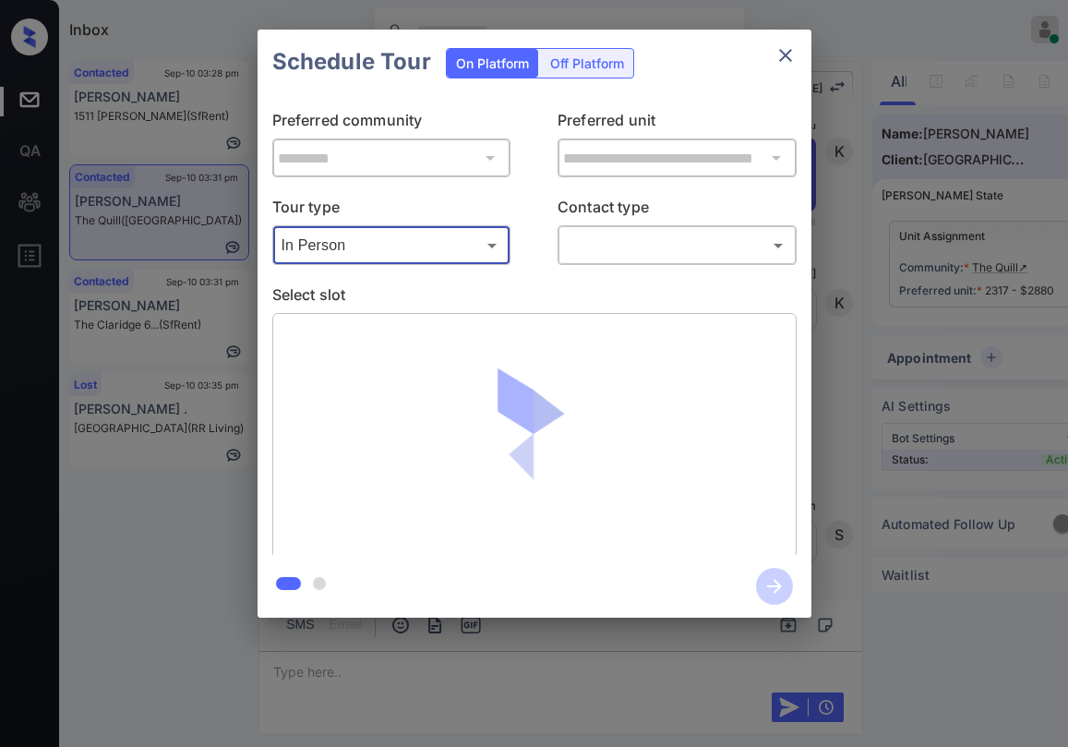
click at [586, 241] on div "​ ​" at bounding box center [677, 245] width 239 height 40
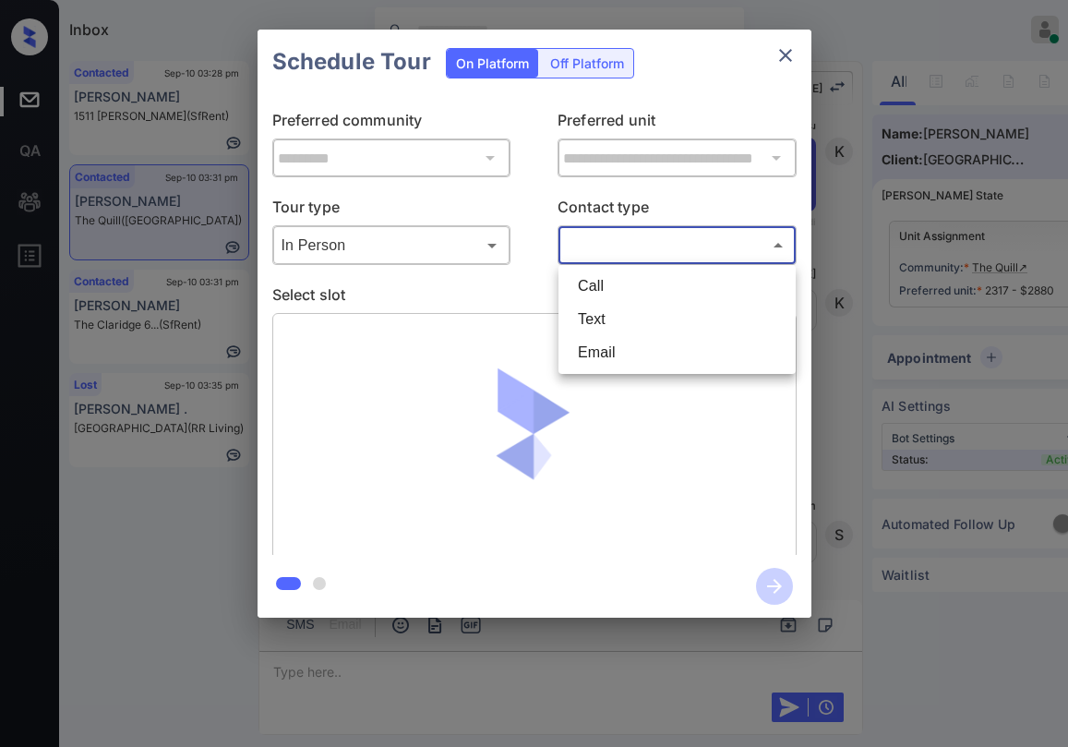
click at [593, 247] on body "Inbox [PERSON_NAME] Online Set yourself offline Set yourself on break Profile S…" at bounding box center [534, 373] width 1068 height 747
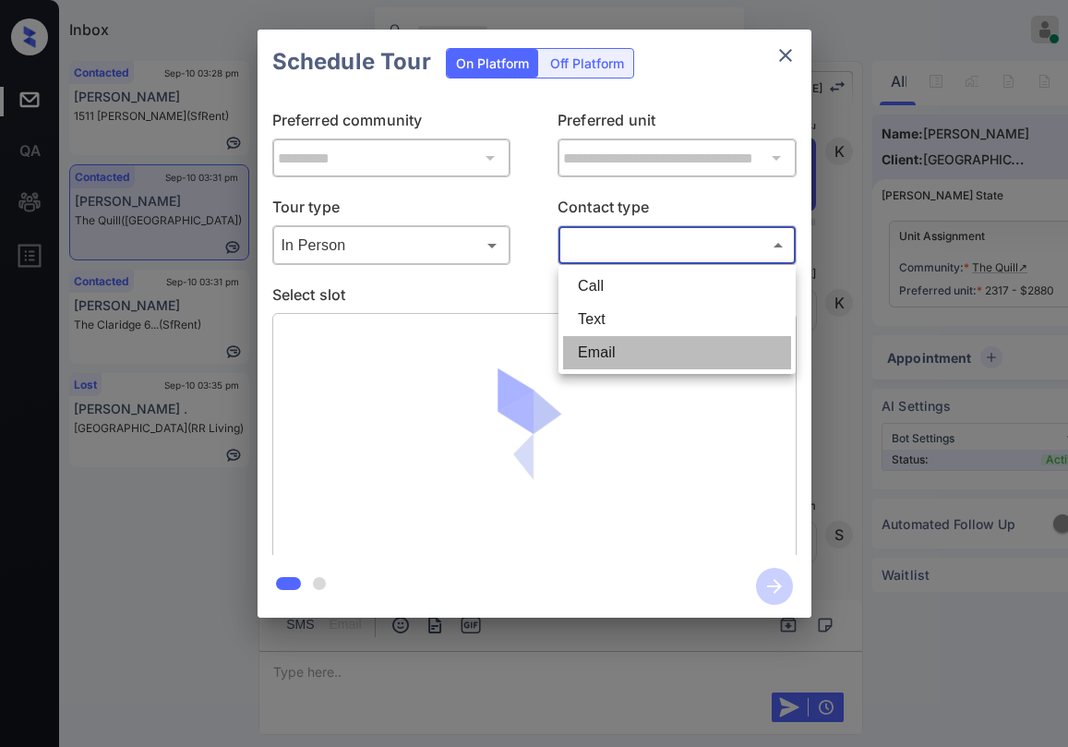
click at [590, 336] on li "Email" at bounding box center [677, 352] width 228 height 33
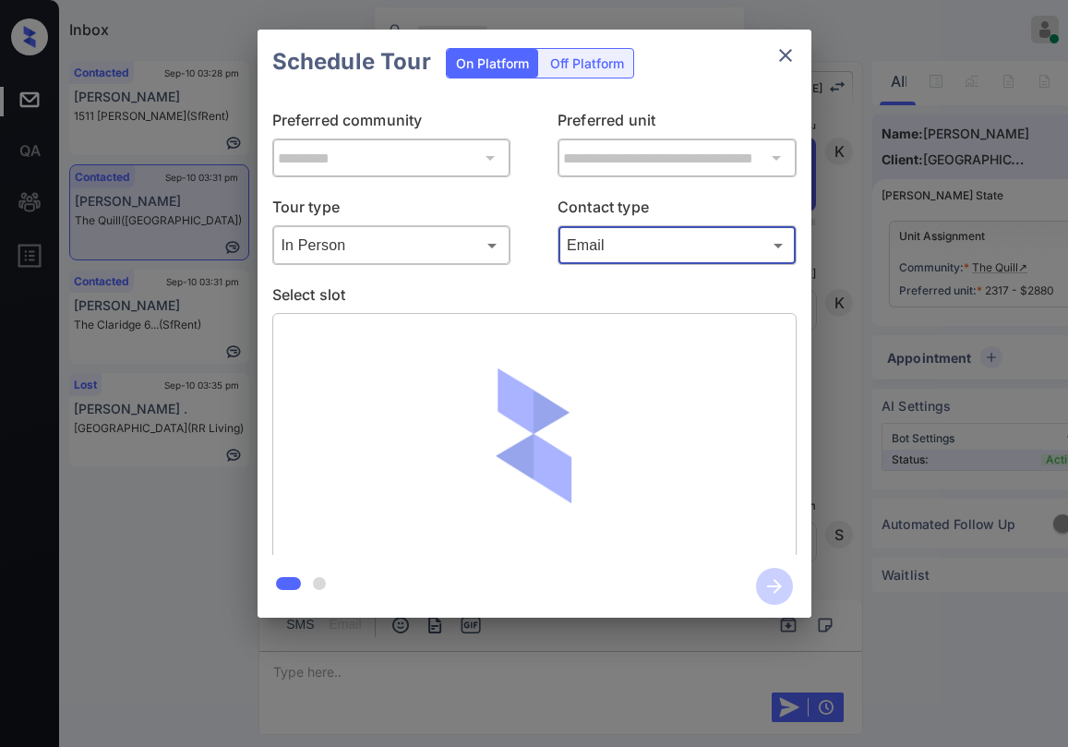
click at [624, 241] on body "Inbox [PERSON_NAME] Online Set yourself offline Set yourself on break Profile S…" at bounding box center [534, 373] width 1068 height 747
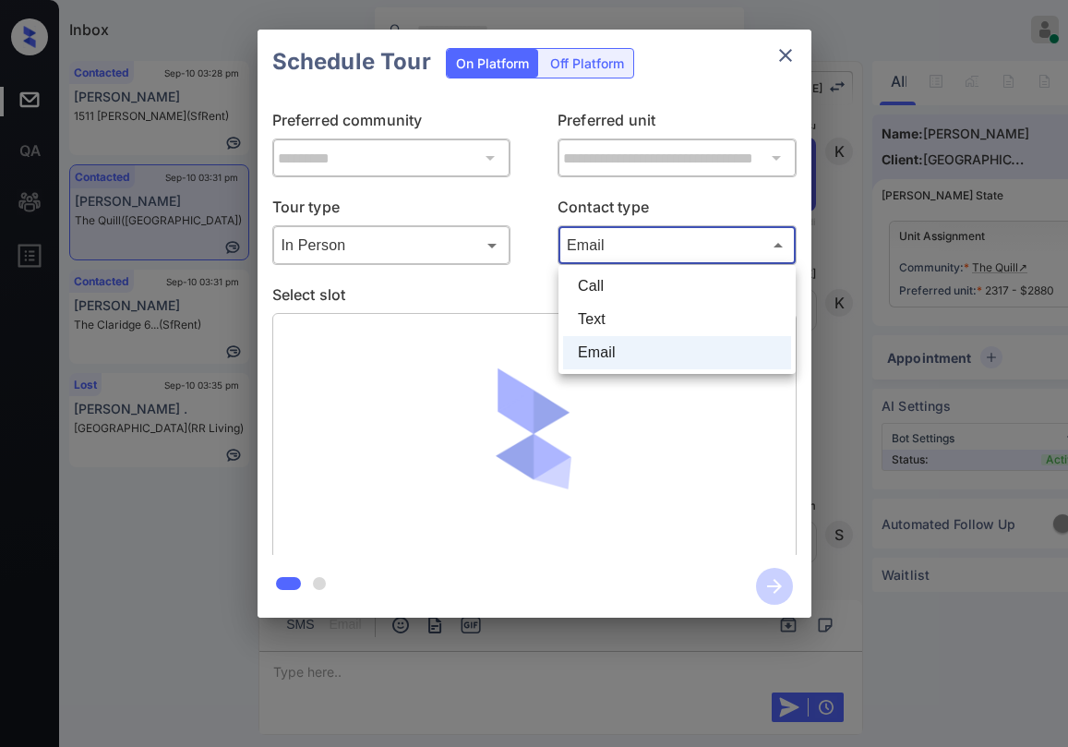
click at [603, 322] on li "Text" at bounding box center [677, 319] width 228 height 33
type input "****"
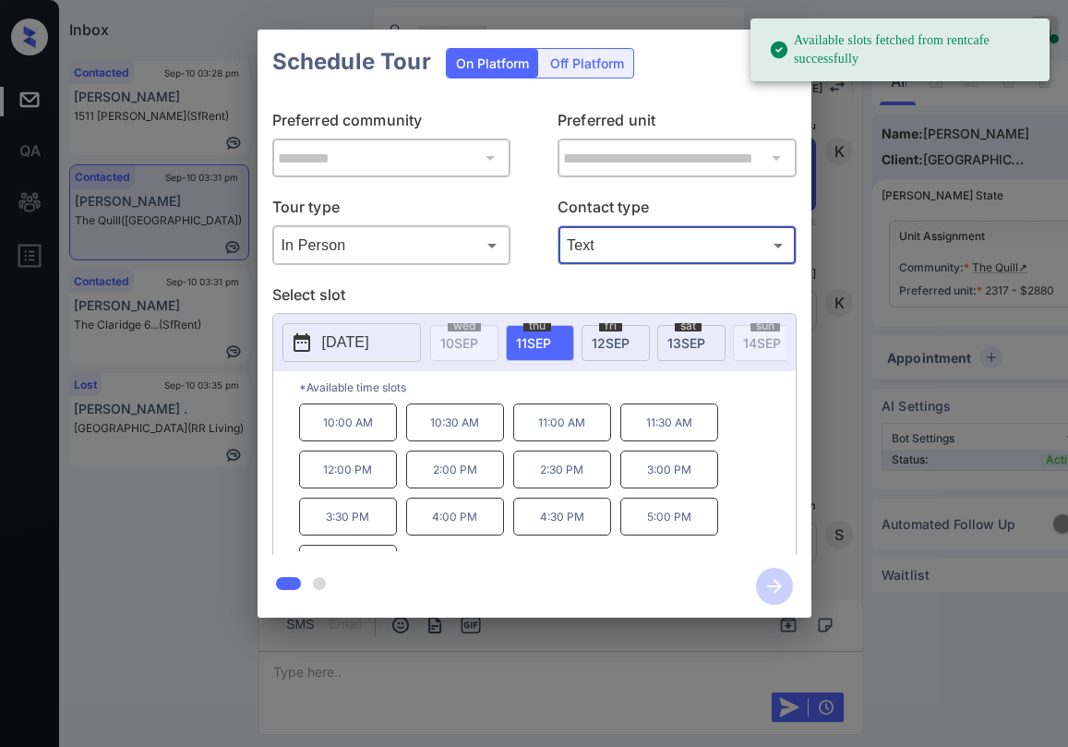
click at [686, 335] on span "[DATE]" at bounding box center [686, 343] width 38 height 16
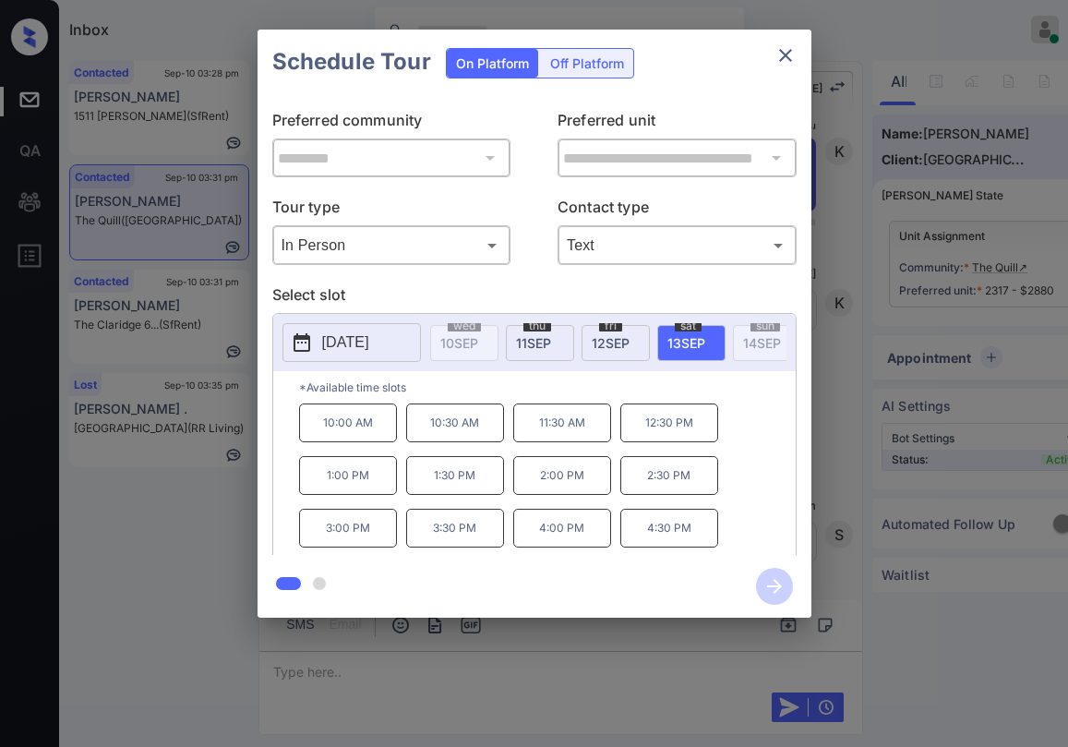
click at [776, 66] on button "close" at bounding box center [785, 55] width 37 height 37
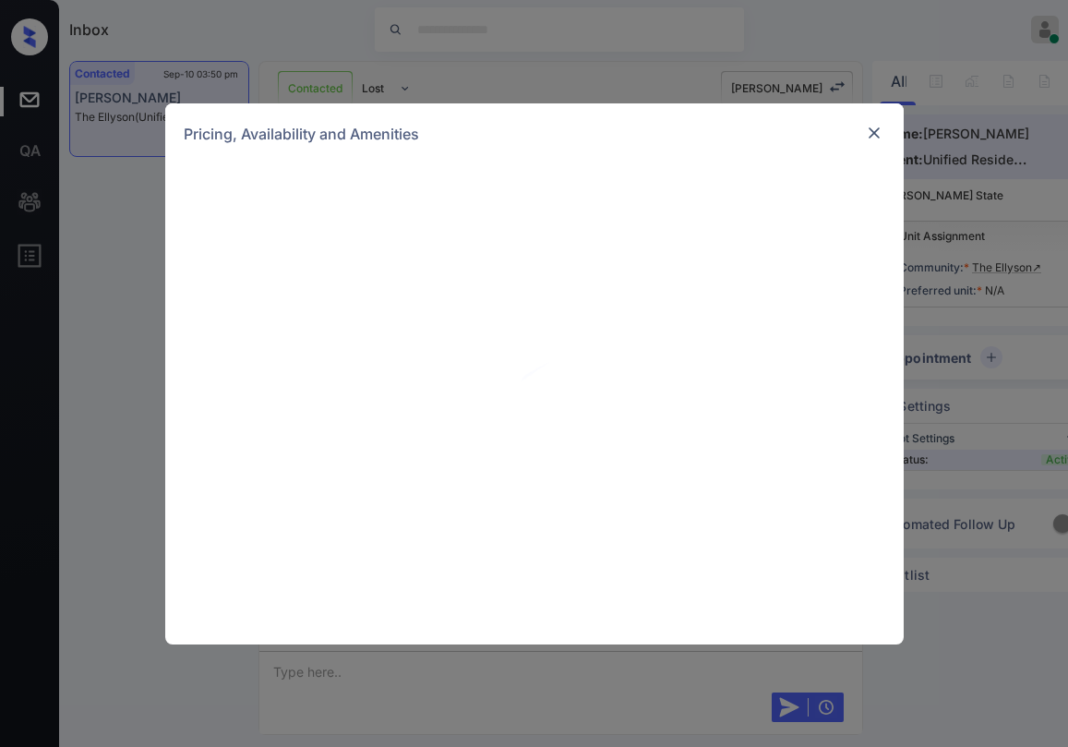
scroll to position [1500, 0]
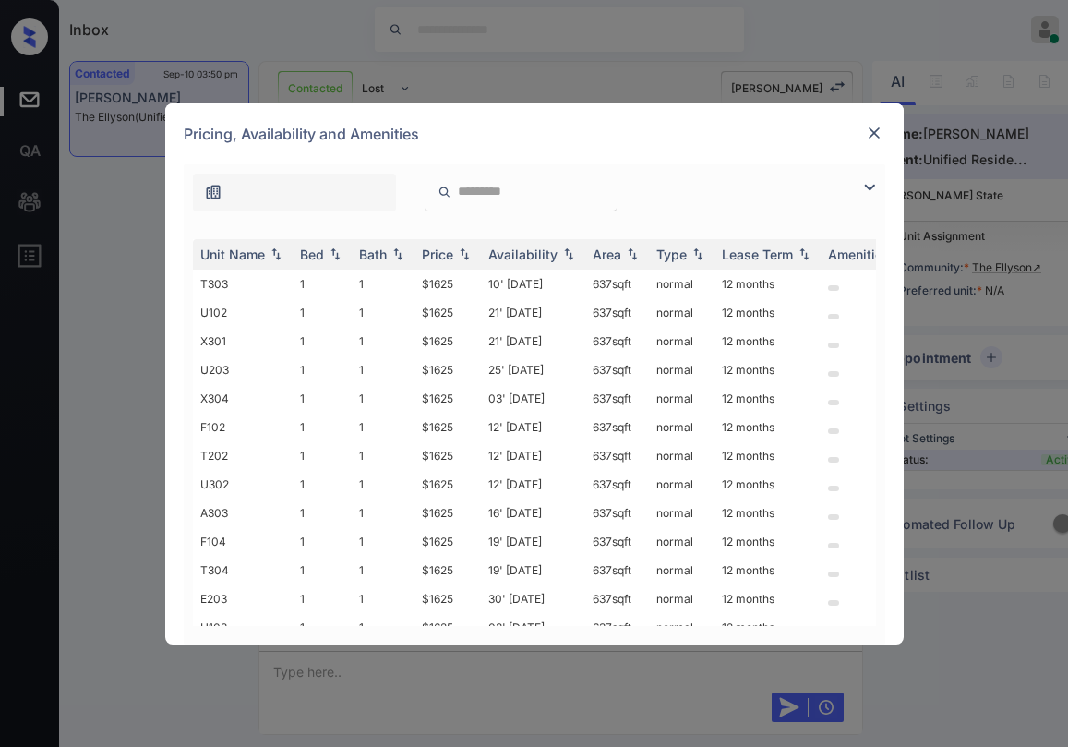
click at [871, 188] on img at bounding box center [870, 187] width 22 height 22
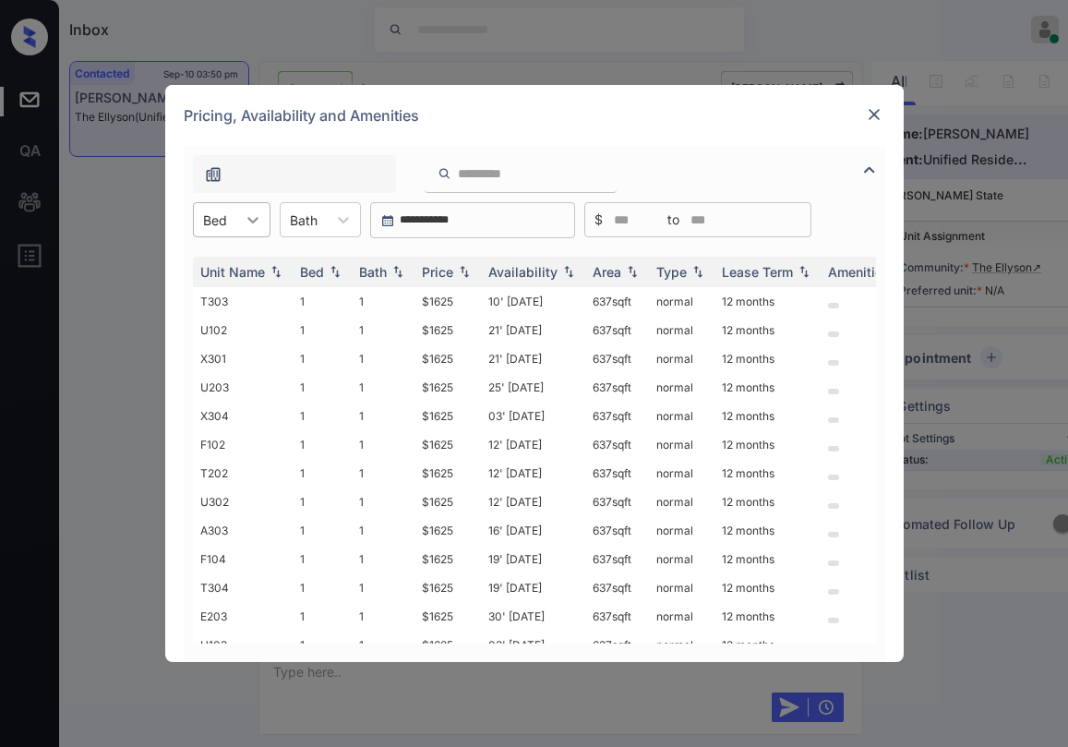
click at [244, 221] on icon at bounding box center [253, 219] width 18 height 18
click at [230, 268] on div "1" at bounding box center [232, 264] width 78 height 33
click at [439, 269] on div "Price" at bounding box center [437, 272] width 31 height 16
click at [442, 270] on div "Price" at bounding box center [437, 272] width 31 height 16
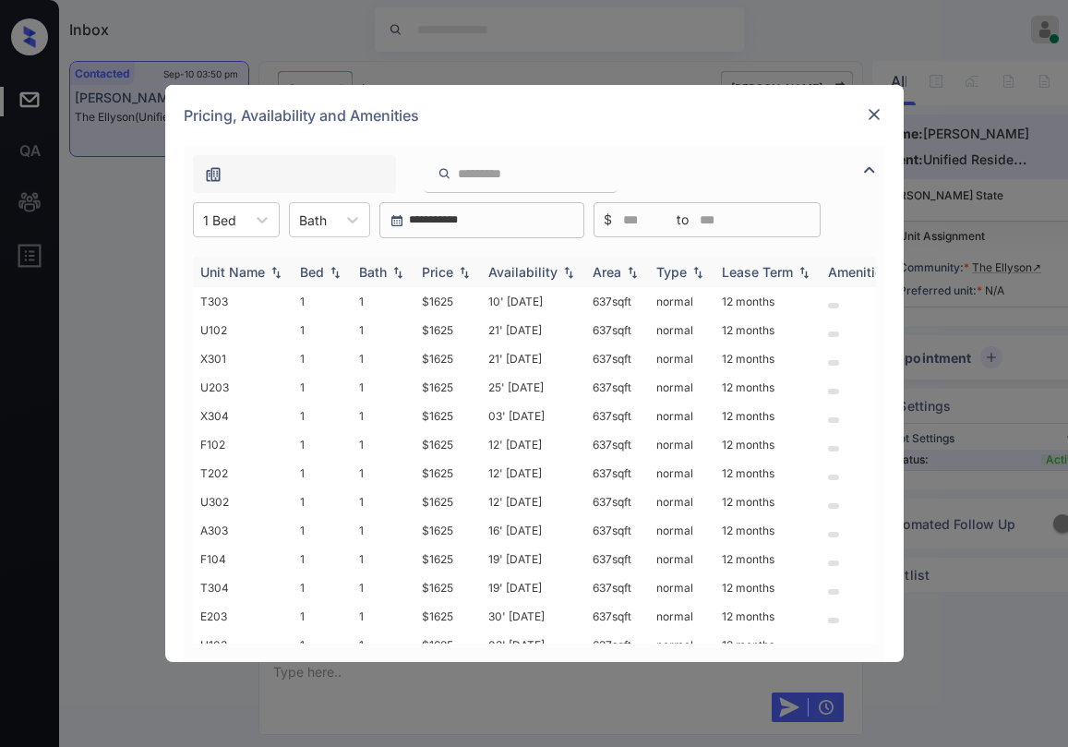
click at [442, 272] on div "Price" at bounding box center [437, 272] width 31 height 16
click at [446, 303] on td "$1445" at bounding box center [447, 301] width 66 height 29
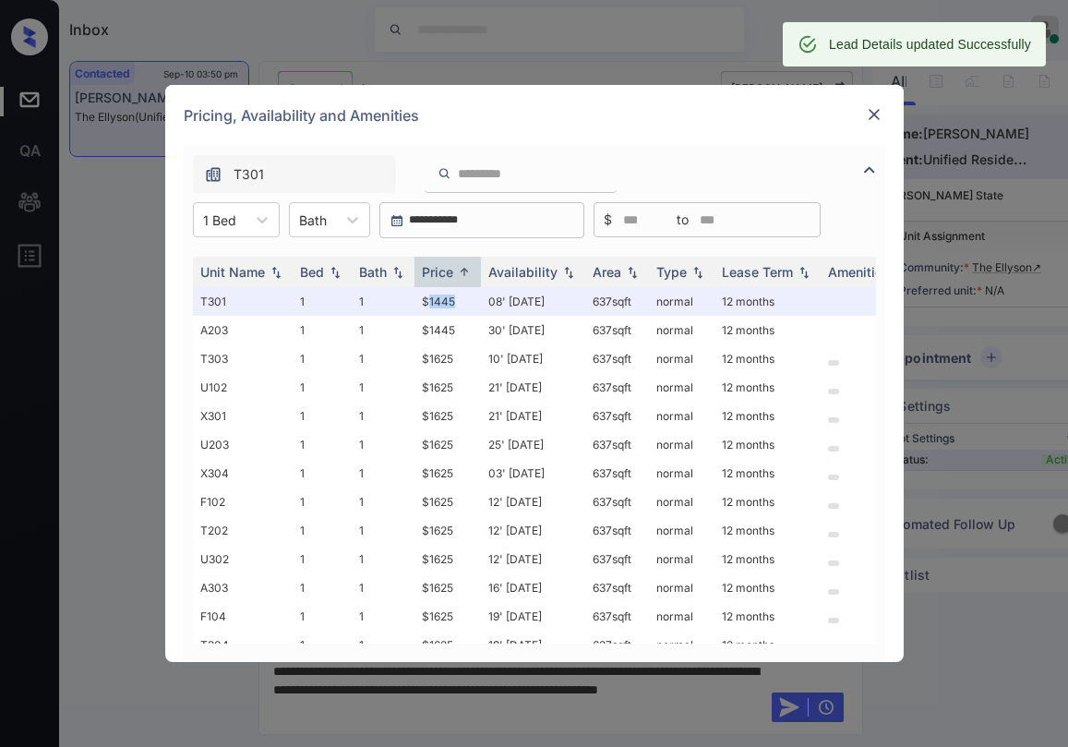
click at [870, 106] on img at bounding box center [874, 114] width 18 height 18
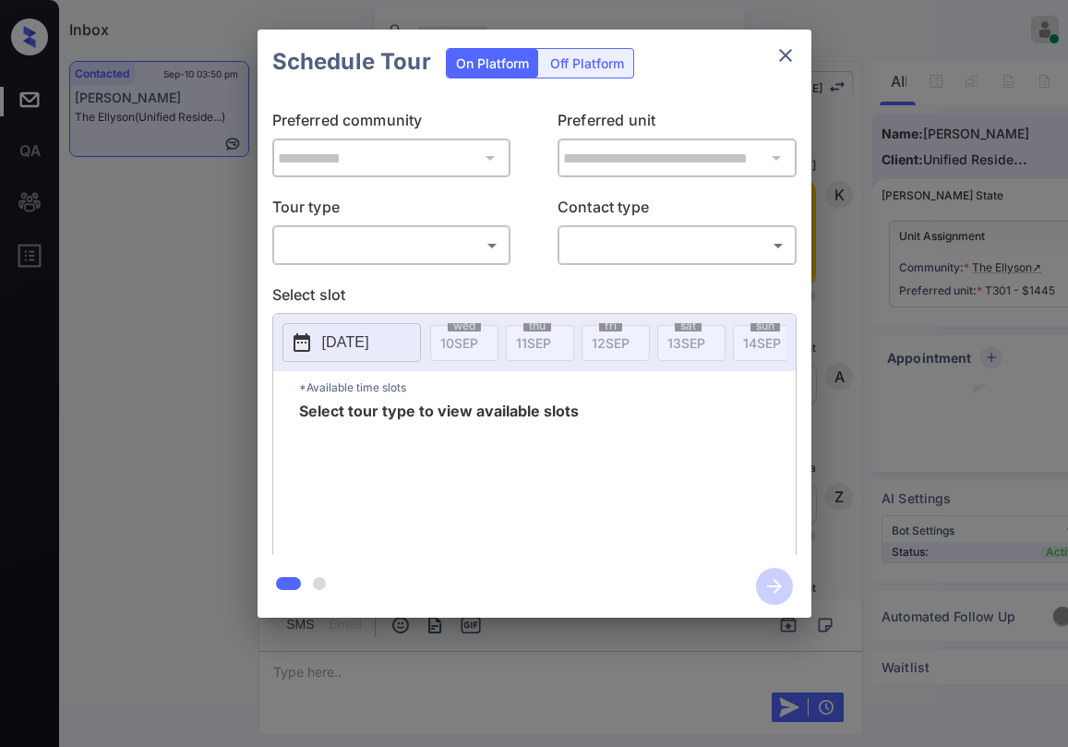
scroll to position [2913, 0]
click at [367, 240] on body "Inbox [PERSON_NAME] Online Set yourself offline Set yourself on break Profile S…" at bounding box center [534, 373] width 1068 height 747
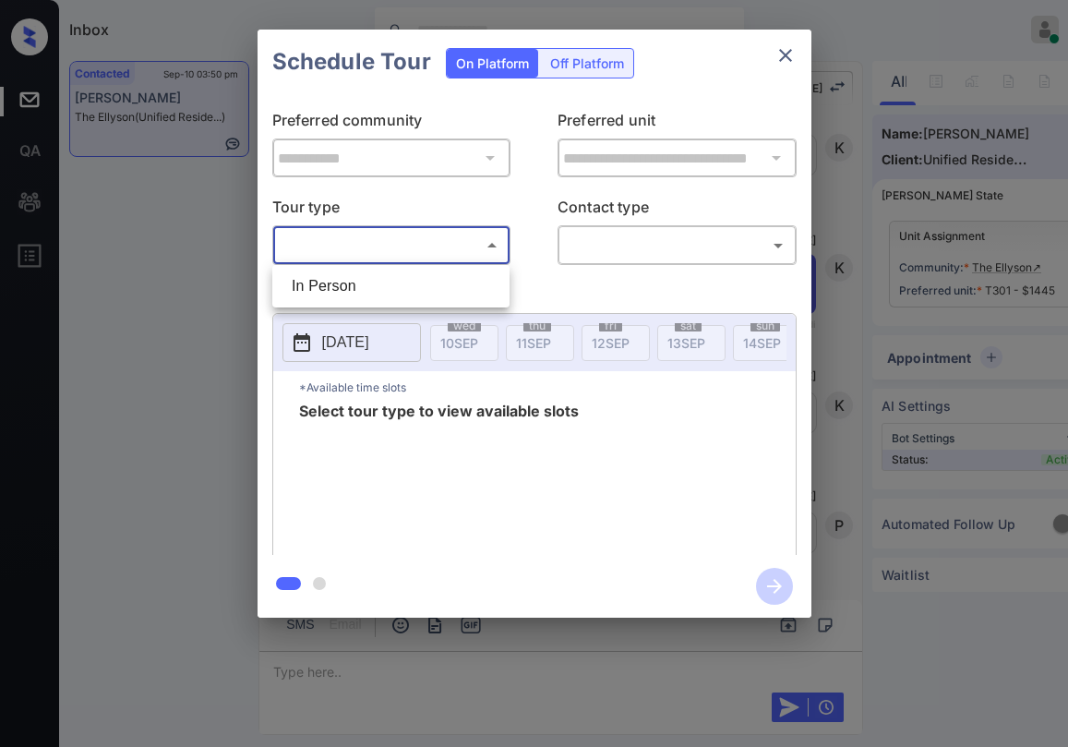
click at [346, 276] on li "In Person" at bounding box center [391, 286] width 228 height 33
type input "********"
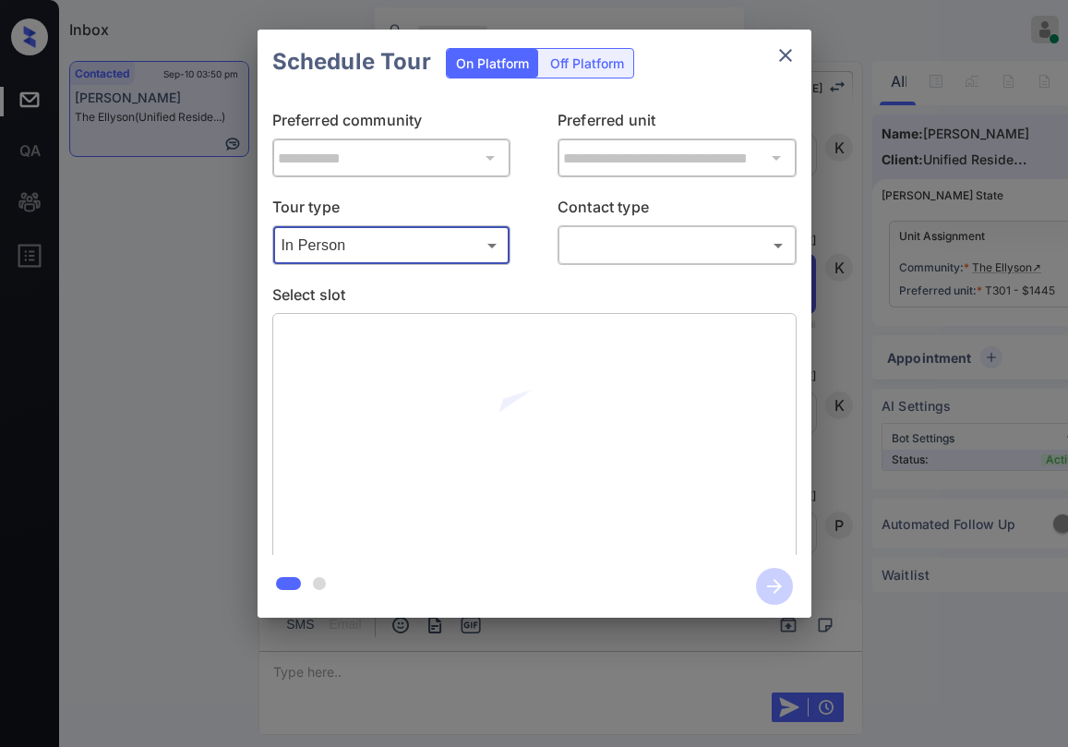
click at [585, 258] on body "Inbox [PERSON_NAME] Online Set yourself offline Set yourself on break Profile S…" at bounding box center [534, 373] width 1068 height 747
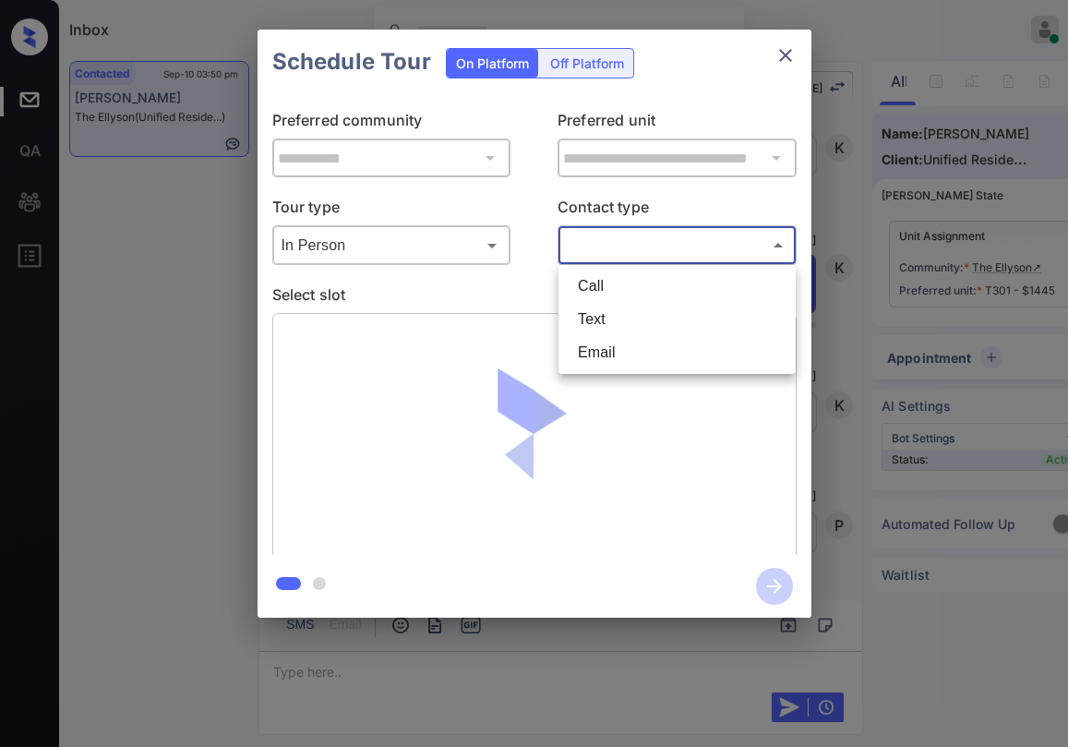
click at [619, 309] on li "Text" at bounding box center [677, 319] width 228 height 33
type input "****"
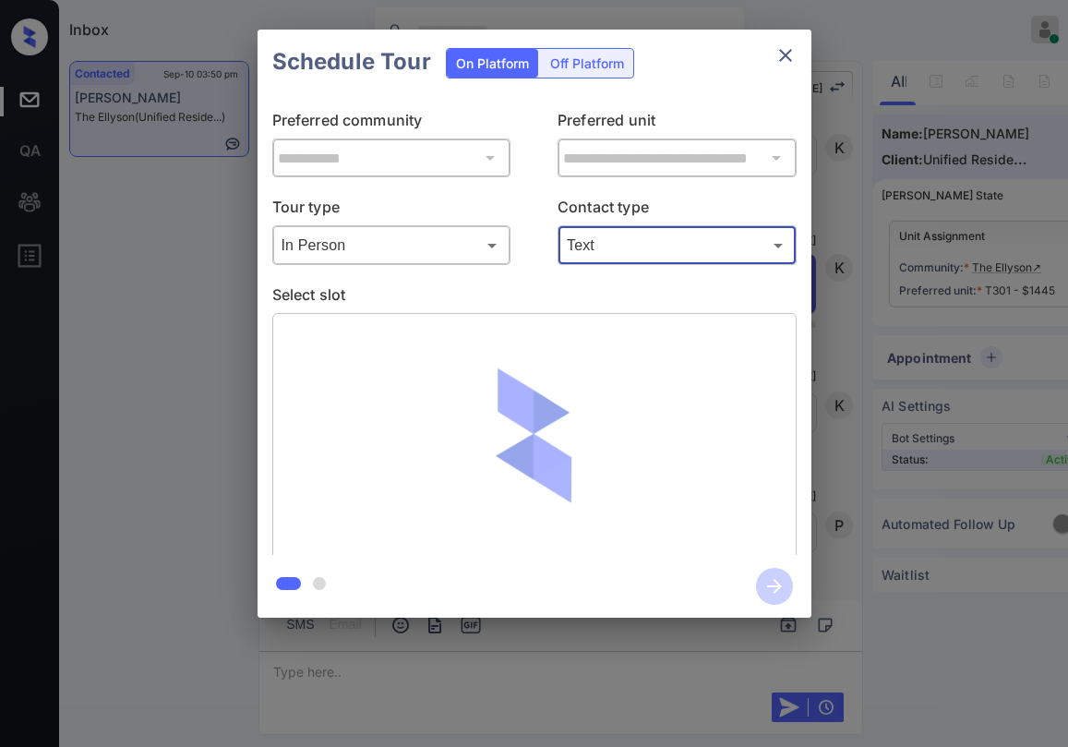
click at [788, 56] on icon "close" at bounding box center [786, 55] width 22 height 22
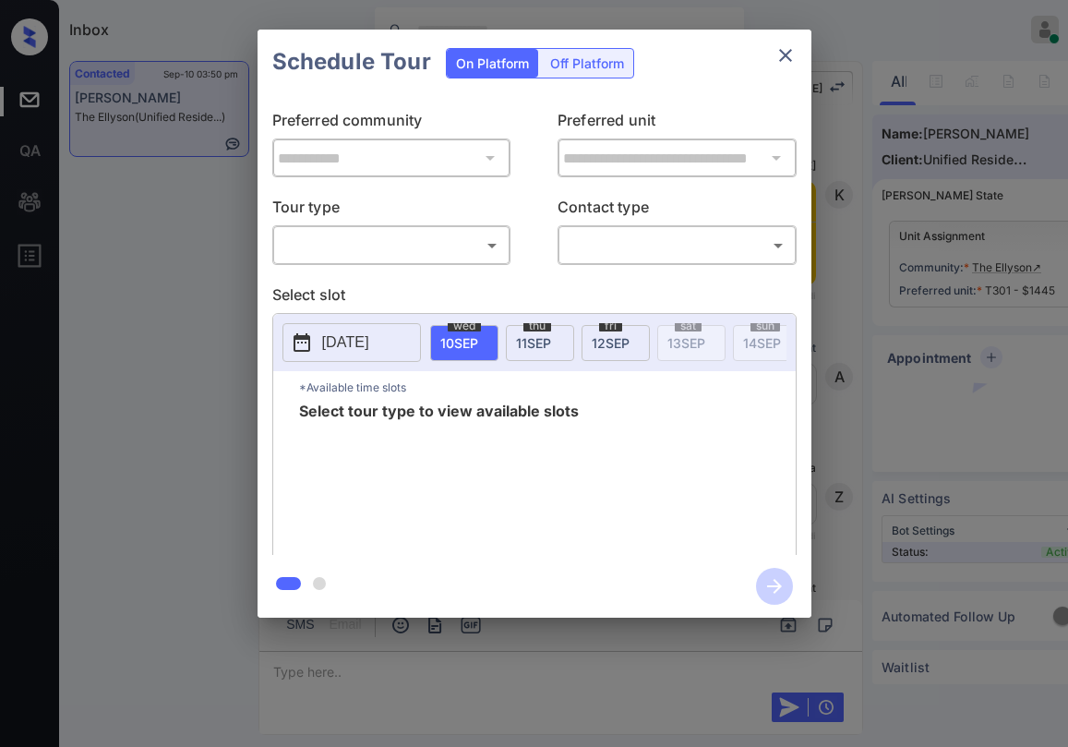
scroll to position [3033, 0]
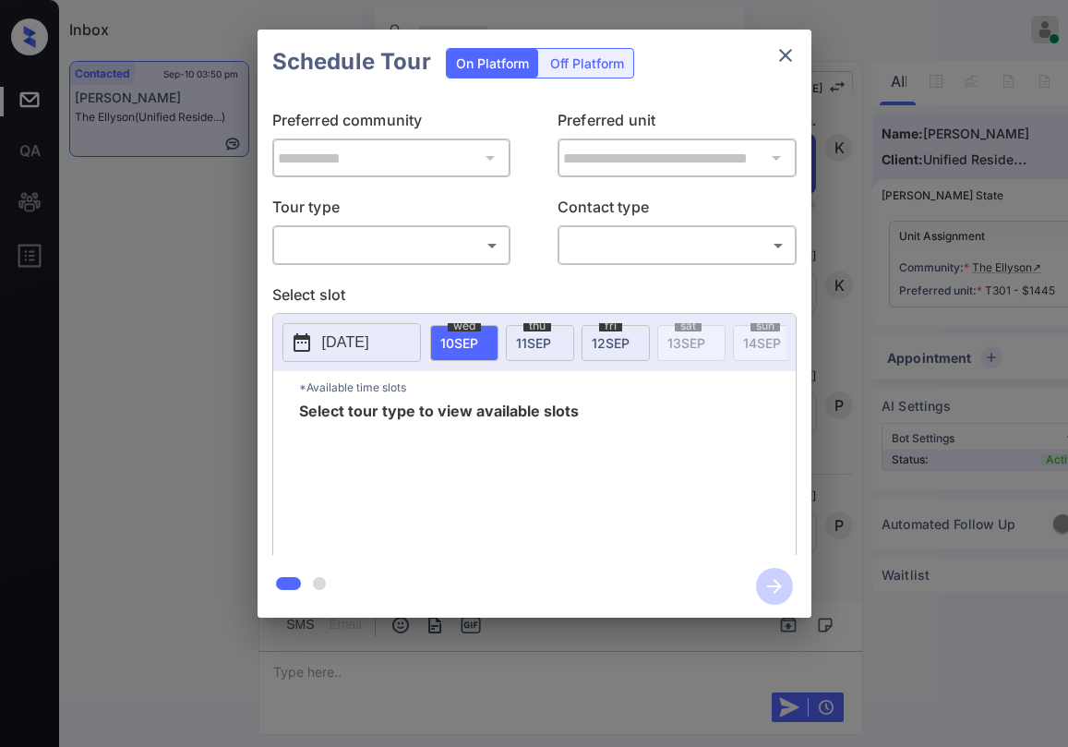
click at [395, 249] on body "Inbox [PERSON_NAME] Online Set yourself offline Set yourself on break Profile S…" at bounding box center [534, 373] width 1068 height 747
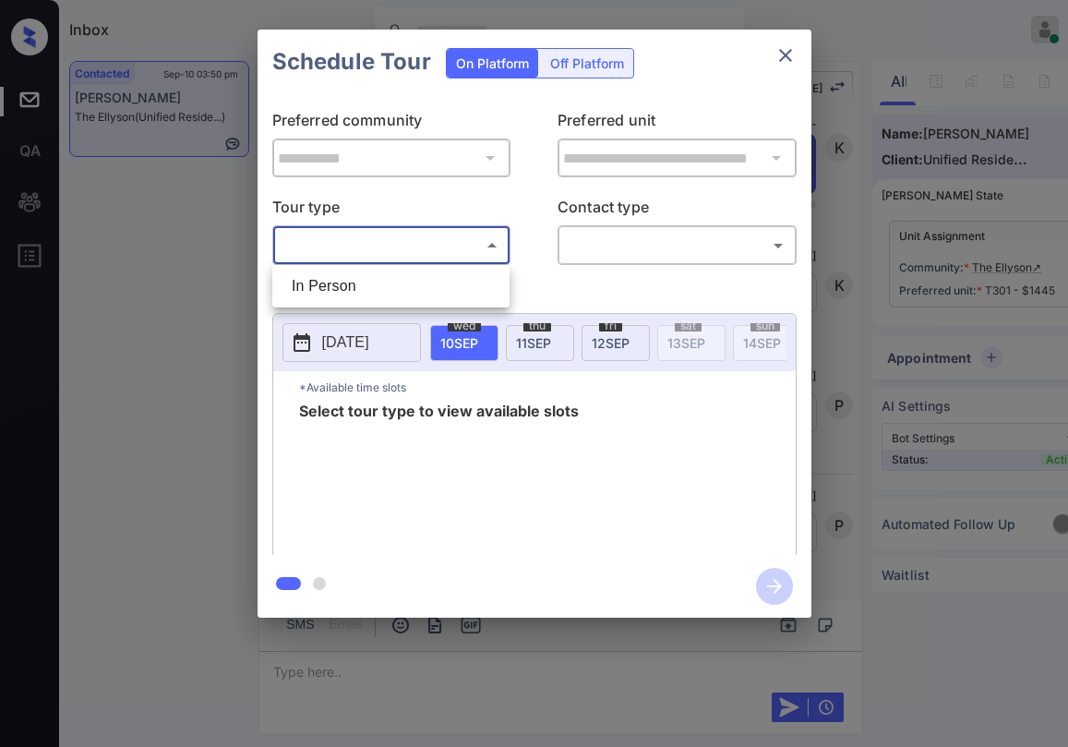
drag, startPoint x: 382, startPoint y: 287, endPoint x: 495, endPoint y: 266, distance: 114.6
click at [386, 285] on li "In Person" at bounding box center [391, 286] width 228 height 33
type input "********"
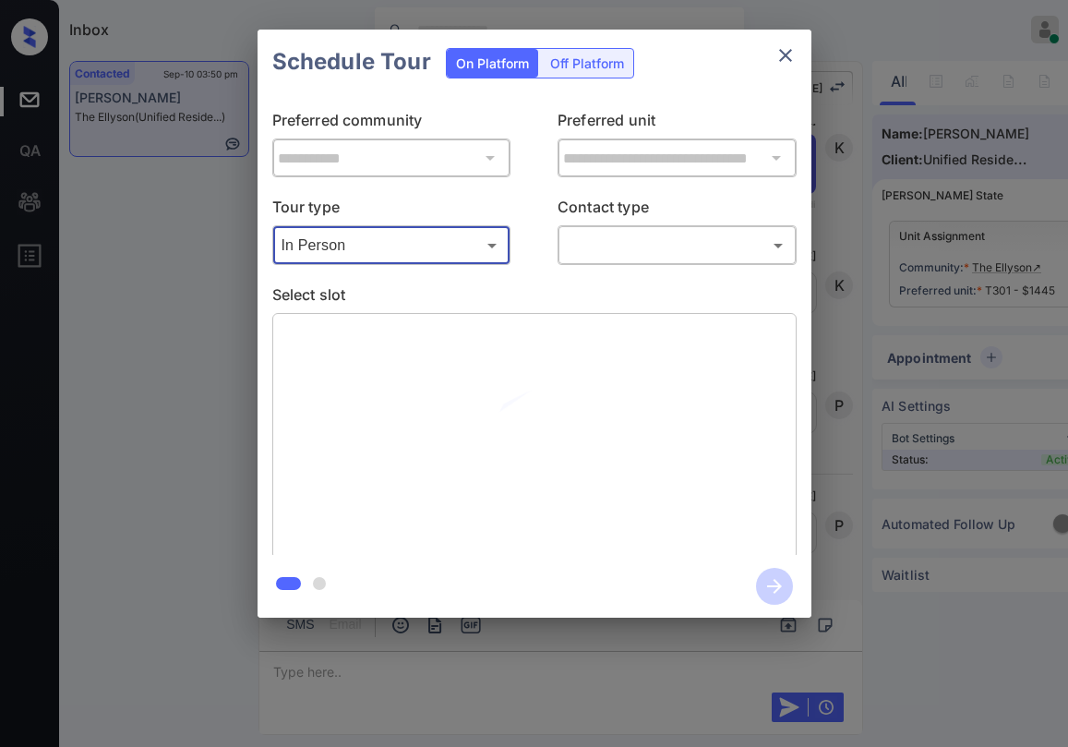
click at [695, 245] on body "Inbox Paolo Gabriel Online Set yourself offline Set yourself on break Profile S…" at bounding box center [534, 373] width 1068 height 747
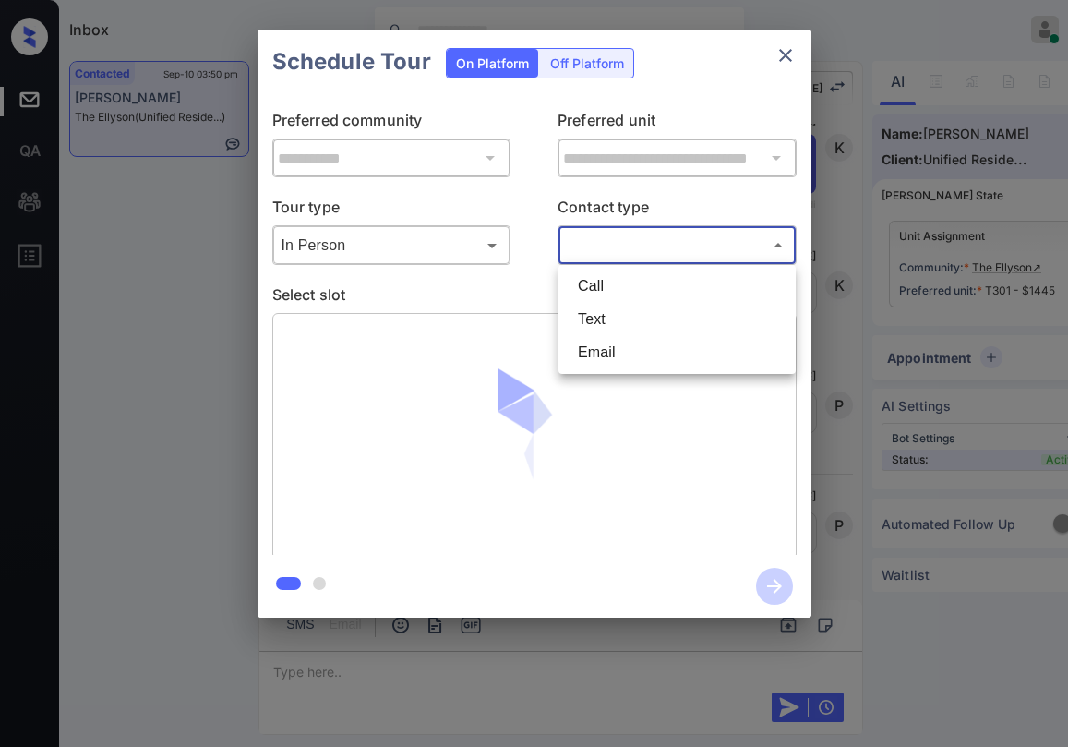
click at [626, 307] on li "Text" at bounding box center [677, 319] width 228 height 33
type input "****"
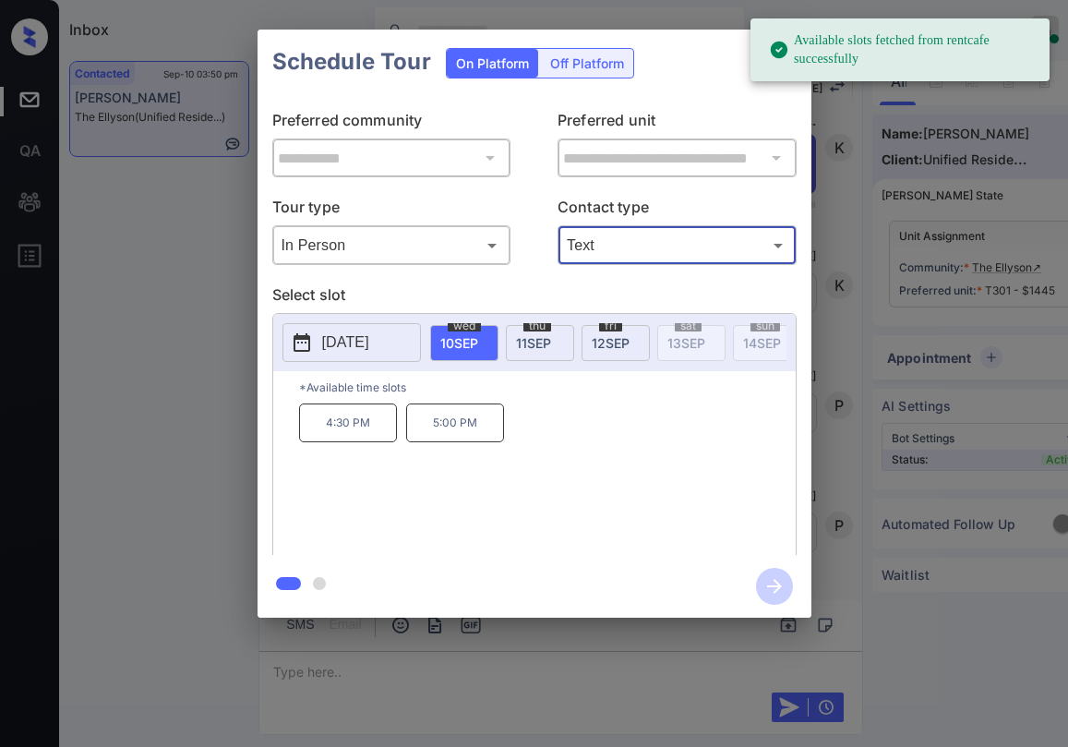
click at [597, 342] on span "12 SEP" at bounding box center [611, 343] width 38 height 16
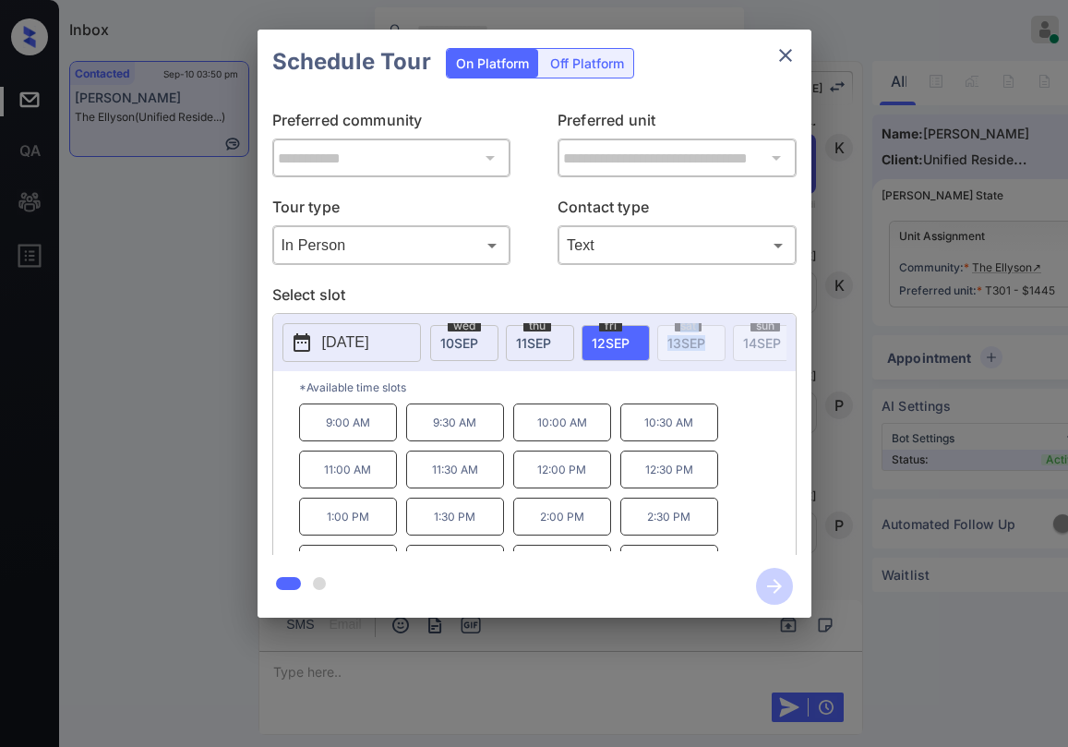
drag, startPoint x: 709, startPoint y: 342, endPoint x: 632, endPoint y: 347, distance: 76.8
click at [554, 302] on p "Select slot" at bounding box center [534, 298] width 524 height 30
click at [779, 59] on icon "close" at bounding box center [786, 55] width 22 height 22
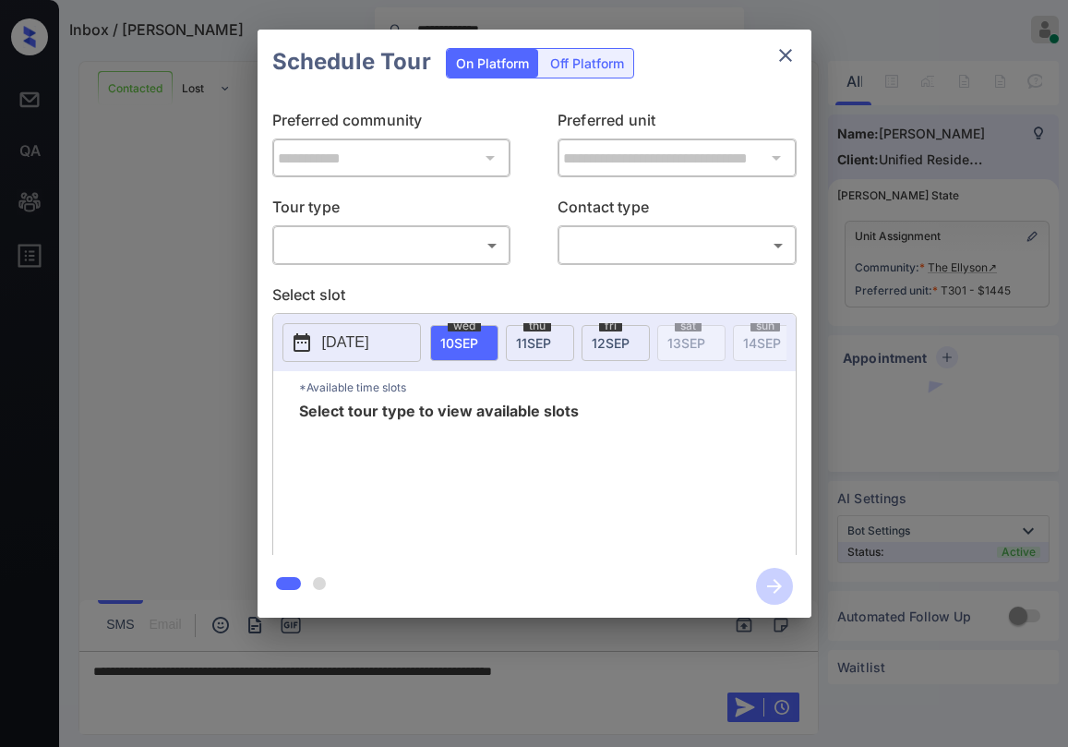
scroll to position [2663, 0]
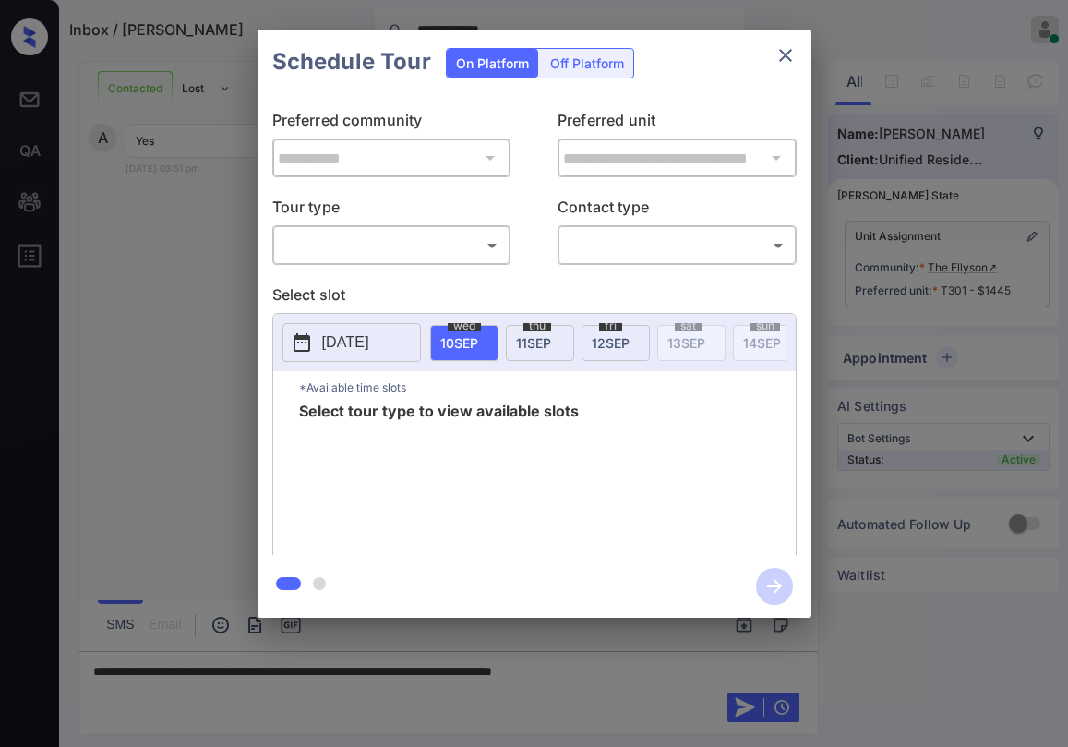
click at [367, 253] on body "**********" at bounding box center [534, 373] width 1068 height 747
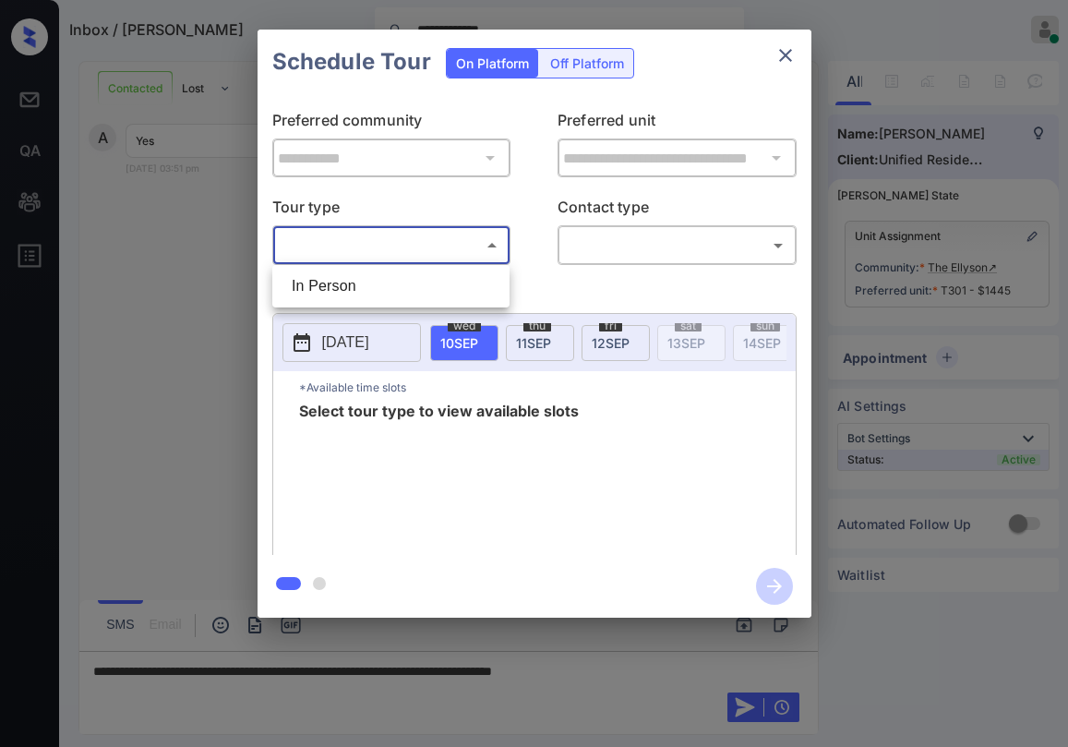
click at [347, 273] on li "In Person" at bounding box center [391, 286] width 228 height 33
type input "********"
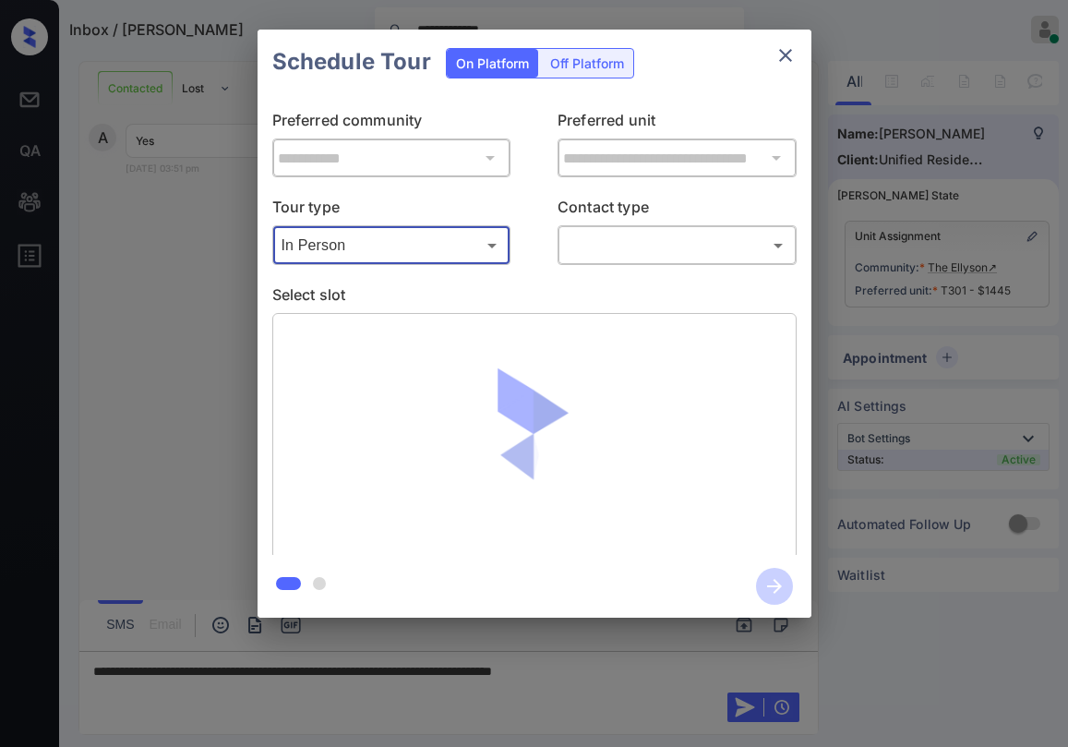
click at [569, 247] on body "**********" at bounding box center [534, 373] width 1068 height 747
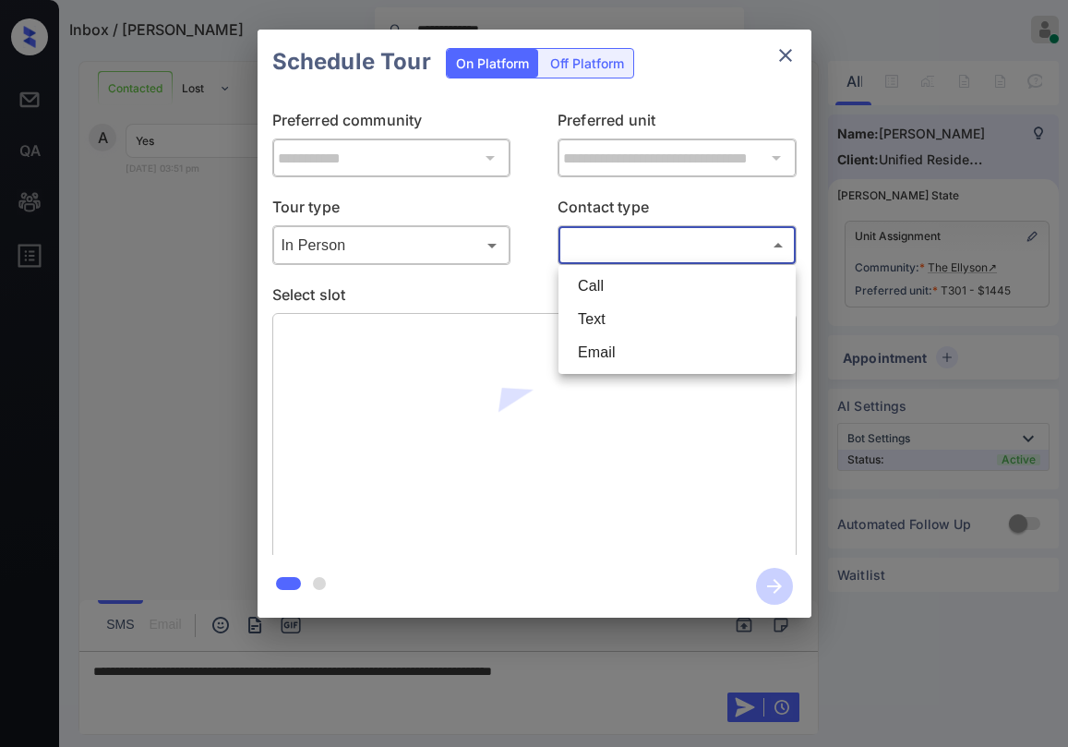
click at [573, 311] on li "Text" at bounding box center [677, 319] width 228 height 33
type input "****"
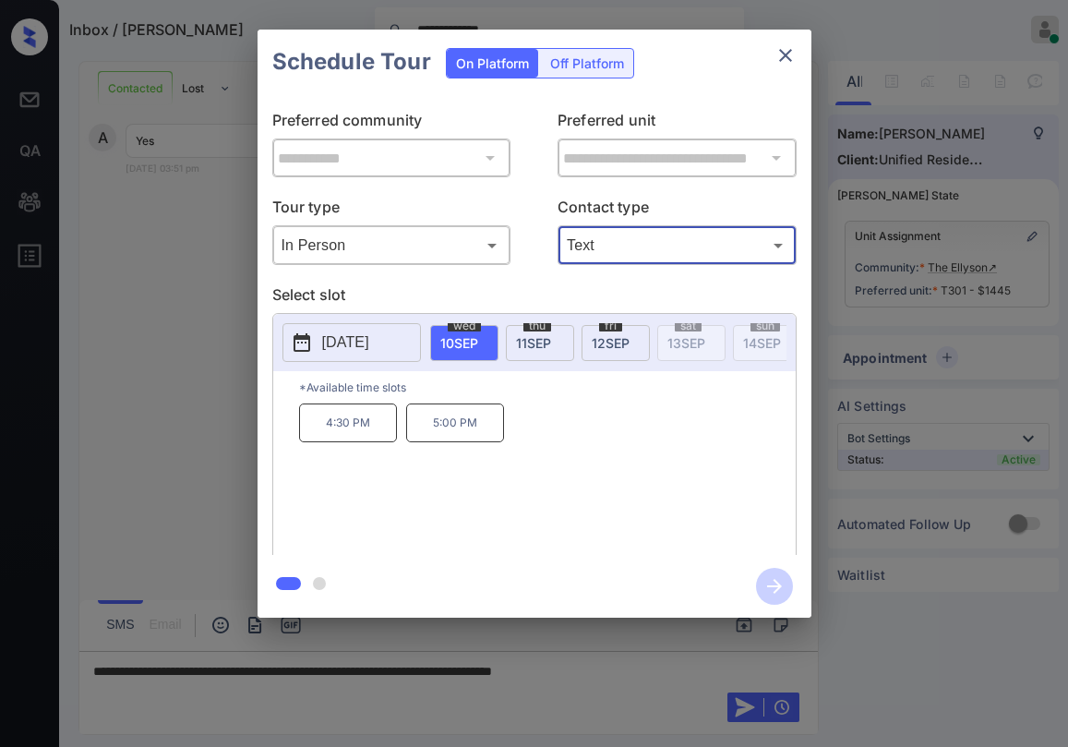
click at [621, 331] on div "[DATE]" at bounding box center [616, 343] width 68 height 36
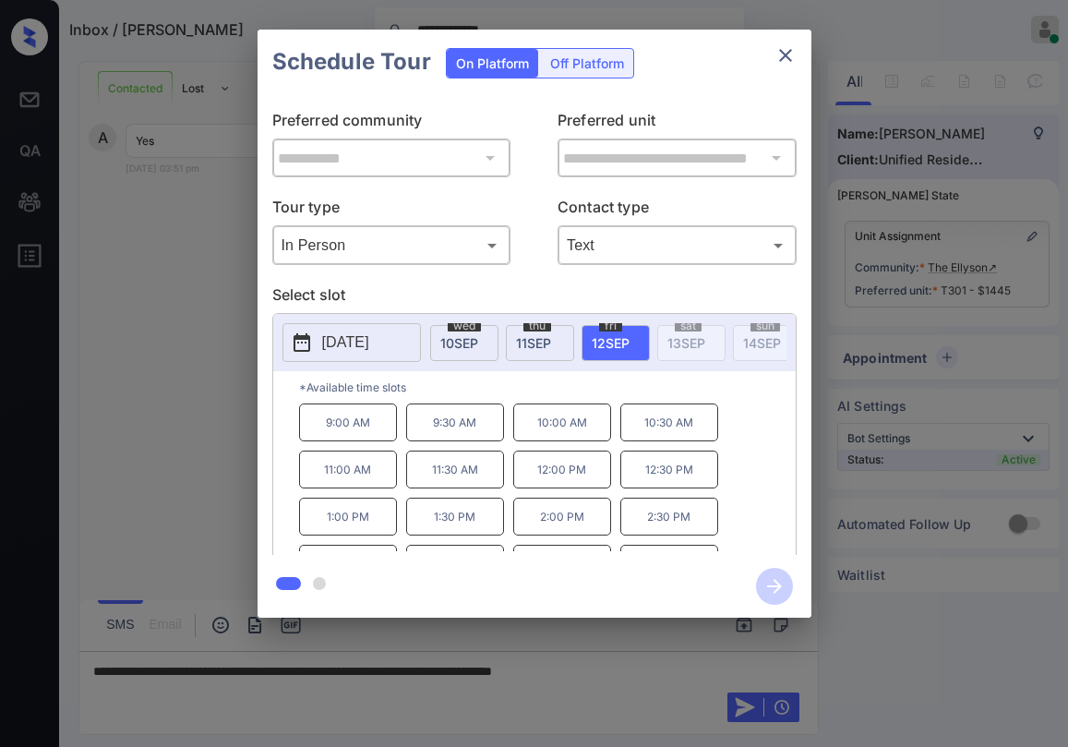
scroll to position [78, 0]
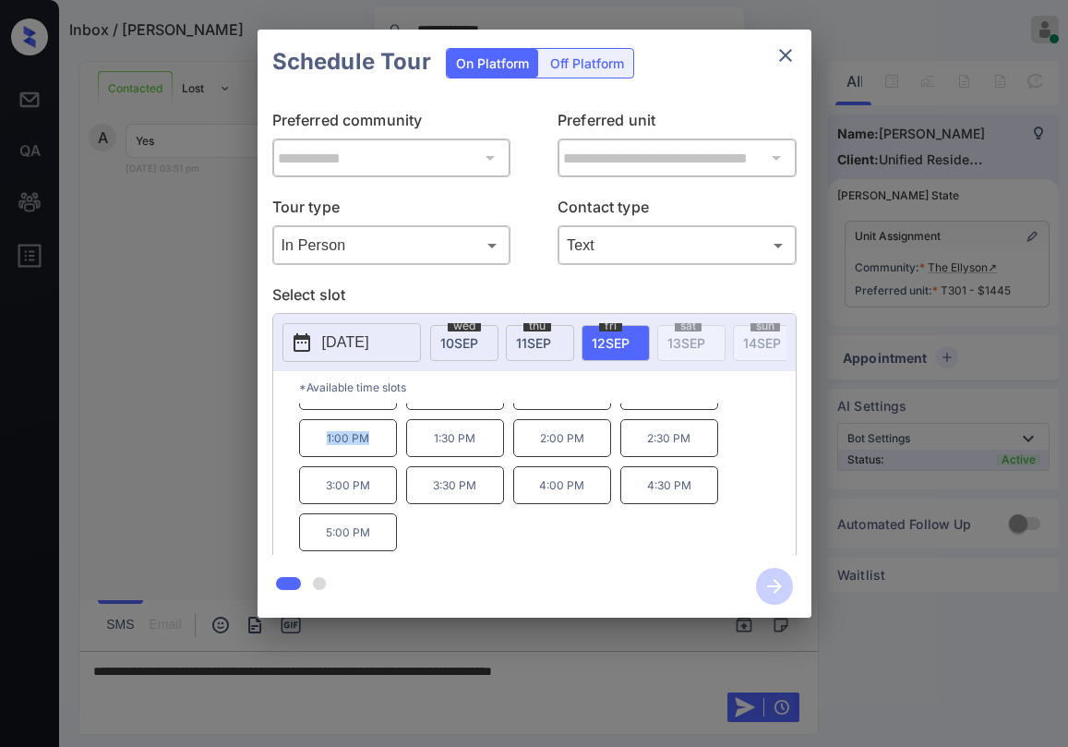
drag, startPoint x: 323, startPoint y: 451, endPoint x: 668, endPoint y: 280, distance: 385.6
click at [380, 453] on p "1:00 PM" at bounding box center [348, 438] width 98 height 38
copy p "1:00 PM"
click at [787, 54] on icon "close" at bounding box center [785, 55] width 13 height 13
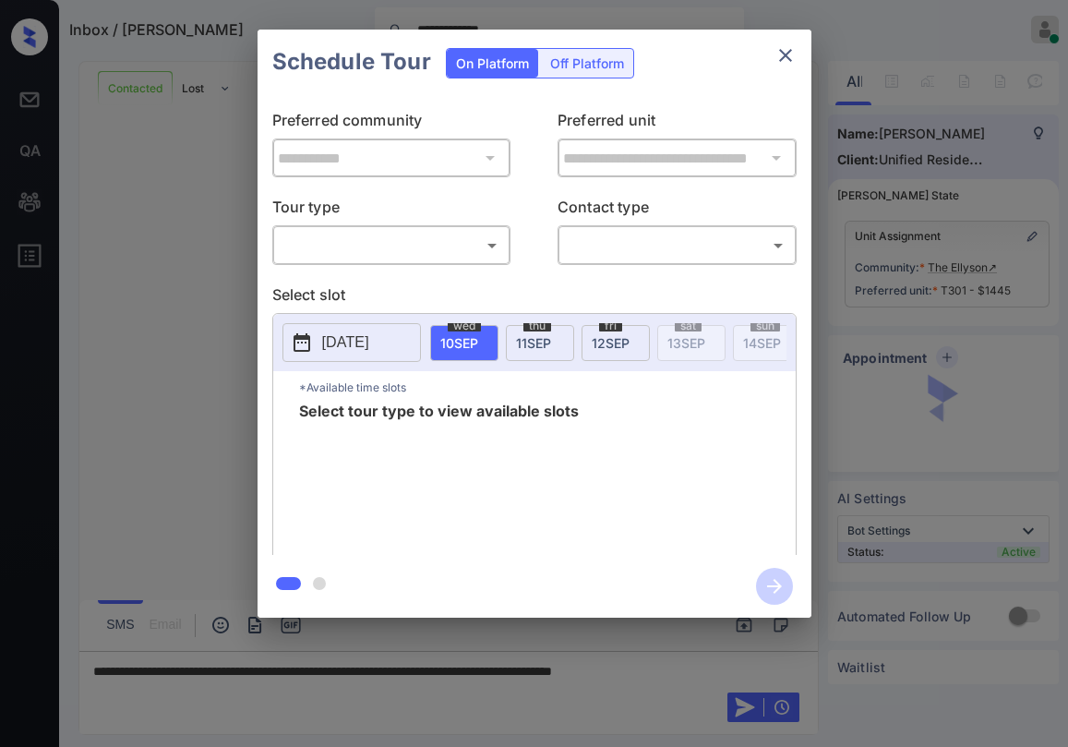
scroll to position [2663, 0]
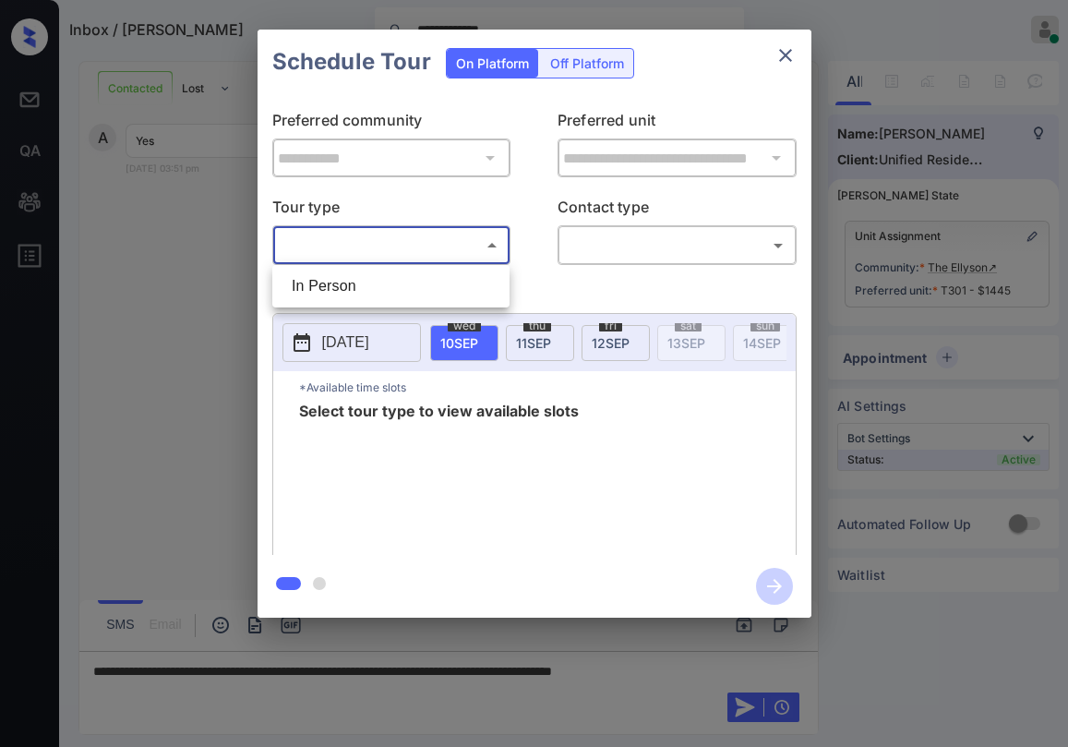
drag, startPoint x: 407, startPoint y: 250, endPoint x: 402, endPoint y: 268, distance: 18.4
click at [407, 249] on body "**********" at bounding box center [534, 373] width 1068 height 747
click at [390, 280] on li "In Person" at bounding box center [391, 286] width 228 height 33
type input "********"
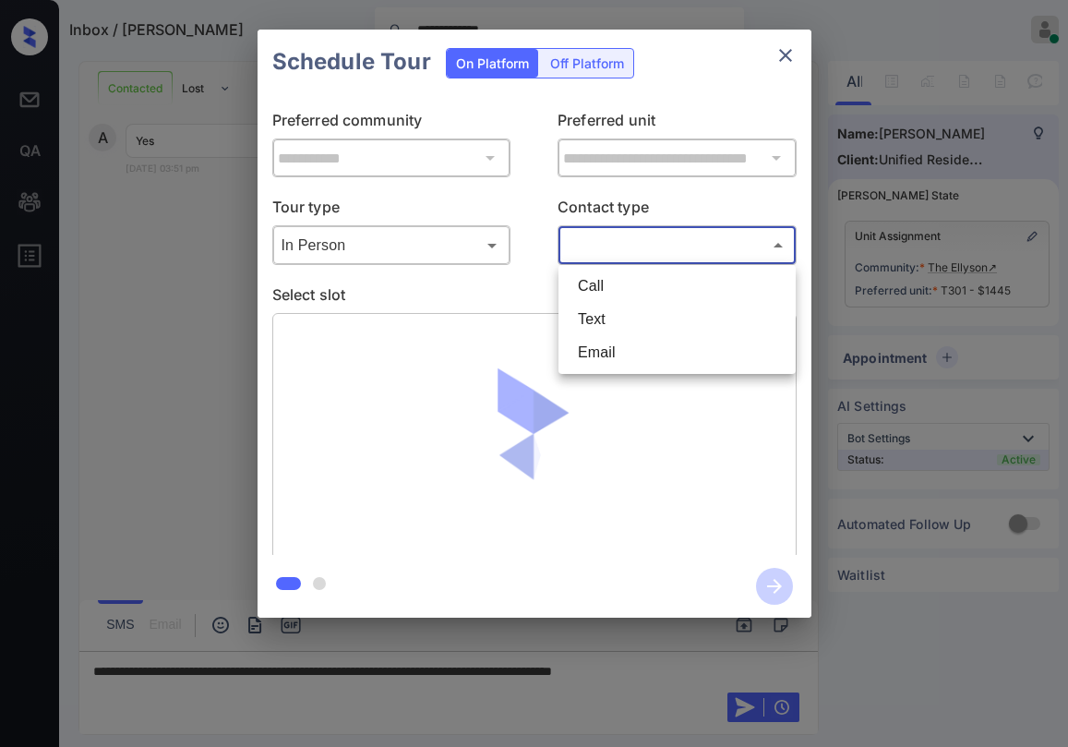
click at [573, 253] on body "**********" at bounding box center [534, 373] width 1068 height 747
click at [583, 313] on li "Text" at bounding box center [677, 319] width 228 height 33
type input "****"
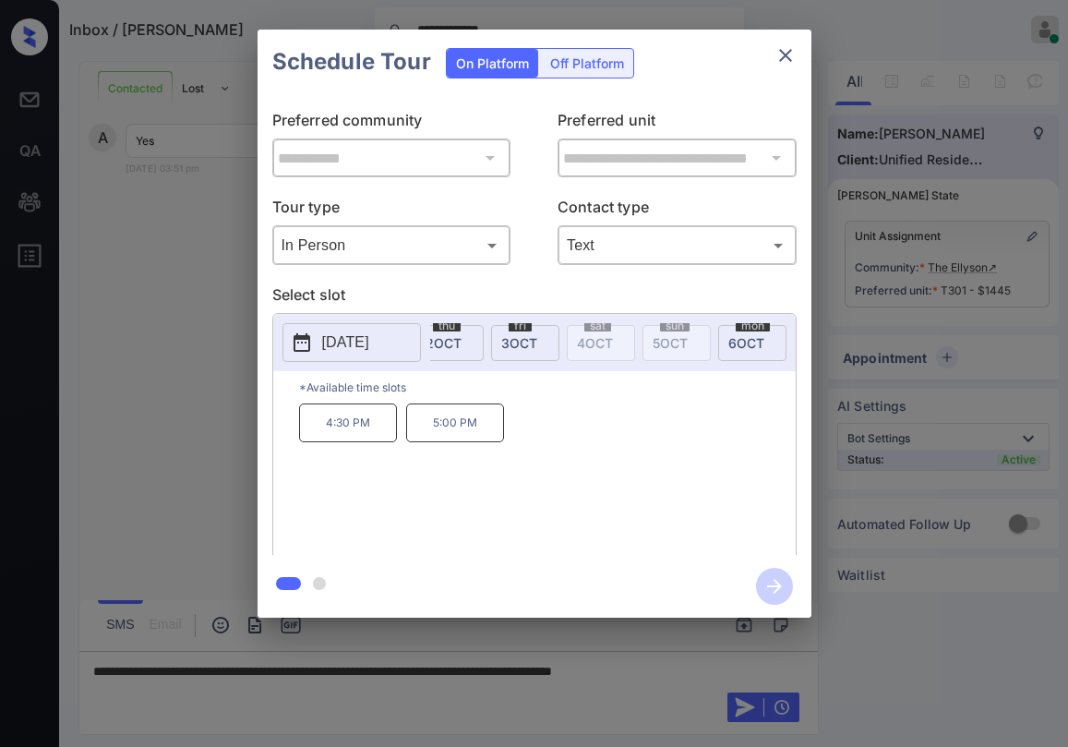
scroll to position [0, 1707]
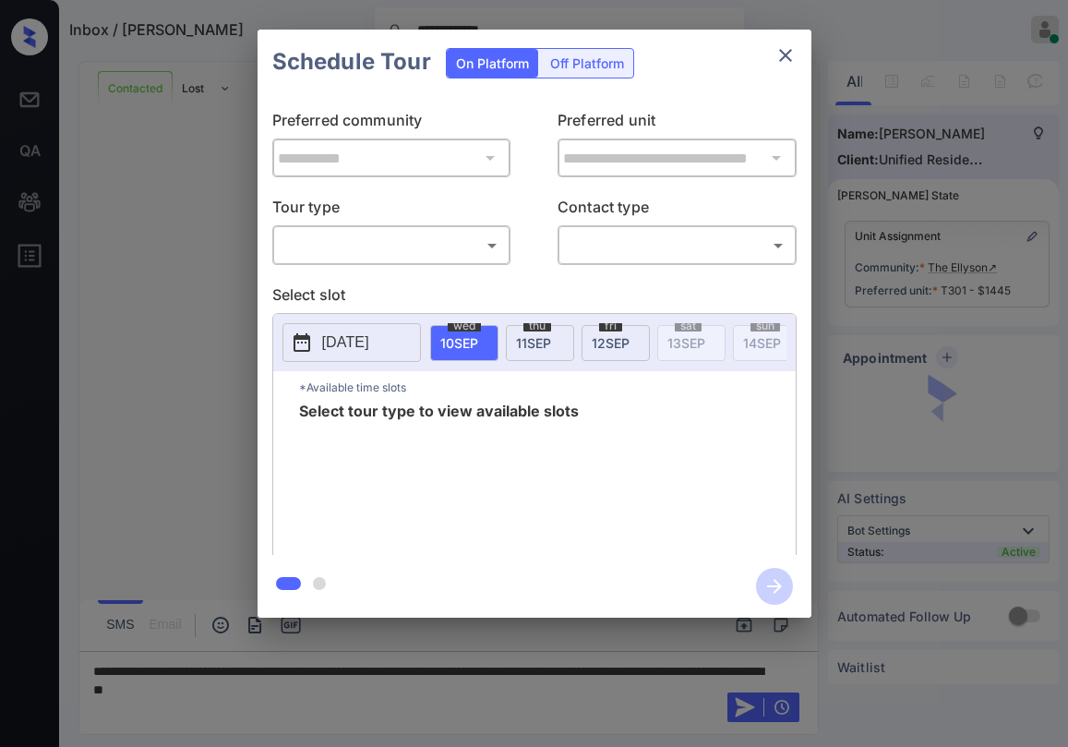
scroll to position [3877, 0]
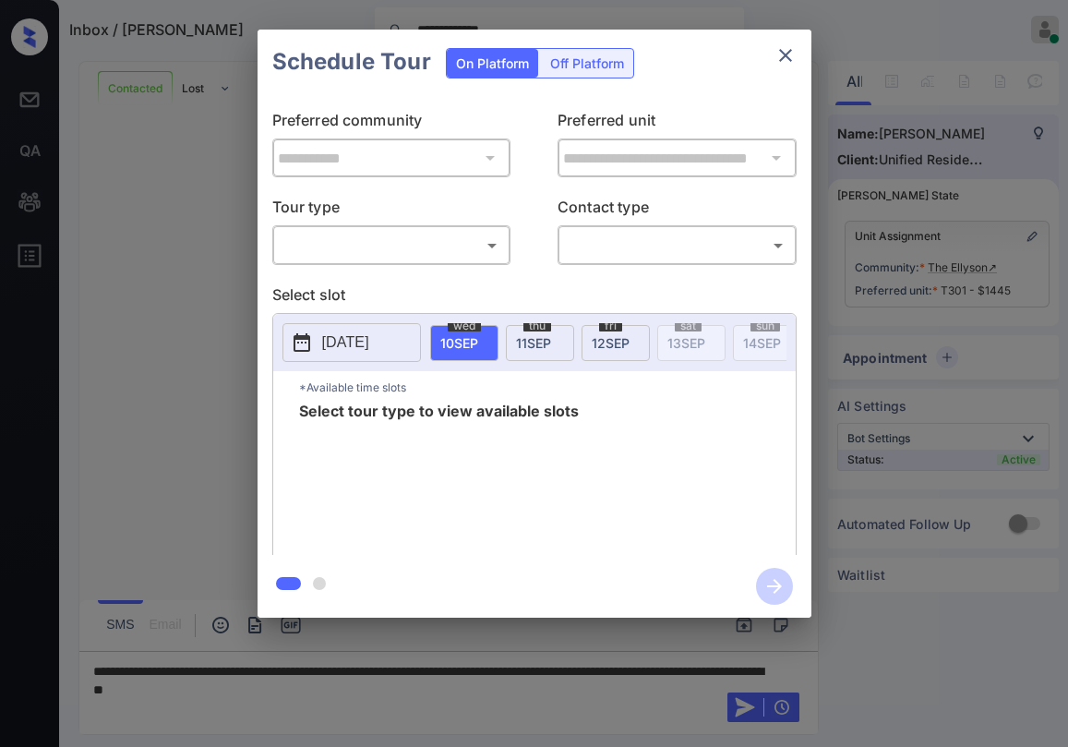
click at [377, 249] on body "**********" at bounding box center [534, 373] width 1068 height 747
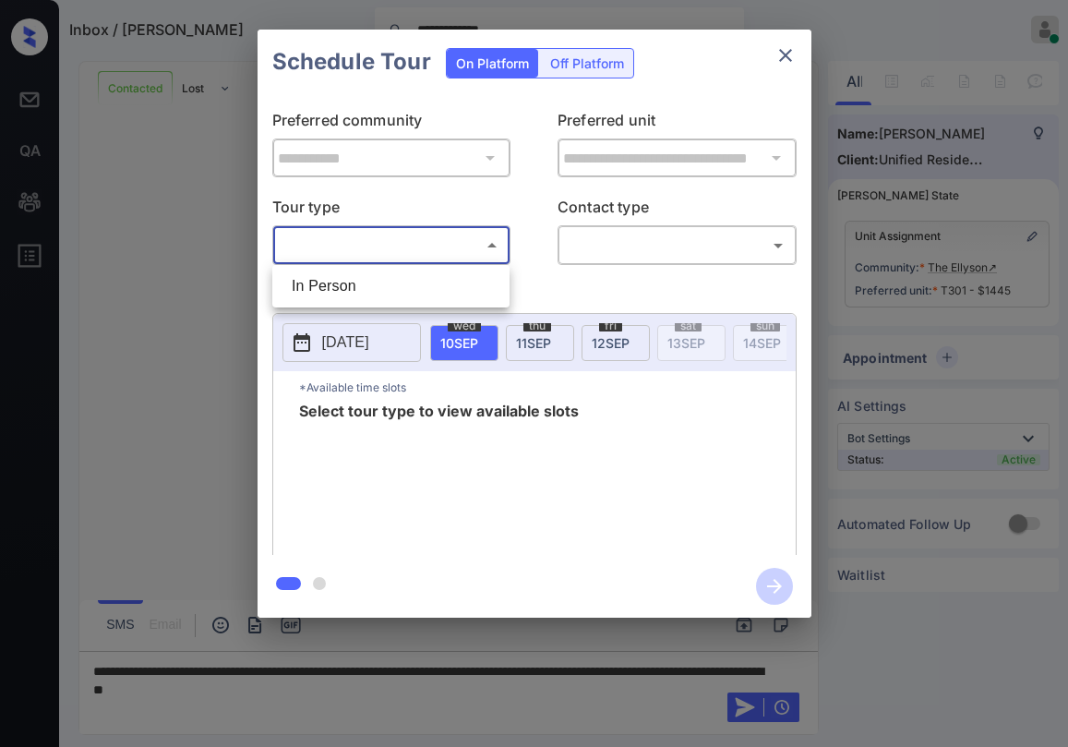
click at [371, 292] on li "In Person" at bounding box center [391, 286] width 228 height 33
type input "********"
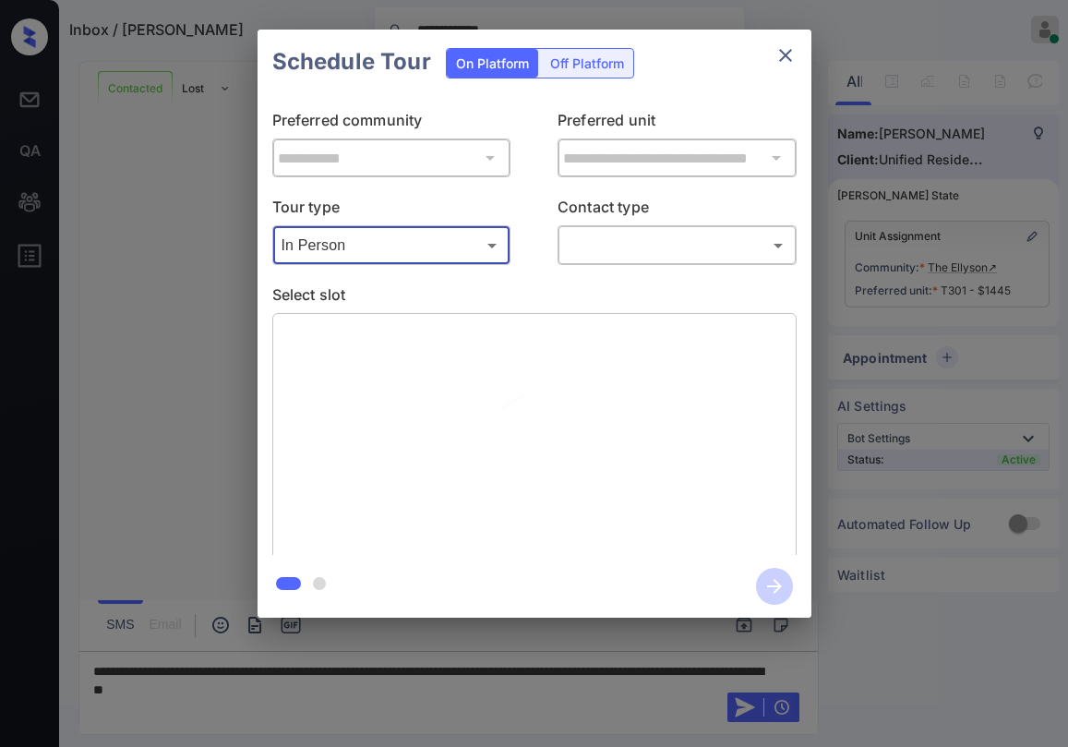
click at [621, 250] on body "**********" at bounding box center [534, 373] width 1068 height 747
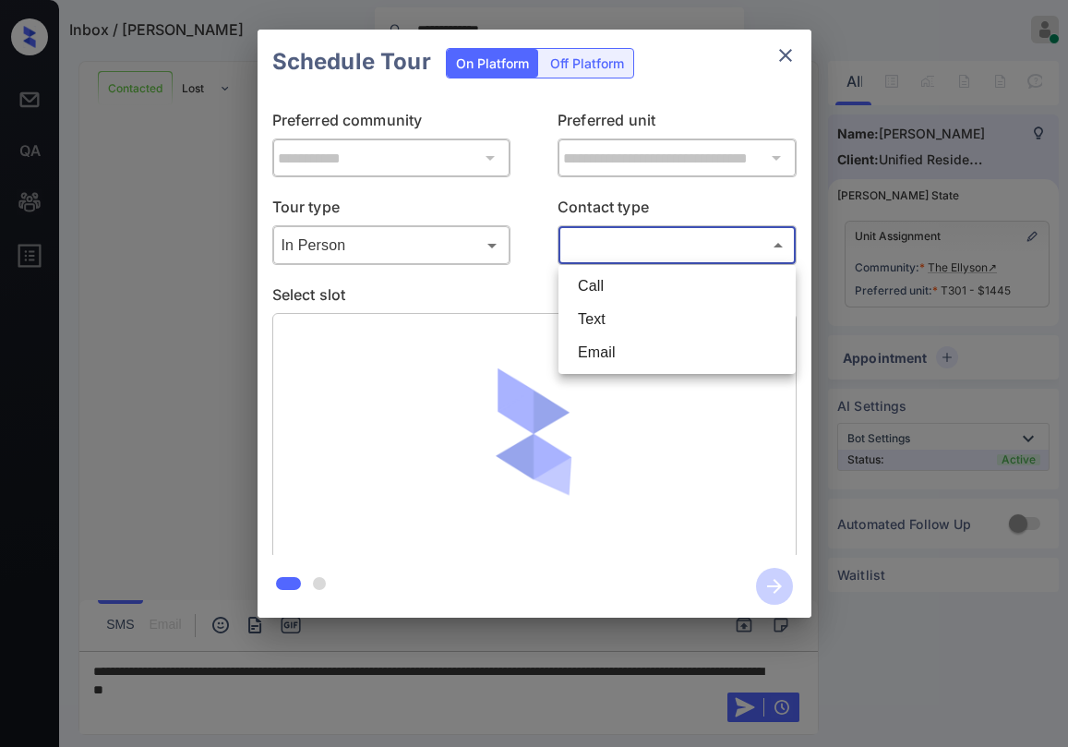
click at [589, 322] on li "Text" at bounding box center [677, 319] width 228 height 33
type input "****"
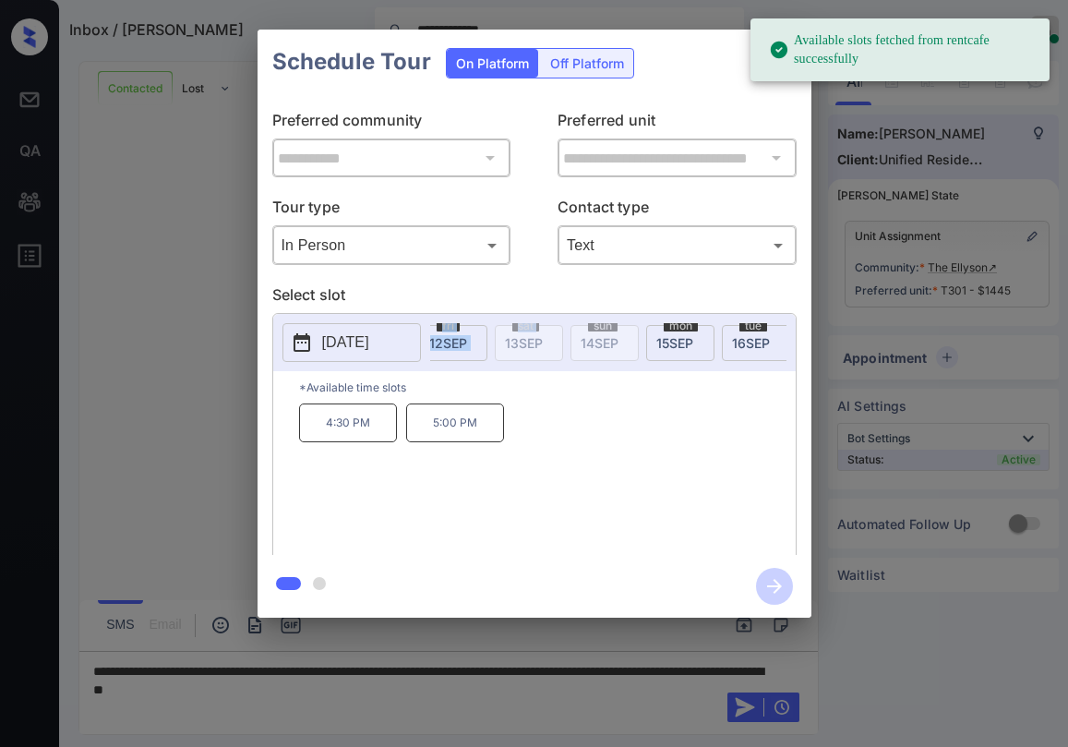
scroll to position [0, 189]
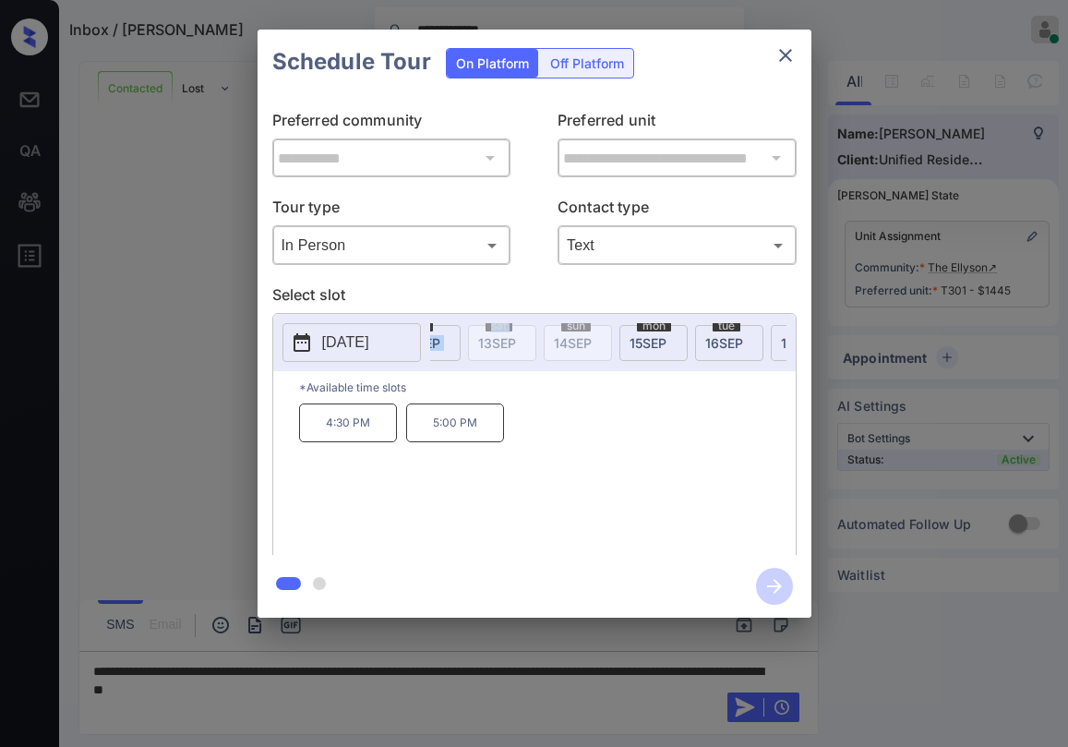
drag, startPoint x: 462, startPoint y: 359, endPoint x: 475, endPoint y: 360, distance: 13.0
click at [475, 360] on div "[DATE] [DATE] [DATE] [DATE] [DATE] [DATE] [DATE] [DATE] [DATE] [DATE] [DATE] [D…" at bounding box center [608, 342] width 356 height 39
click at [794, 53] on button "close" at bounding box center [785, 55] width 37 height 37
